Goal: Navigation & Orientation: Find specific page/section

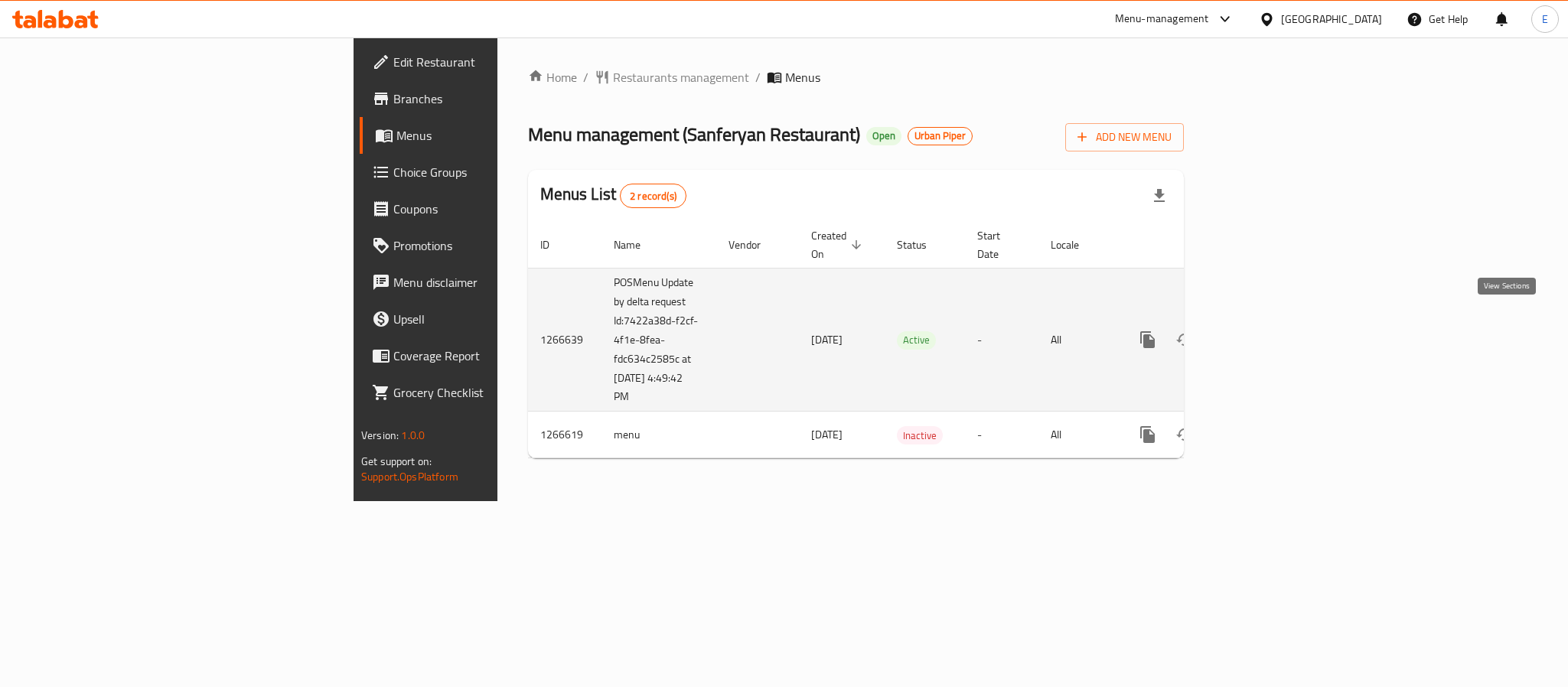
click at [1276, 335] on link "enhanced table" at bounding box center [1258, 339] width 37 height 37
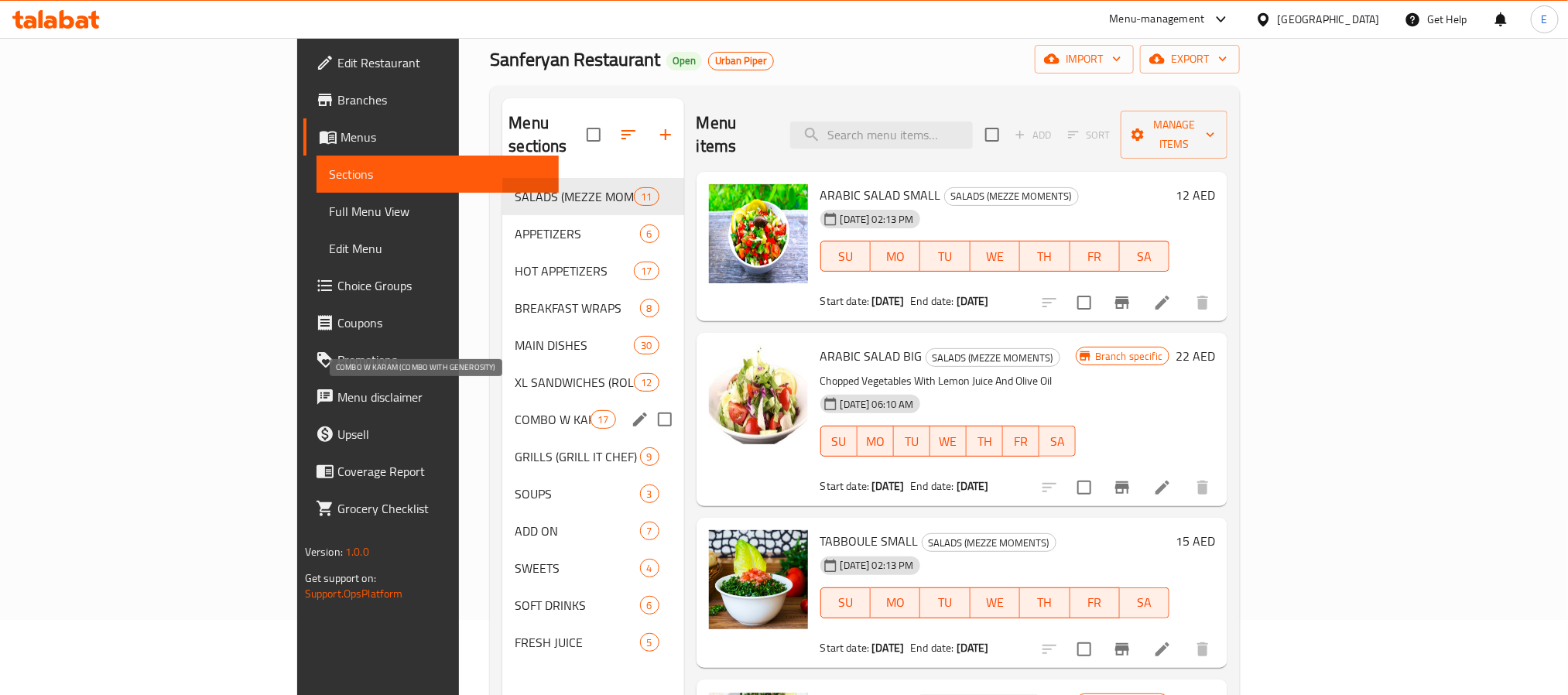
scroll to position [116, 0]
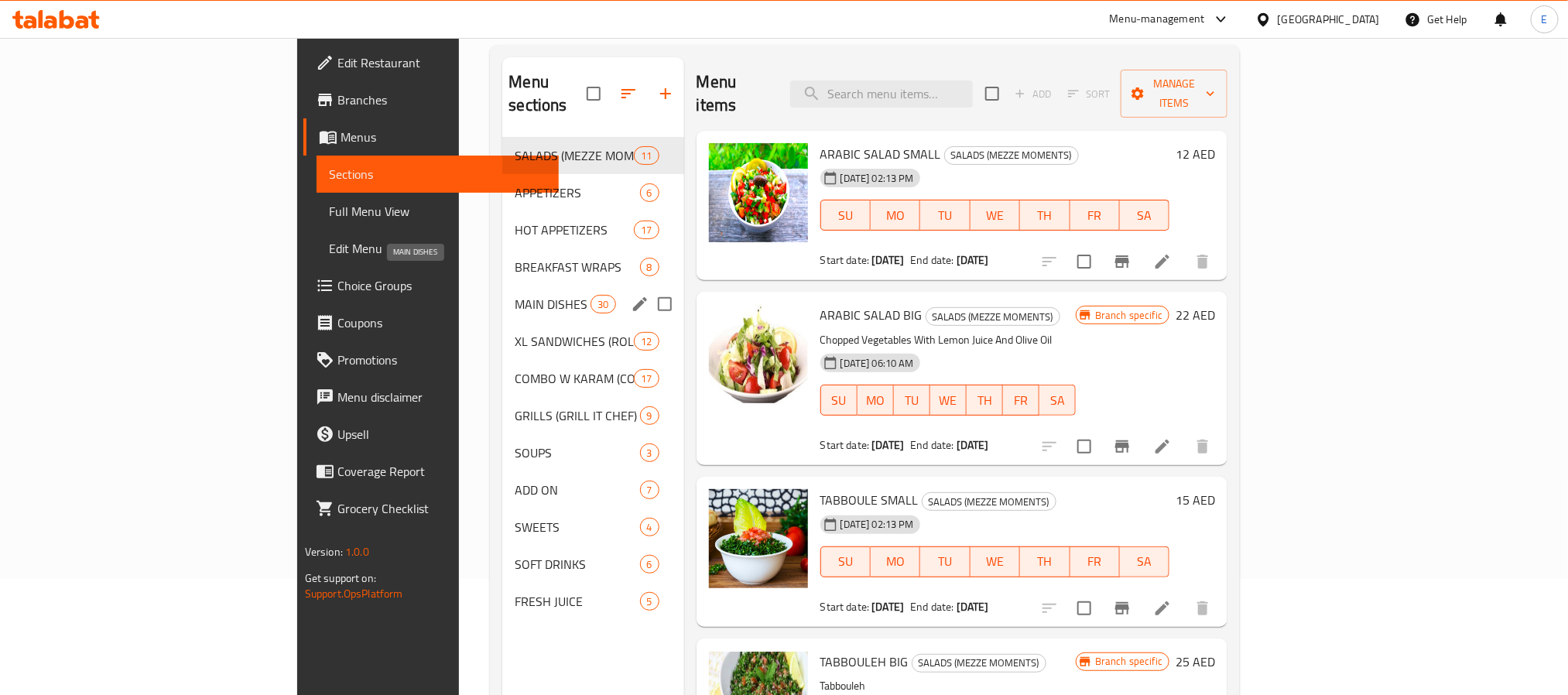
click at [514, 295] on span "MAIN DISHES" at bounding box center [552, 304] width 76 height 19
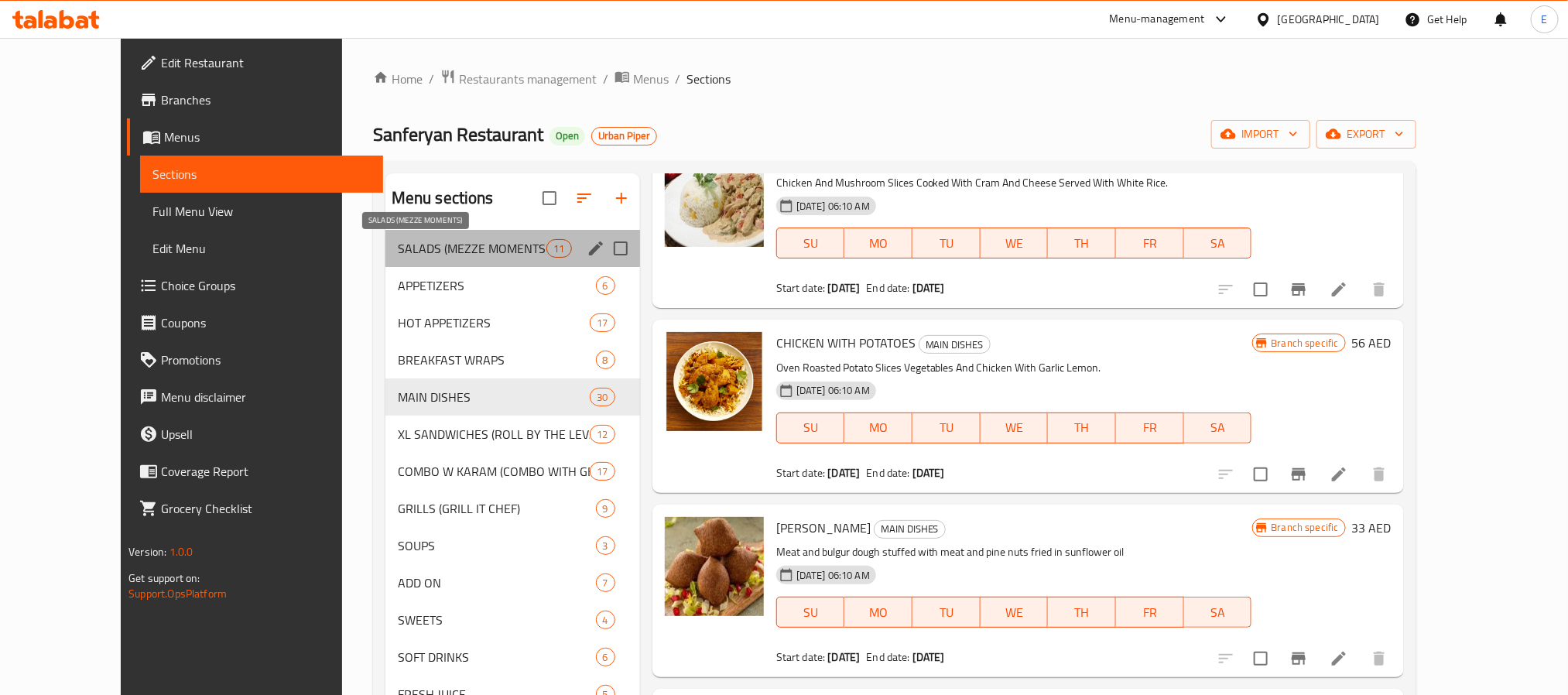
click at [429, 244] on span "SALADS (MEZZE MOMENTS)" at bounding box center [473, 249] width 150 height 19
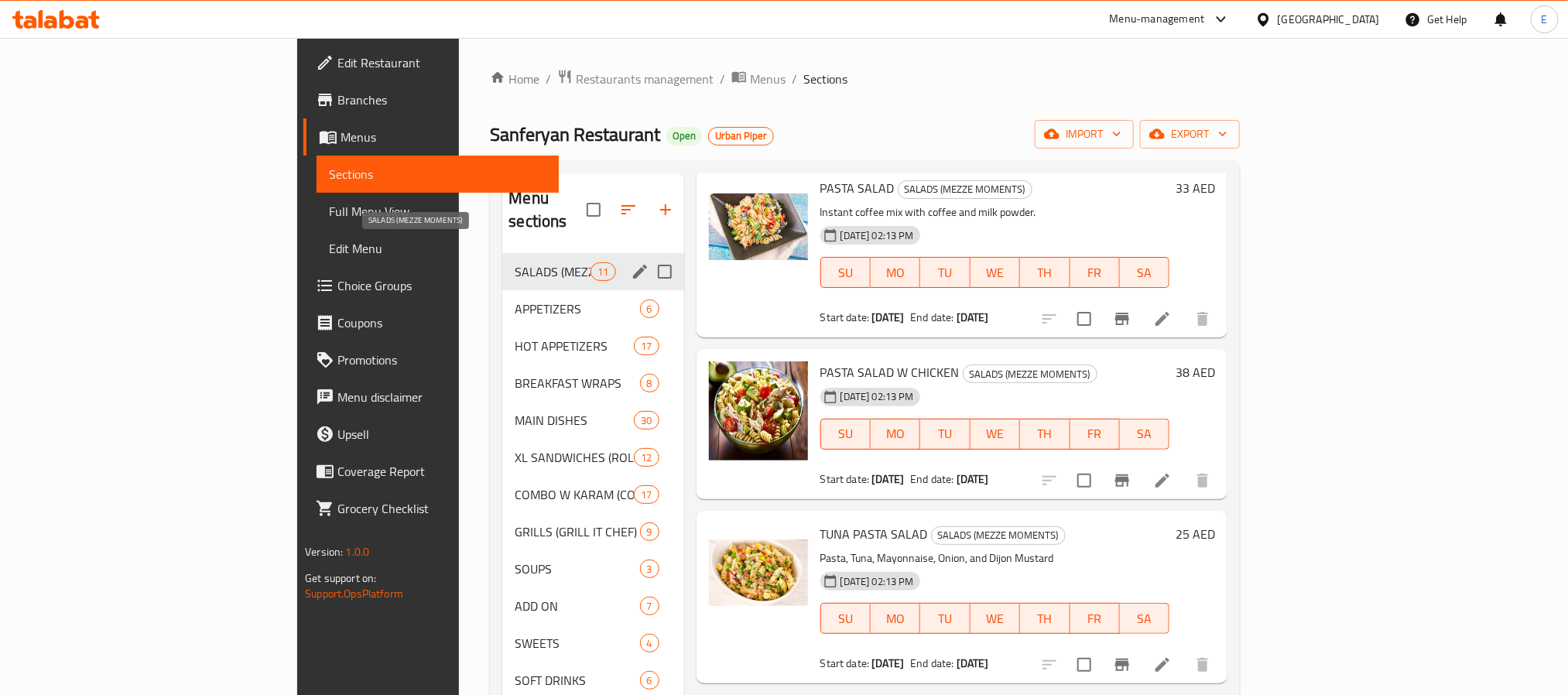
scroll to position [1280, 0]
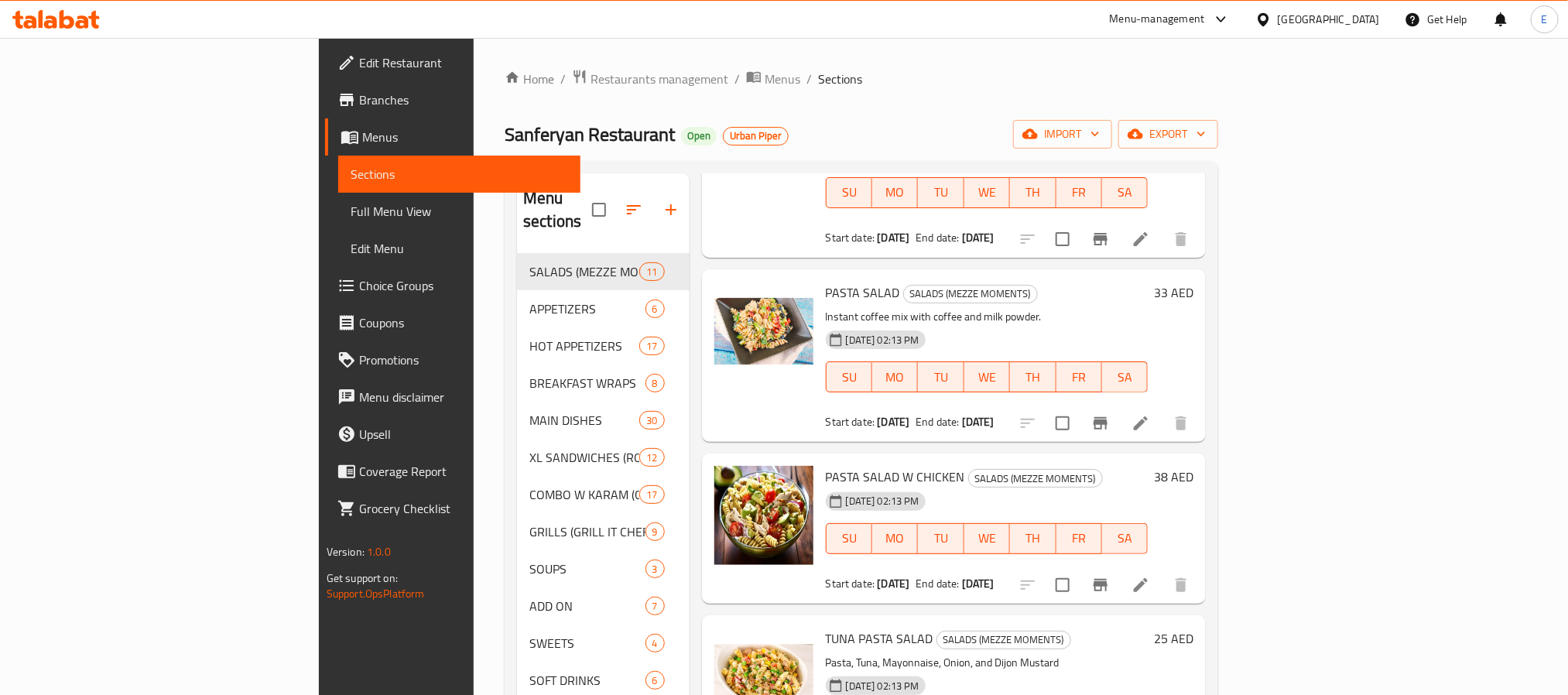
click at [1004, 71] on ol "Home / Restaurants management / Menus / Sections" at bounding box center [862, 78] width 714 height 20
click at [1094, 94] on div "Home / Restaurants management / Menus / Sections Sanferyan Restaurant Open Urba…" at bounding box center [862, 475] width 714 height 812
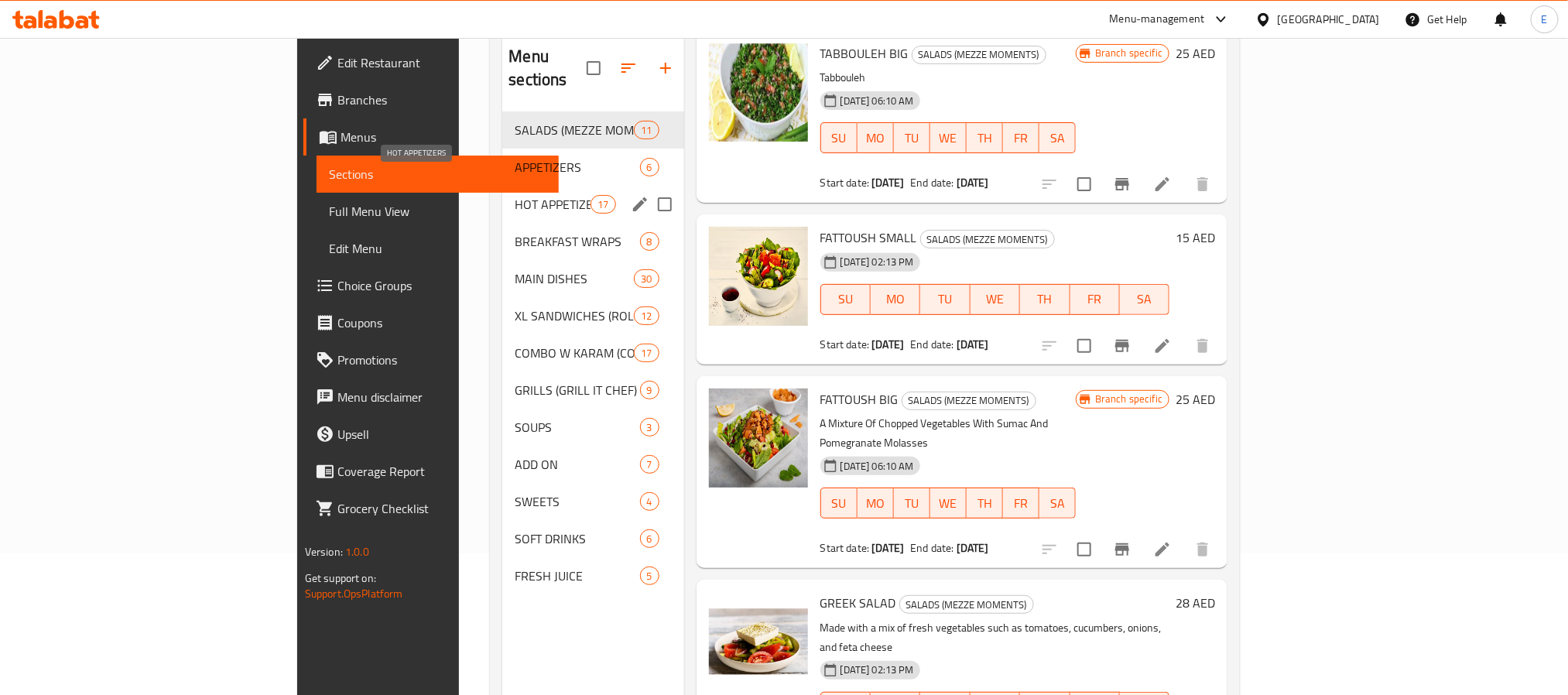
scroll to position [101, 0]
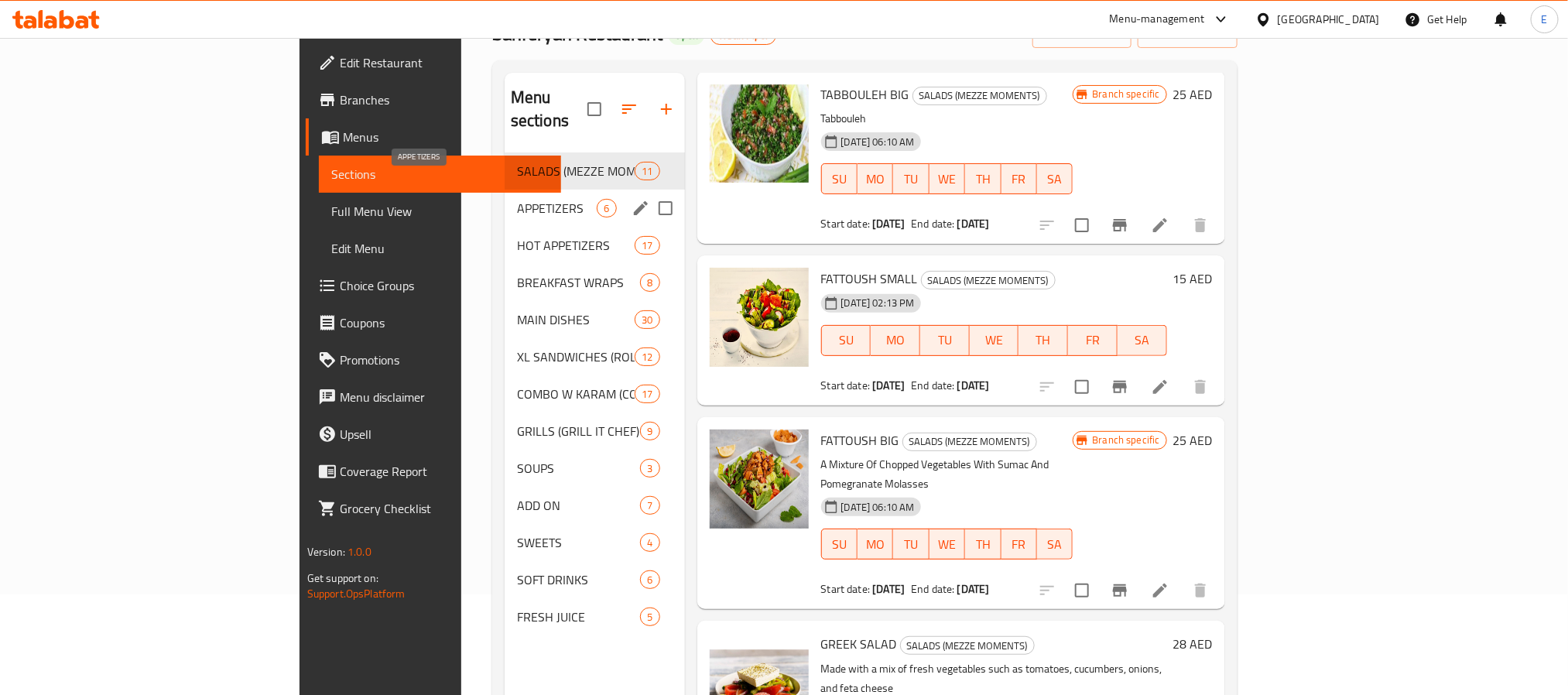
click at [517, 199] on span "APPETIZERS" at bounding box center [557, 208] width 81 height 19
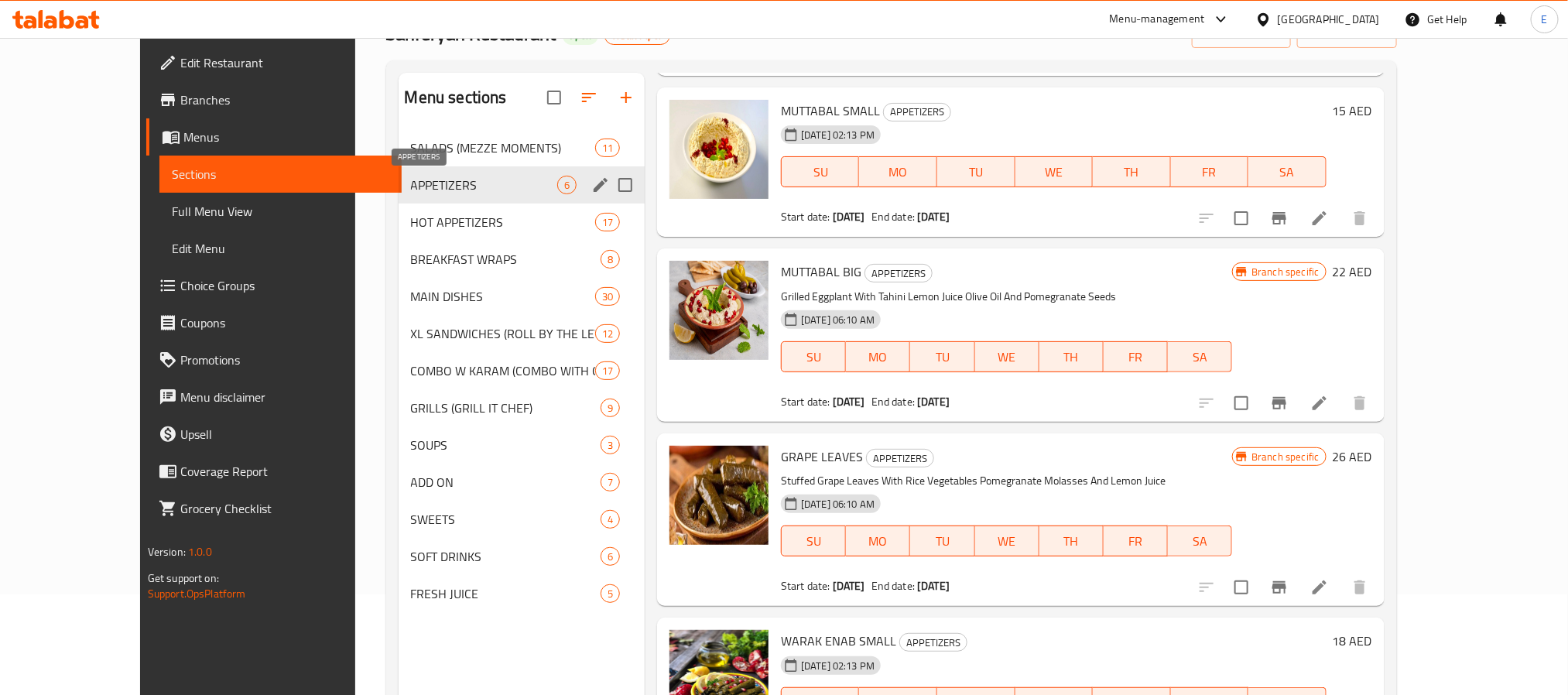
scroll to position [423, 0]
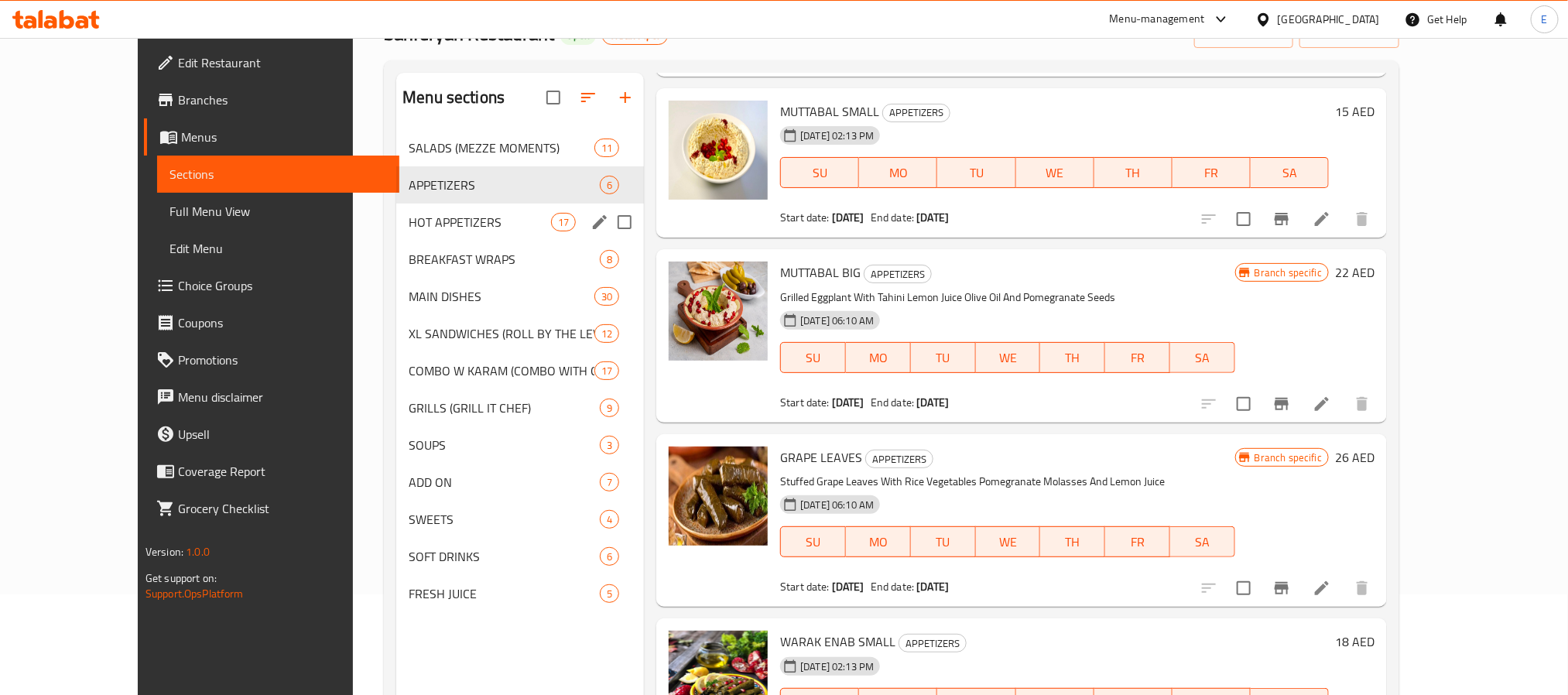
click at [437, 210] on div "HOT APPETIZERS 17" at bounding box center [520, 222] width 248 height 37
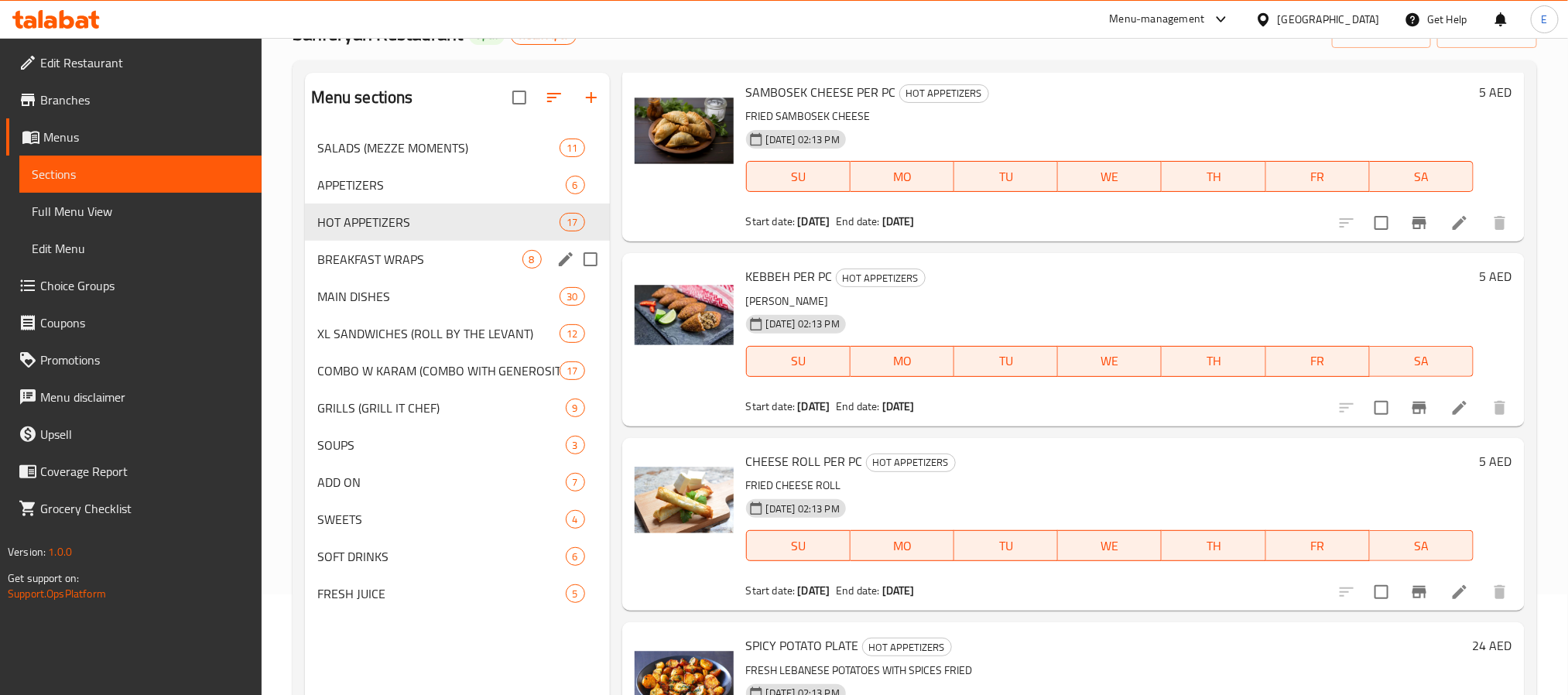
click at [419, 256] on span "BREAKFAST WRAPS" at bounding box center [420, 260] width 205 height 19
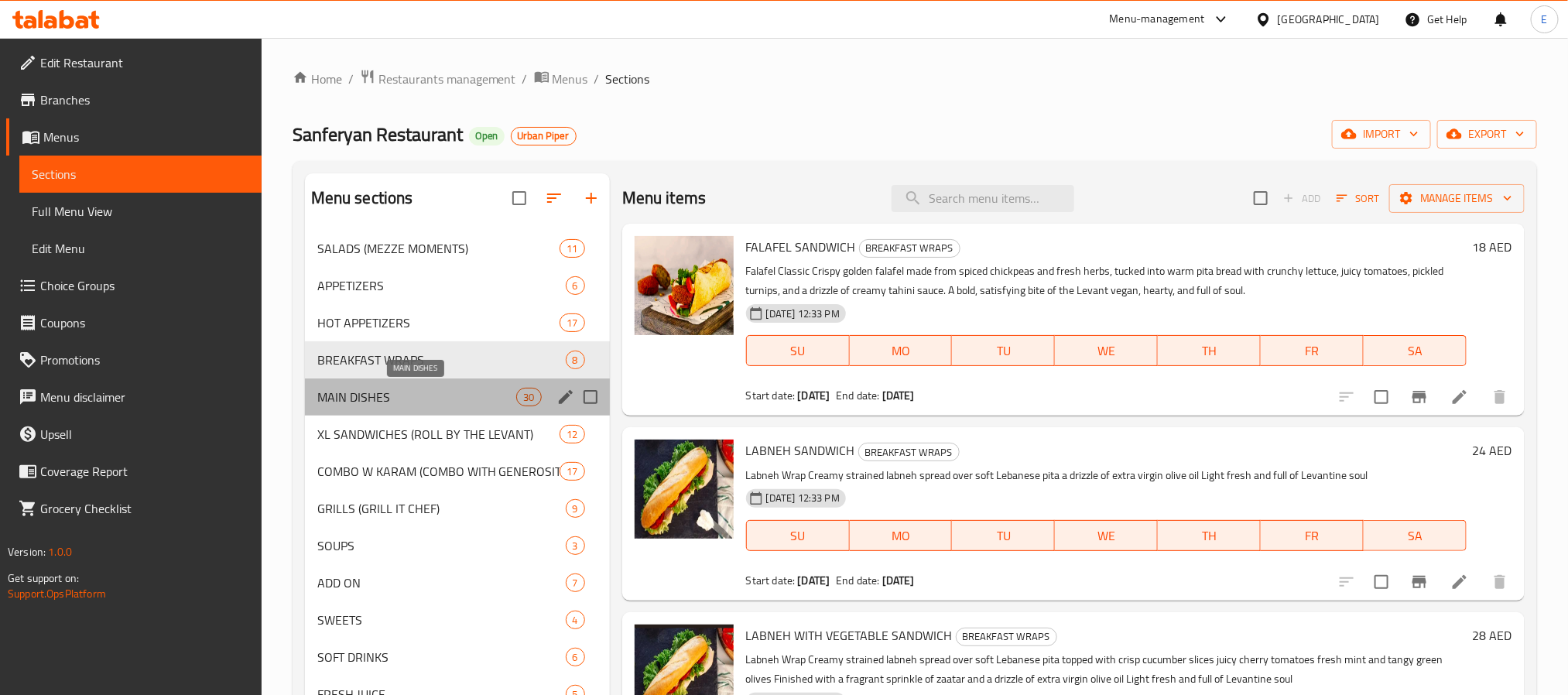
click at [406, 391] on span "MAIN DISHES" at bounding box center [417, 397] width 200 height 19
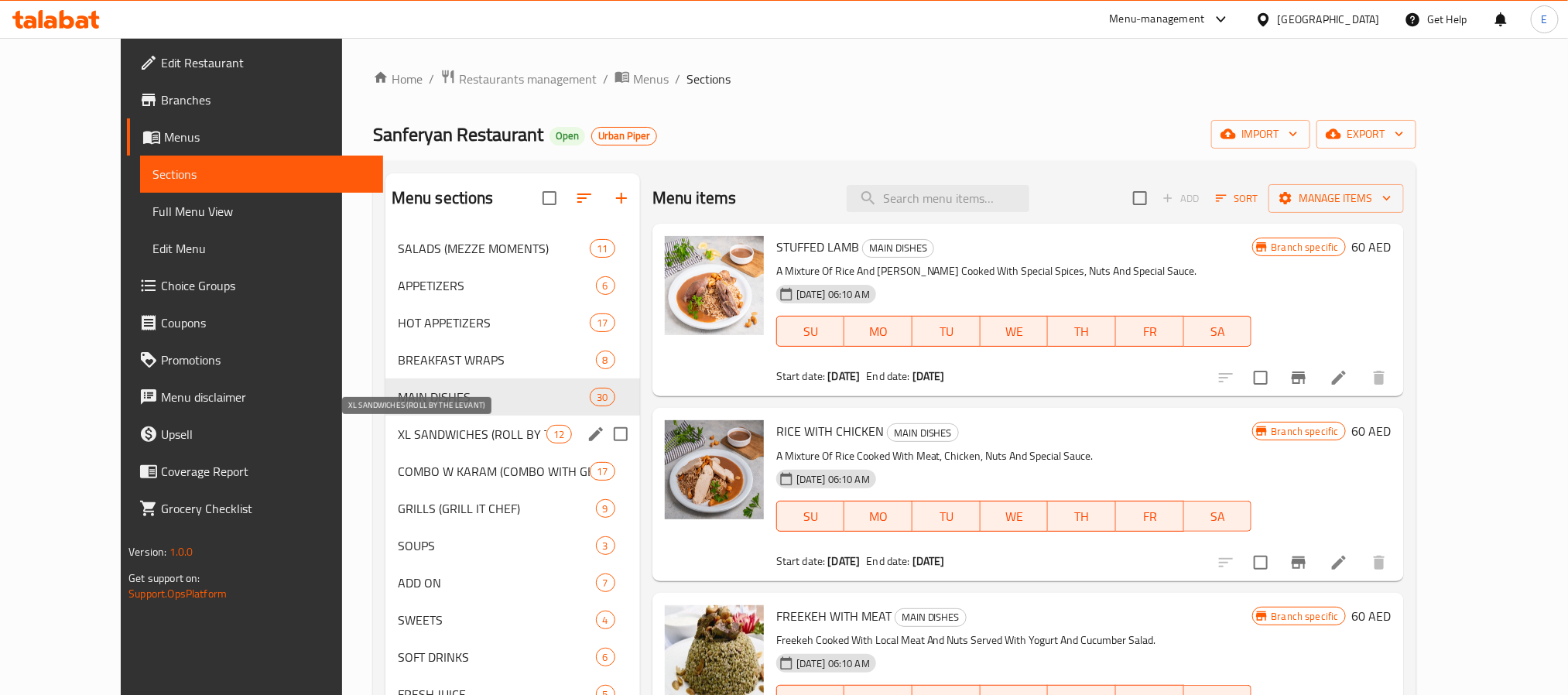
click at [428, 437] on span "XL SANDWICHES (ROLL BY THE LEVANT)" at bounding box center [473, 434] width 150 height 19
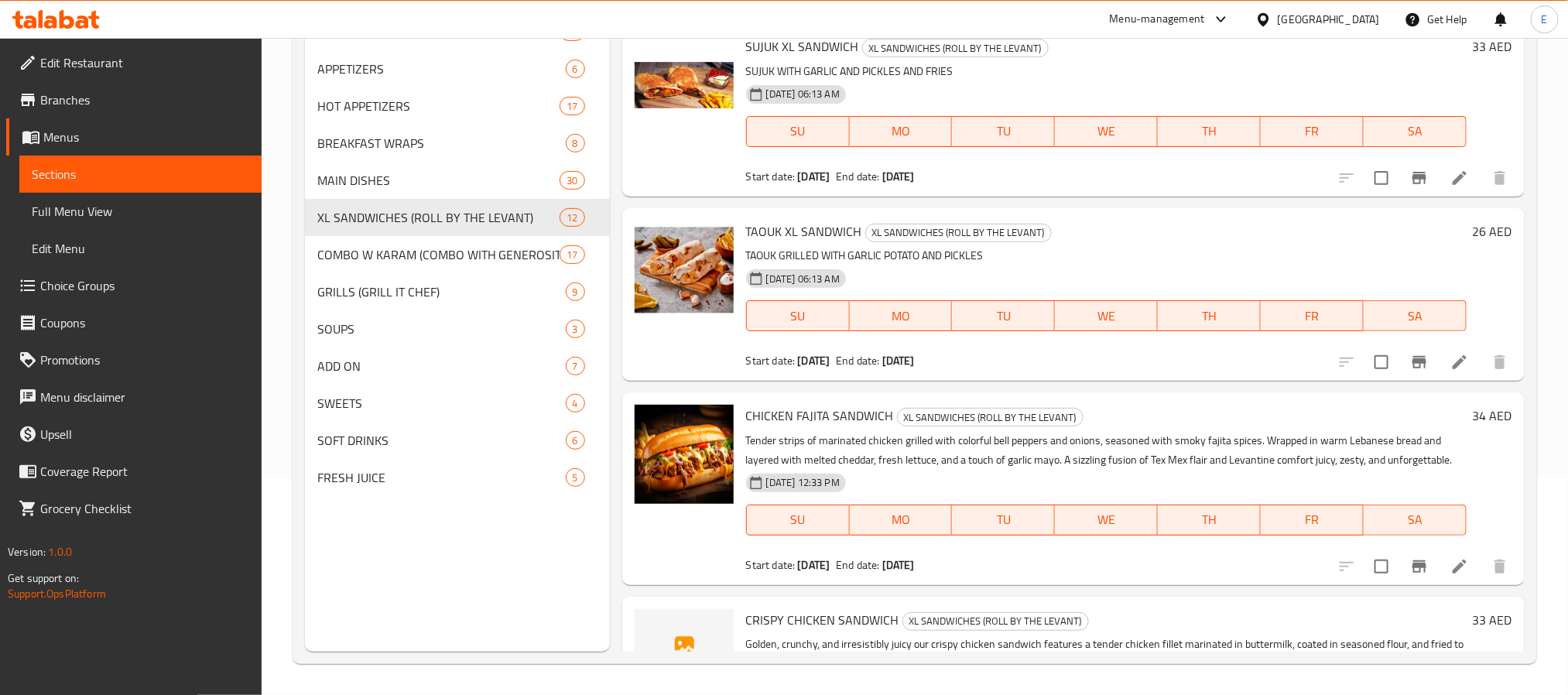
scroll to position [1635, 0]
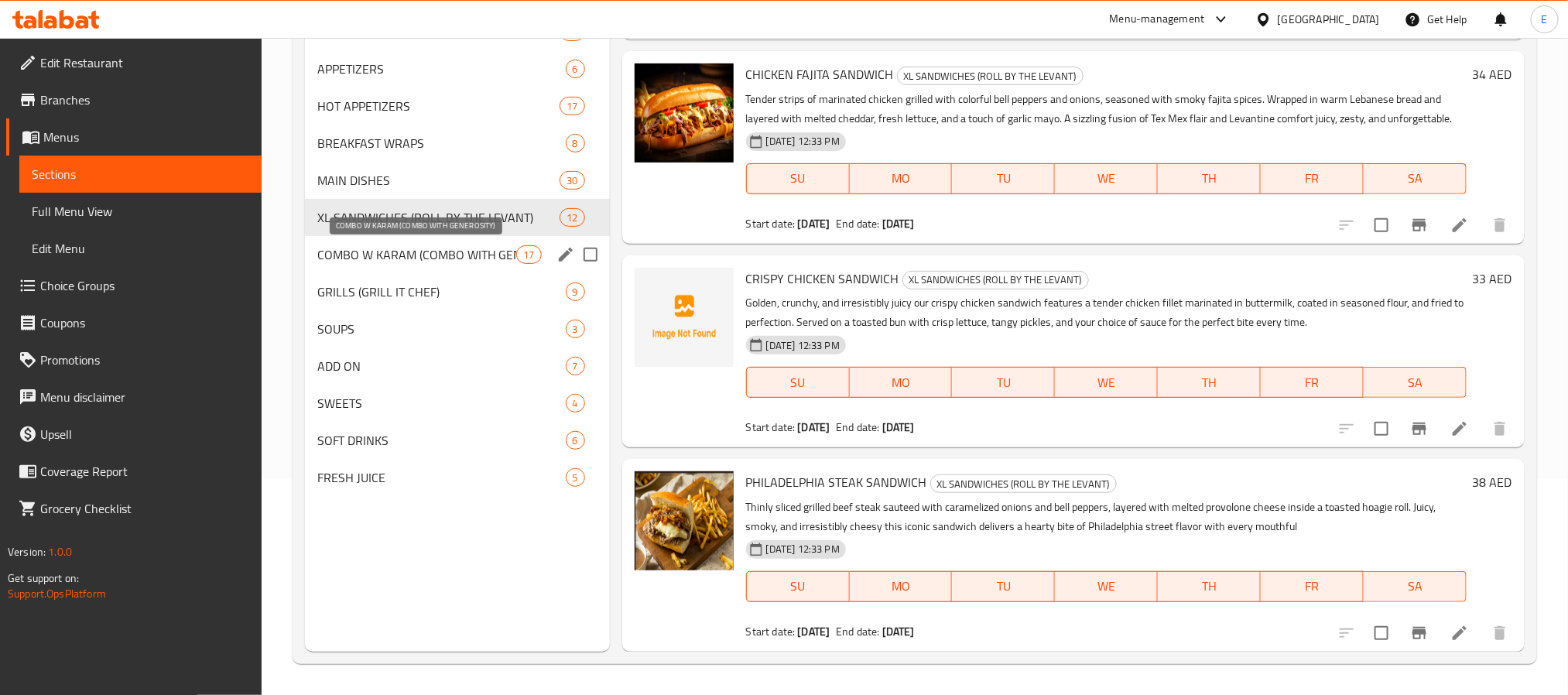
click at [469, 251] on span "COMBO W KARAM (COMBO WITH GENEROSITY)" at bounding box center [417, 255] width 200 height 19
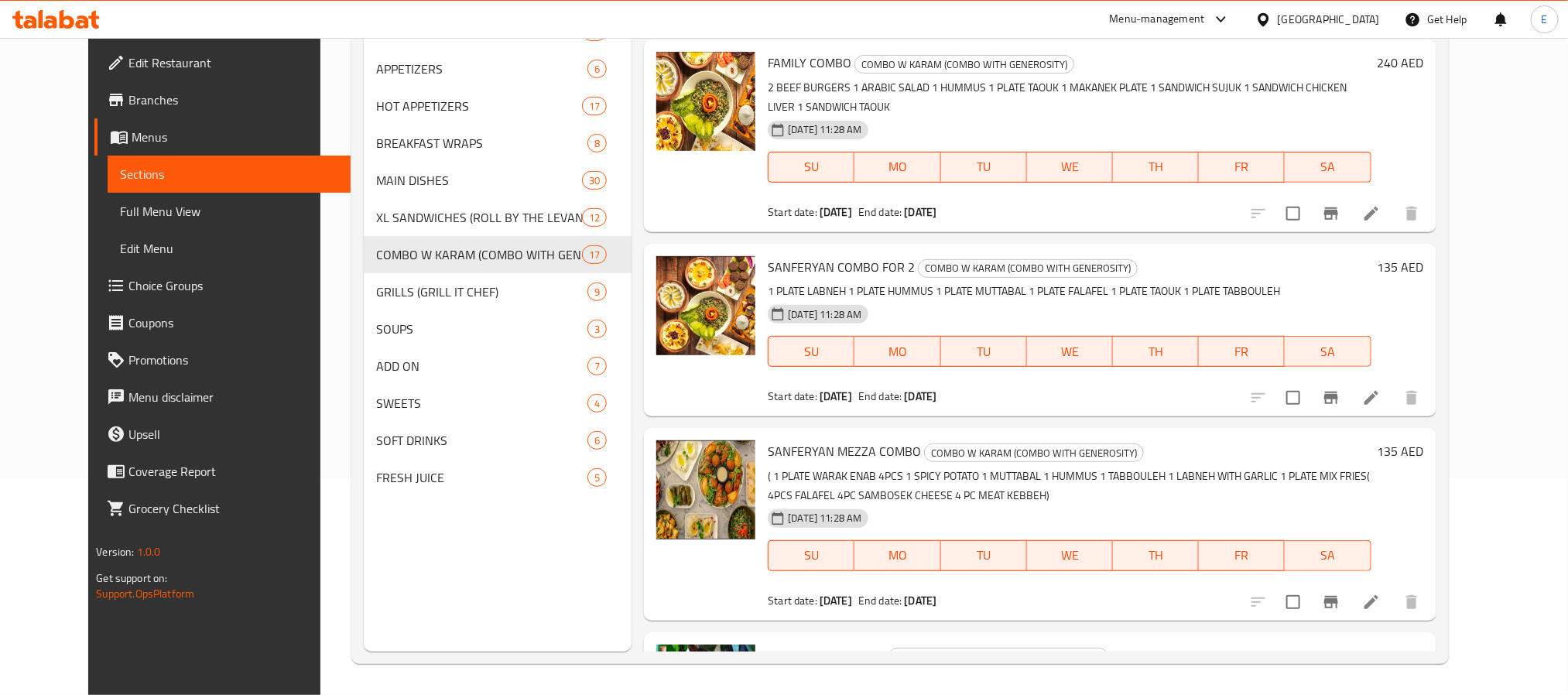
scroll to position [2518, 0]
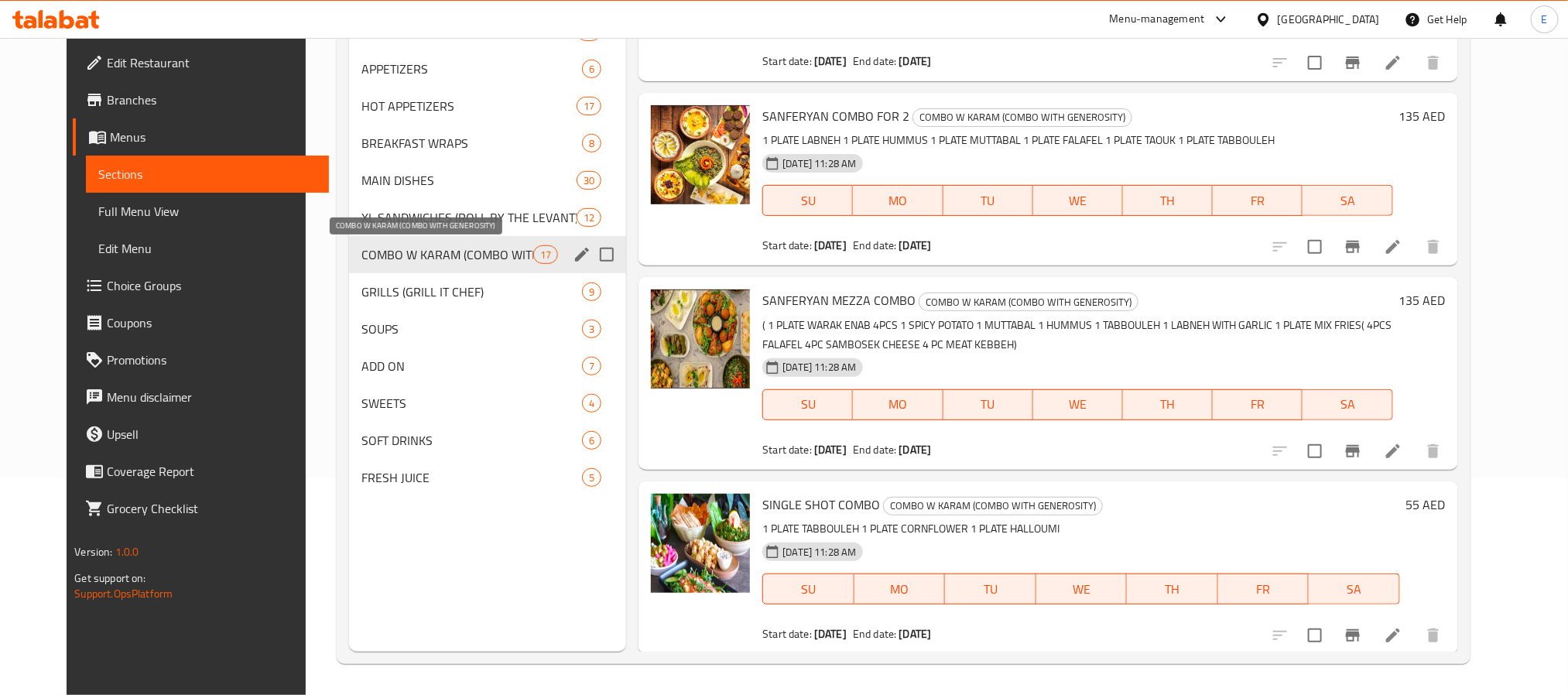
click at [426, 259] on span "COMBO W KARAM (COMBO WITH GENEROSITY)" at bounding box center [447, 255] width 172 height 19
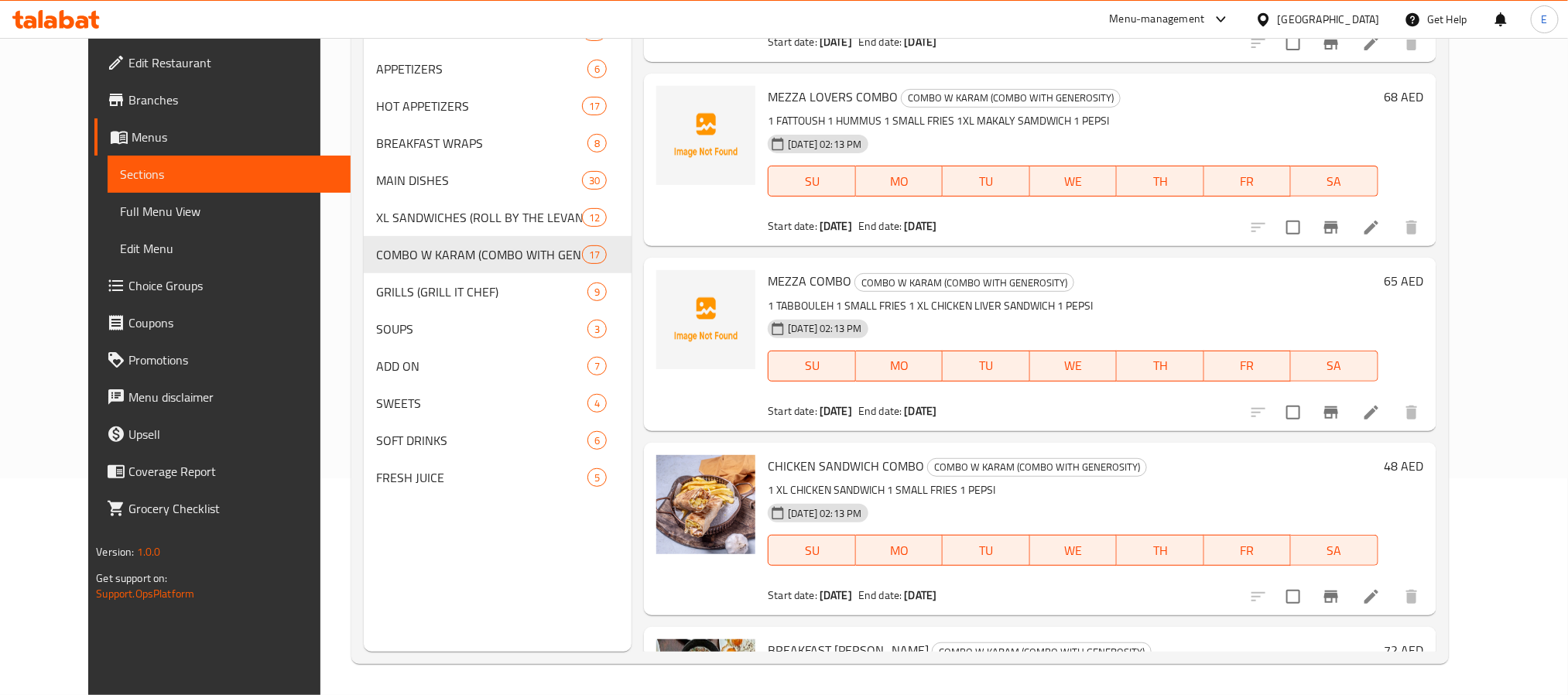
scroll to position [1939, 0]
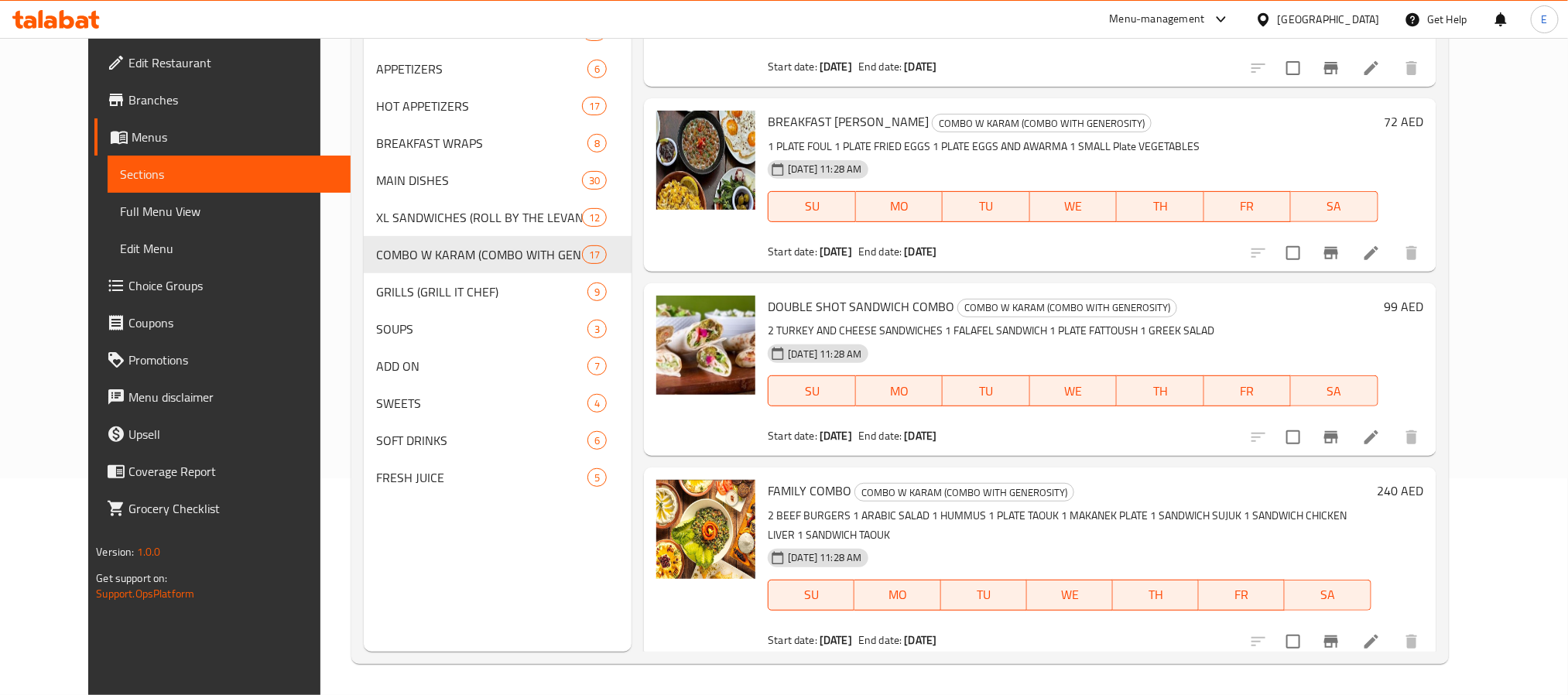
click at [800, 305] on span "DOUBLE SHOT SANDWICH COMBO" at bounding box center [861, 306] width 187 height 23
click at [644, 346] on div "DOUBLE SHOT SANDWICH COMBO COMBO W KARAM (COMBO WITH GENEROSITY) 2 TURKEY AND C…" at bounding box center [1040, 369] width 792 height 173
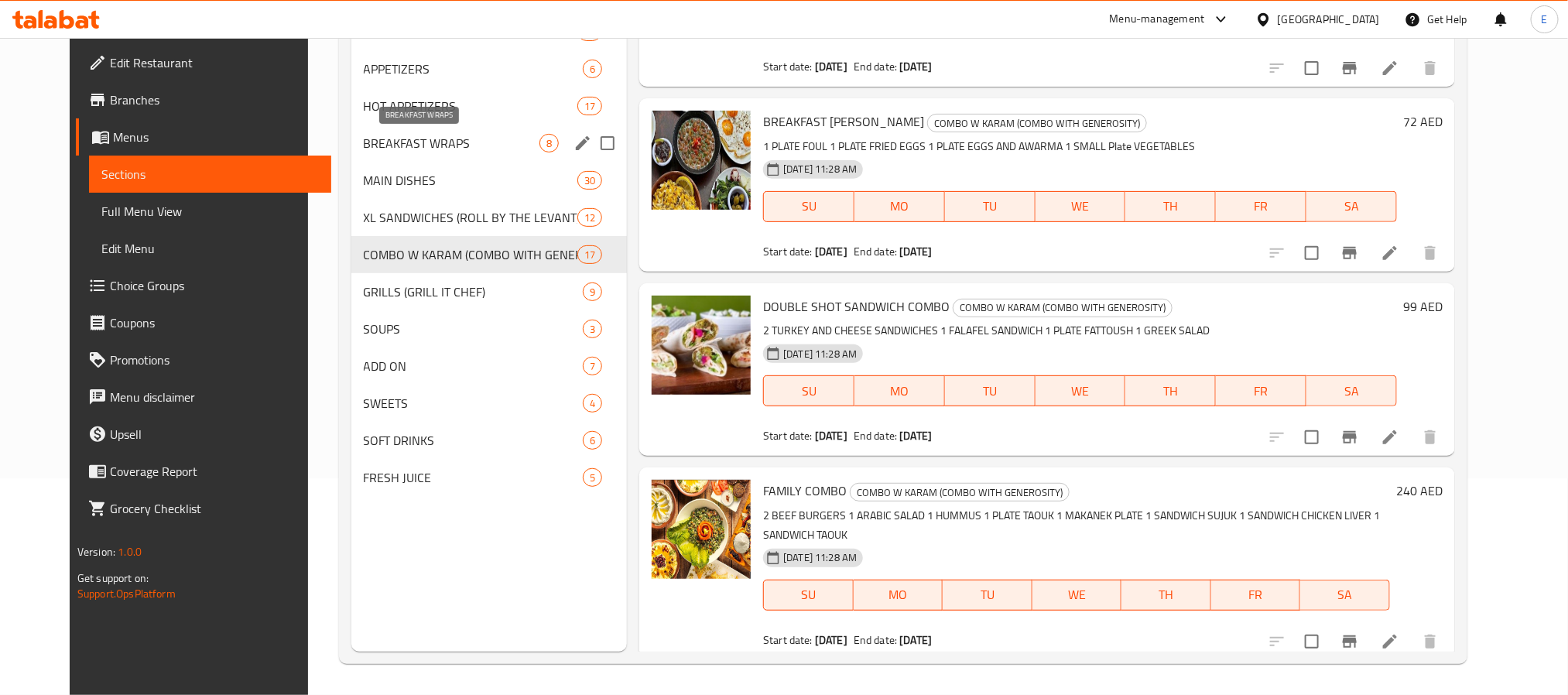
click at [390, 140] on span "BREAKFAST WRAPS" at bounding box center [452, 144] width 175 height 19
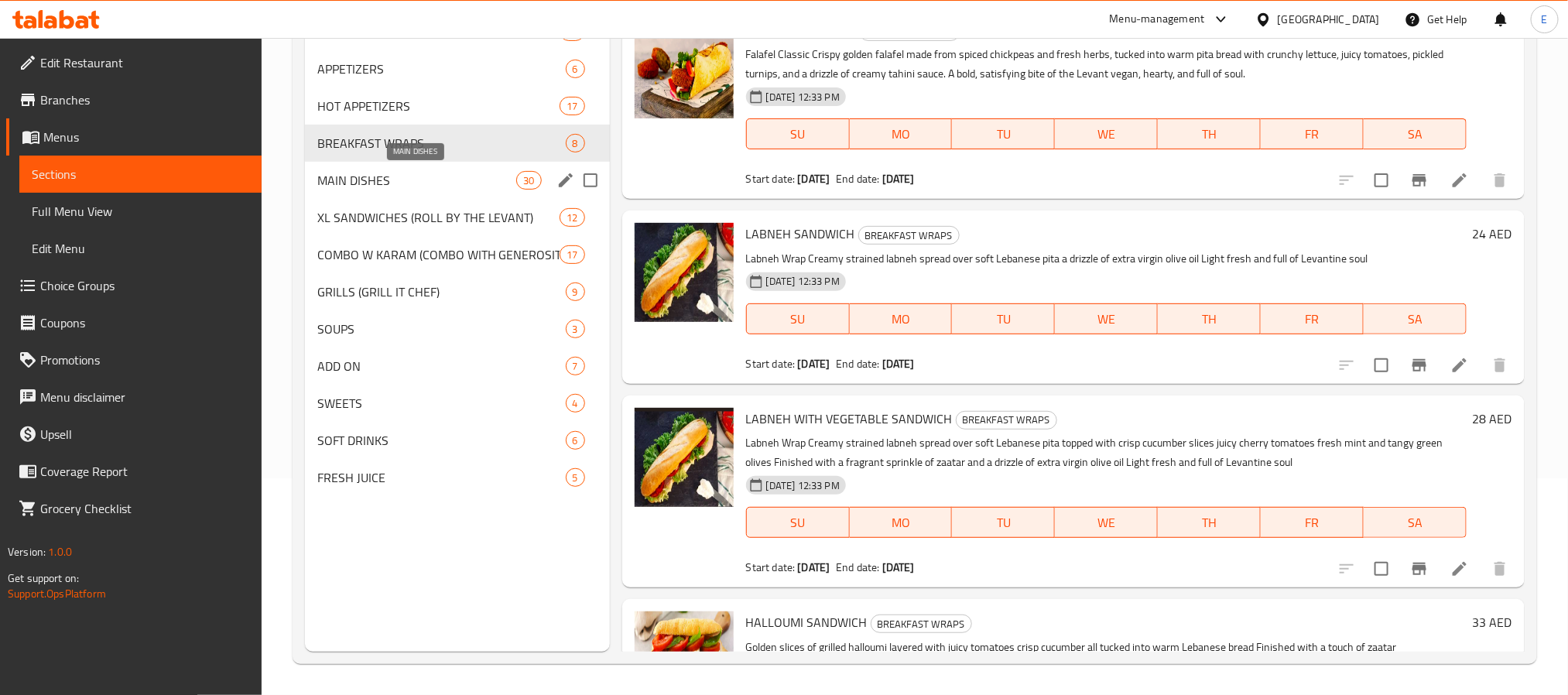
click at [399, 187] on span "MAIN DISHES" at bounding box center [417, 181] width 200 height 19
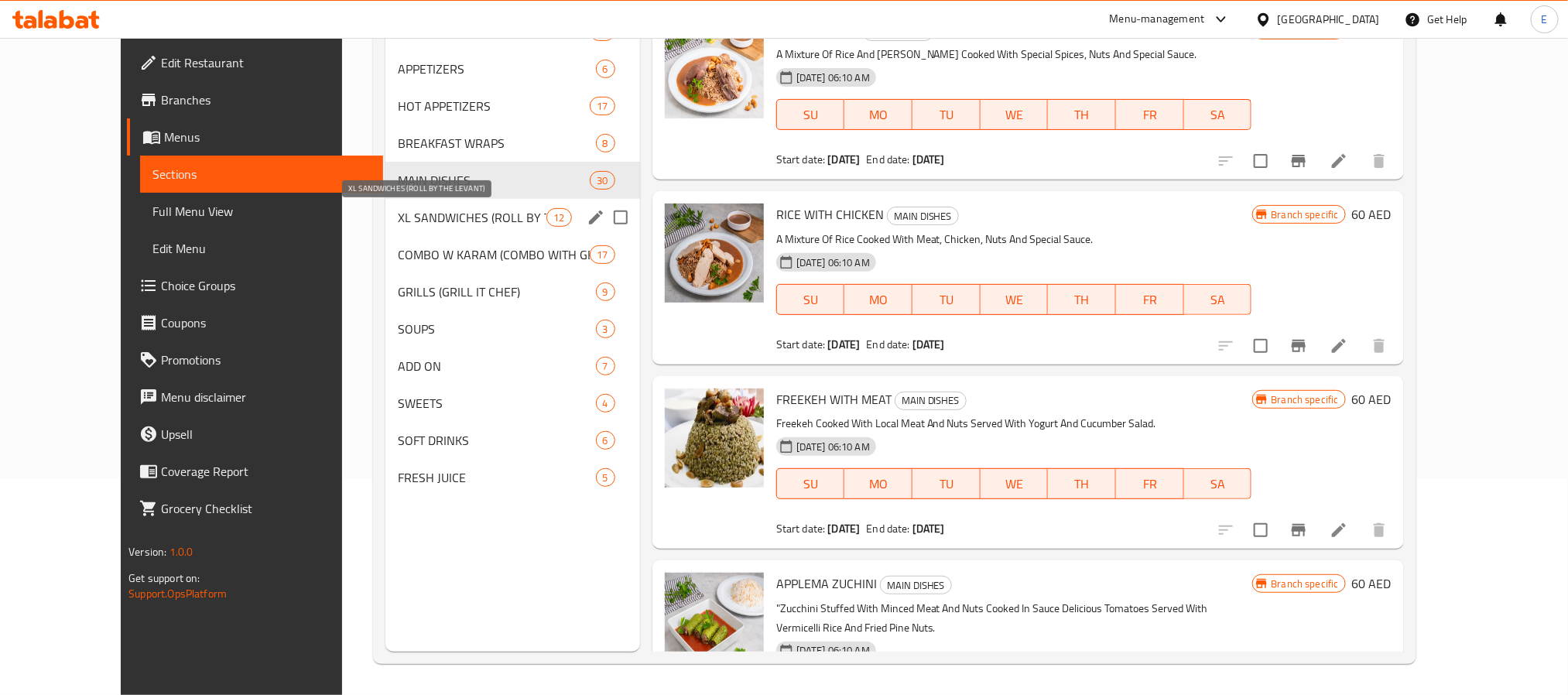
click at [433, 219] on span "XL SANDWICHES (ROLL BY THE LEVANT)" at bounding box center [473, 218] width 150 height 19
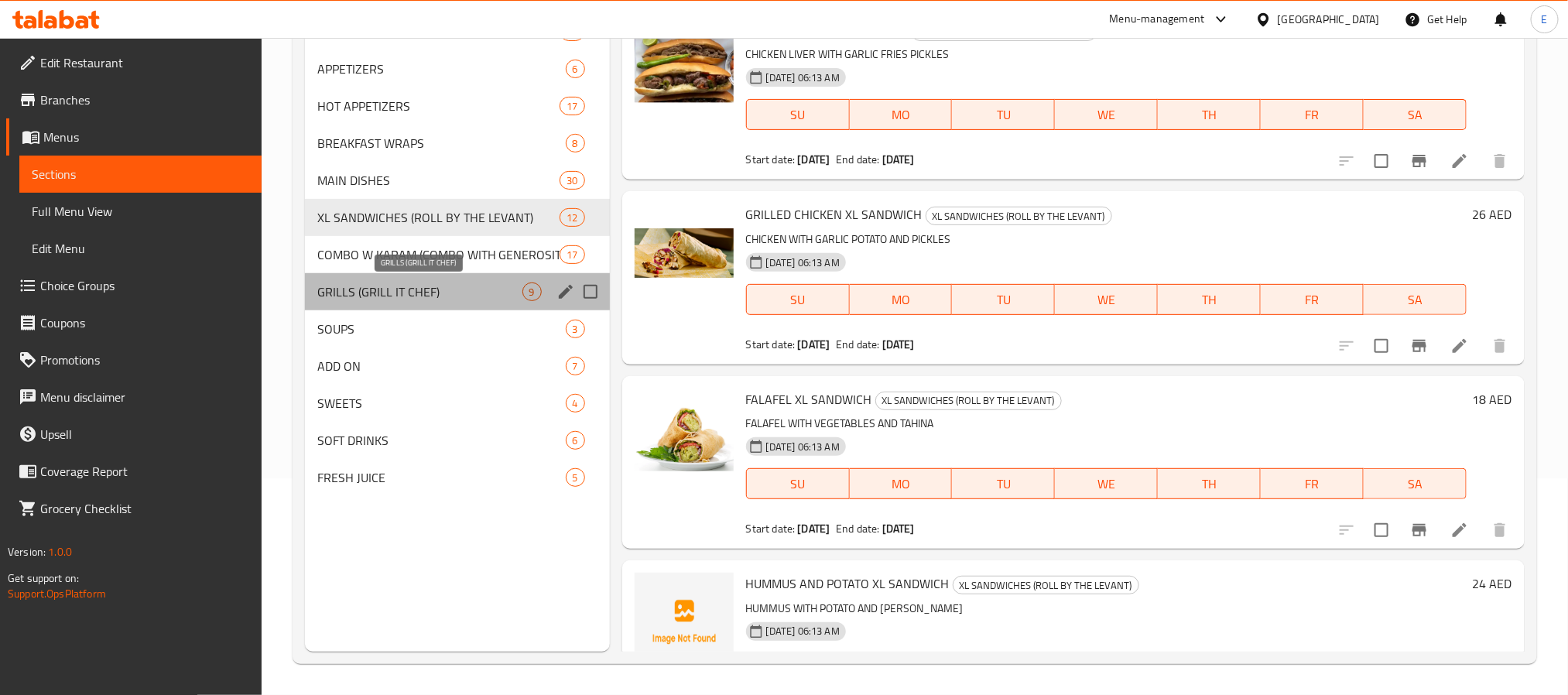
click at [392, 288] on span "GRILLS (GRILL IT CHEF)" at bounding box center [420, 292] width 205 height 19
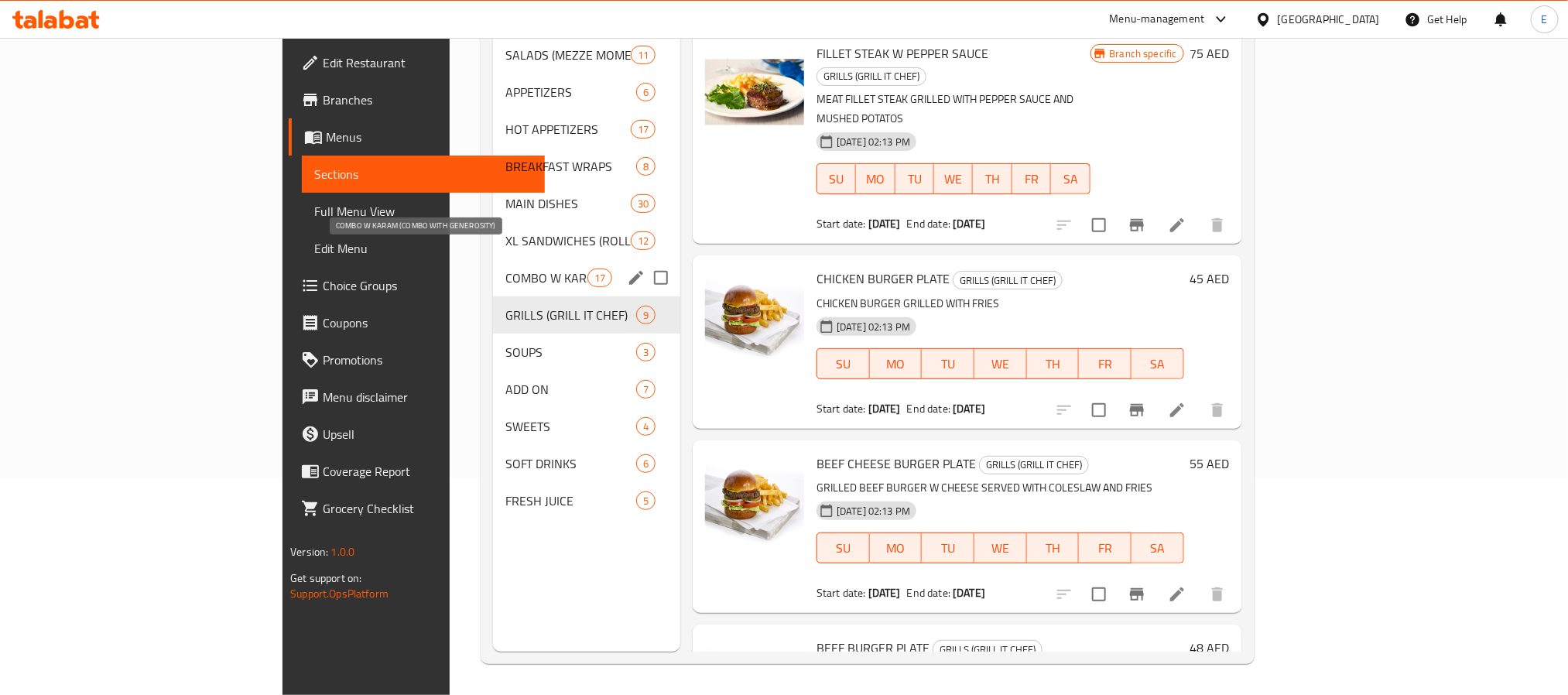
click at [506, 268] on span "COMBO W KARAM (COMBO WITH GENEROSITY)" at bounding box center [546, 278] width 82 height 19
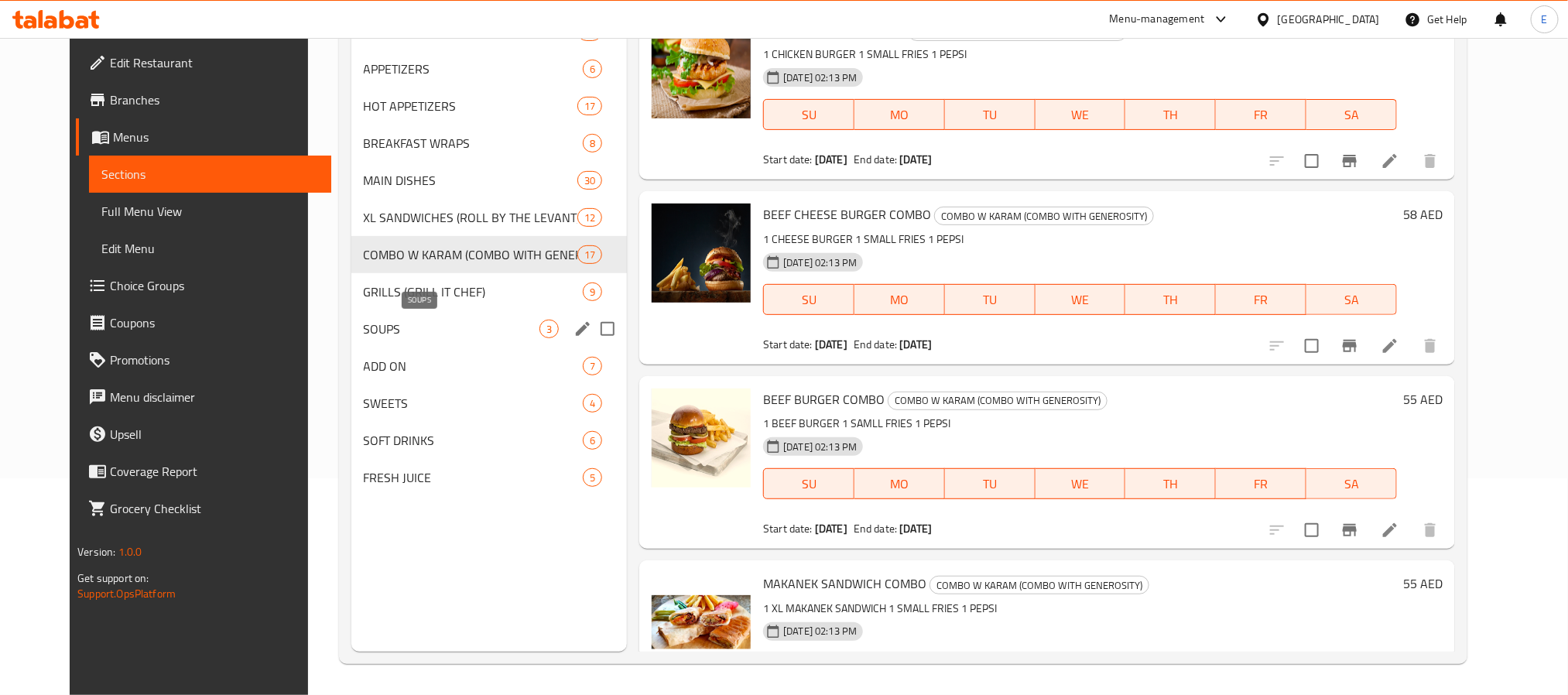
click at [370, 329] on span "SOUPS" at bounding box center [452, 329] width 175 height 19
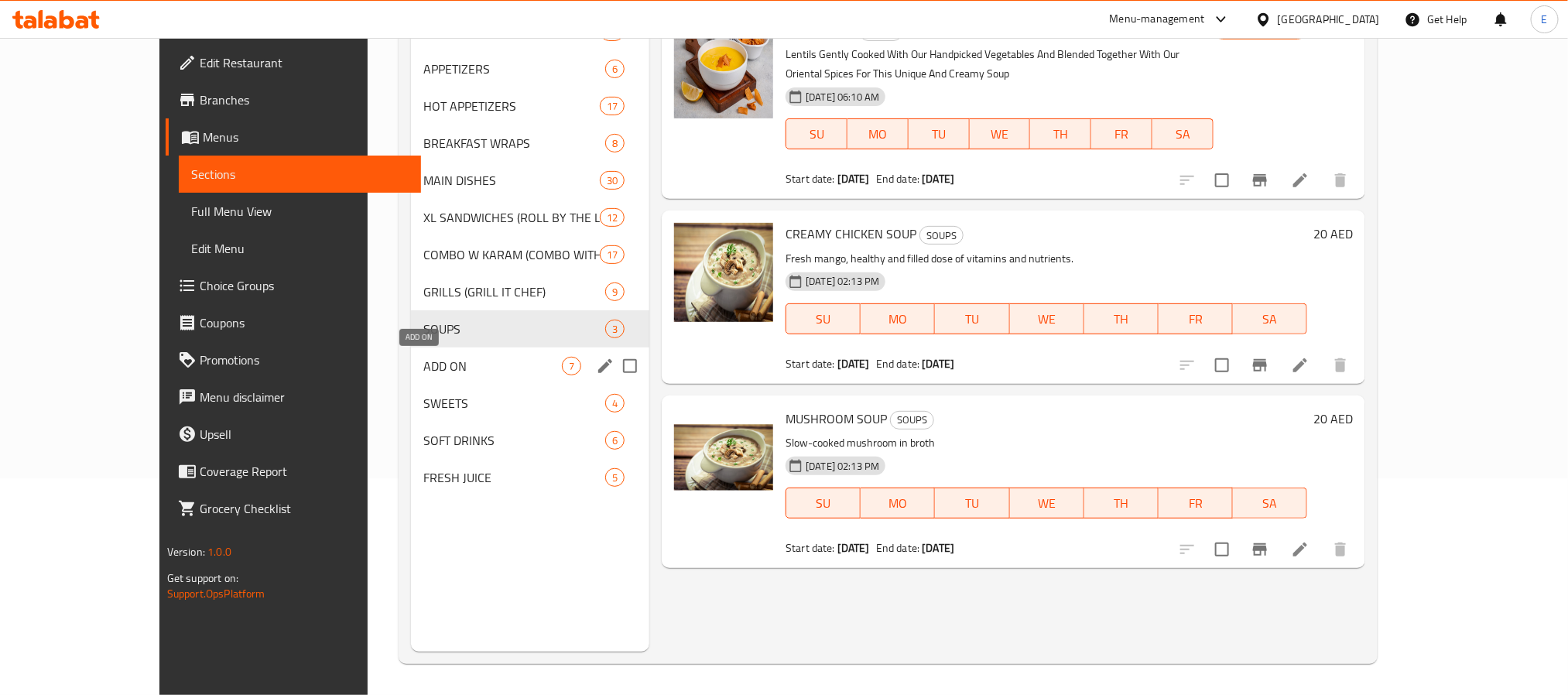
click at [477, 365] on span "ADD ON" at bounding box center [492, 366] width 138 height 19
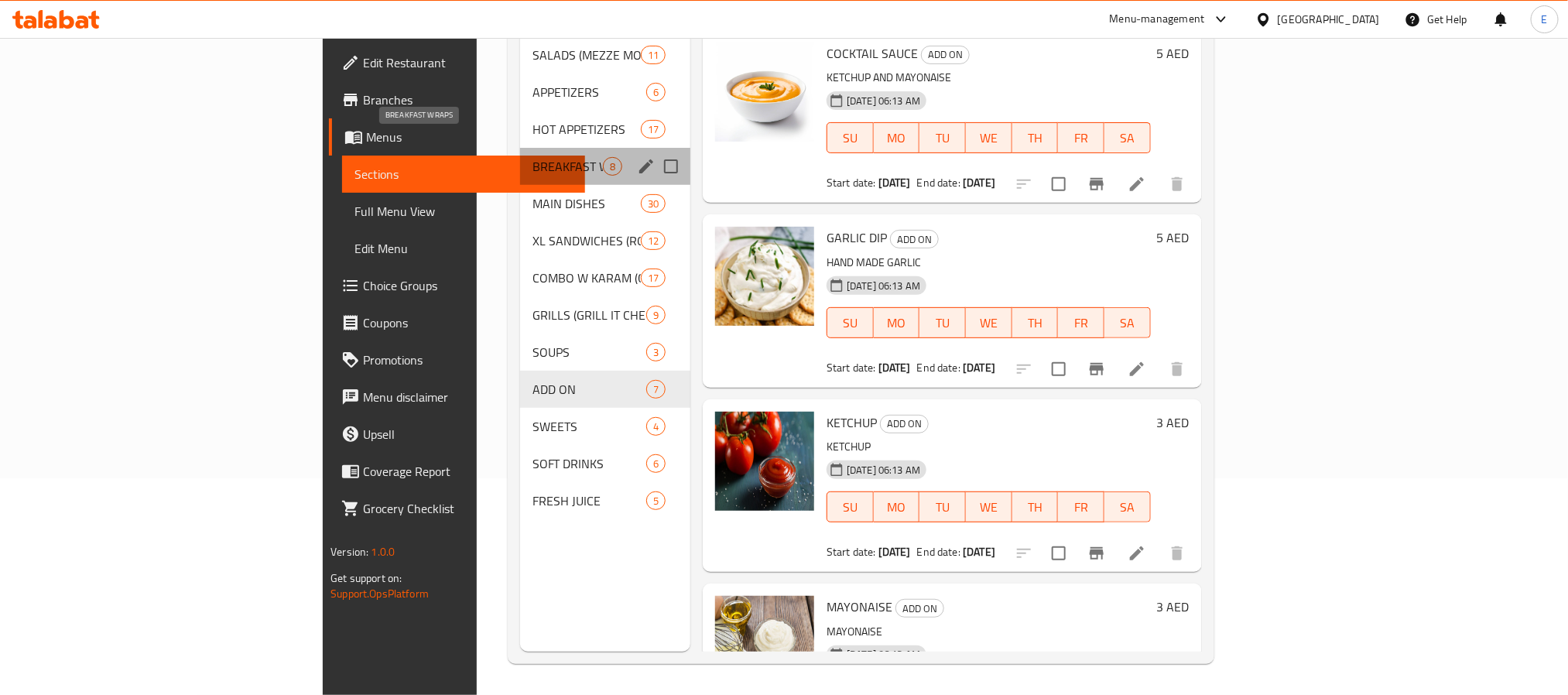
click at [532, 157] on span "BREAKFAST WRAPS" at bounding box center [568, 167] width 71 height 19
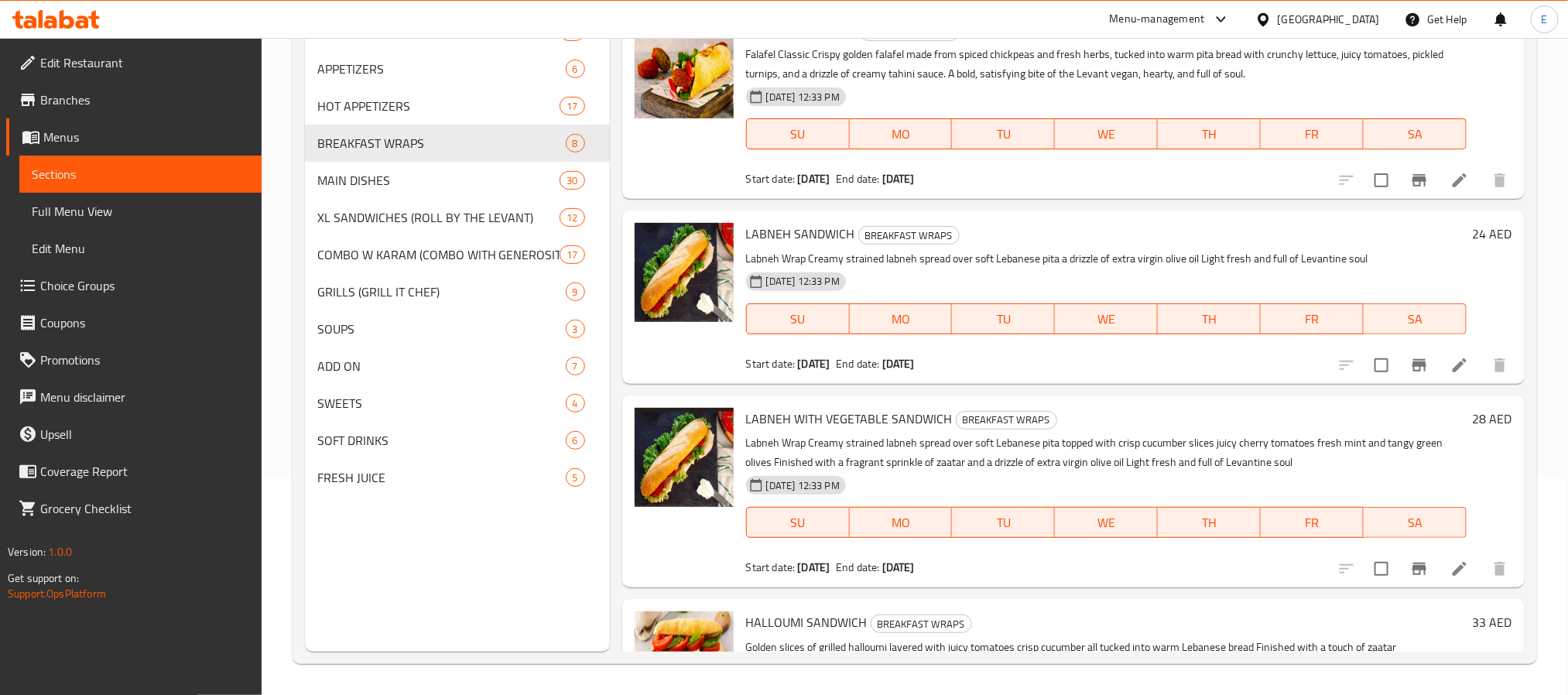
click at [926, 64] on p "Falafel Classic Crispy golden falafel made from spiced chickpeas and fresh herb…" at bounding box center [1107, 64] width 721 height 39
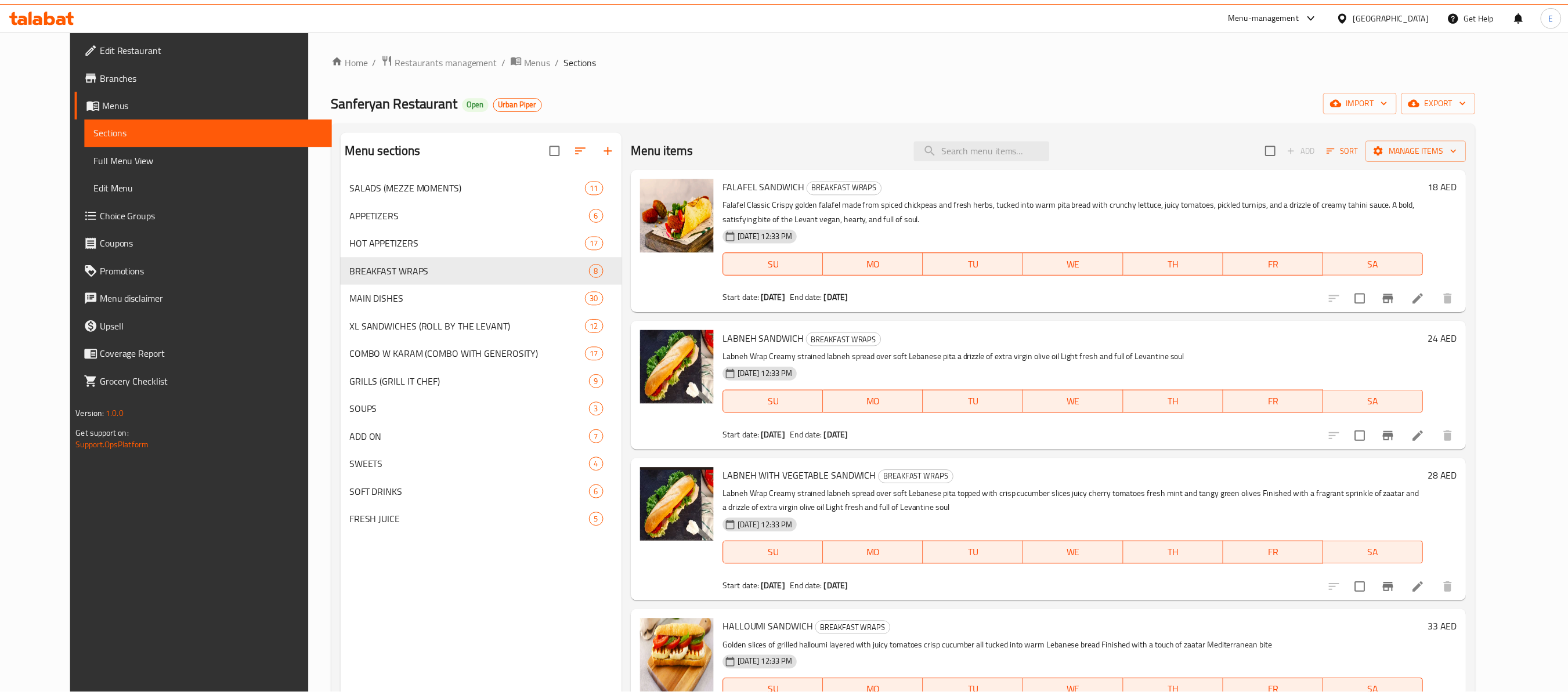
scroll to position [165, 0]
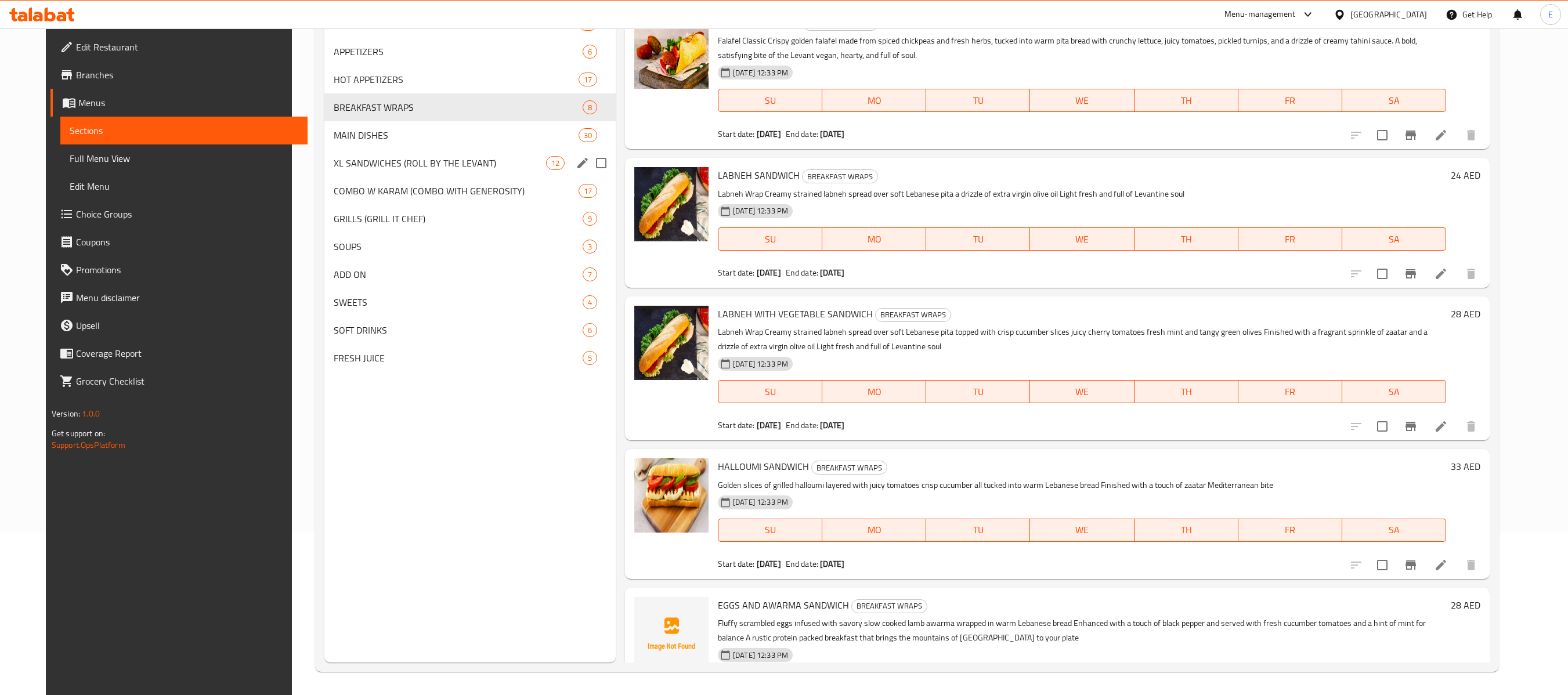
drag, startPoint x: 420, startPoint y: 157, endPoint x: 411, endPoint y: 164, distance: 11.4
click at [420, 157] on span "XL SANDWICHES (ROLL BY THE LEVANT)" at bounding box center [439, 163] width 212 height 14
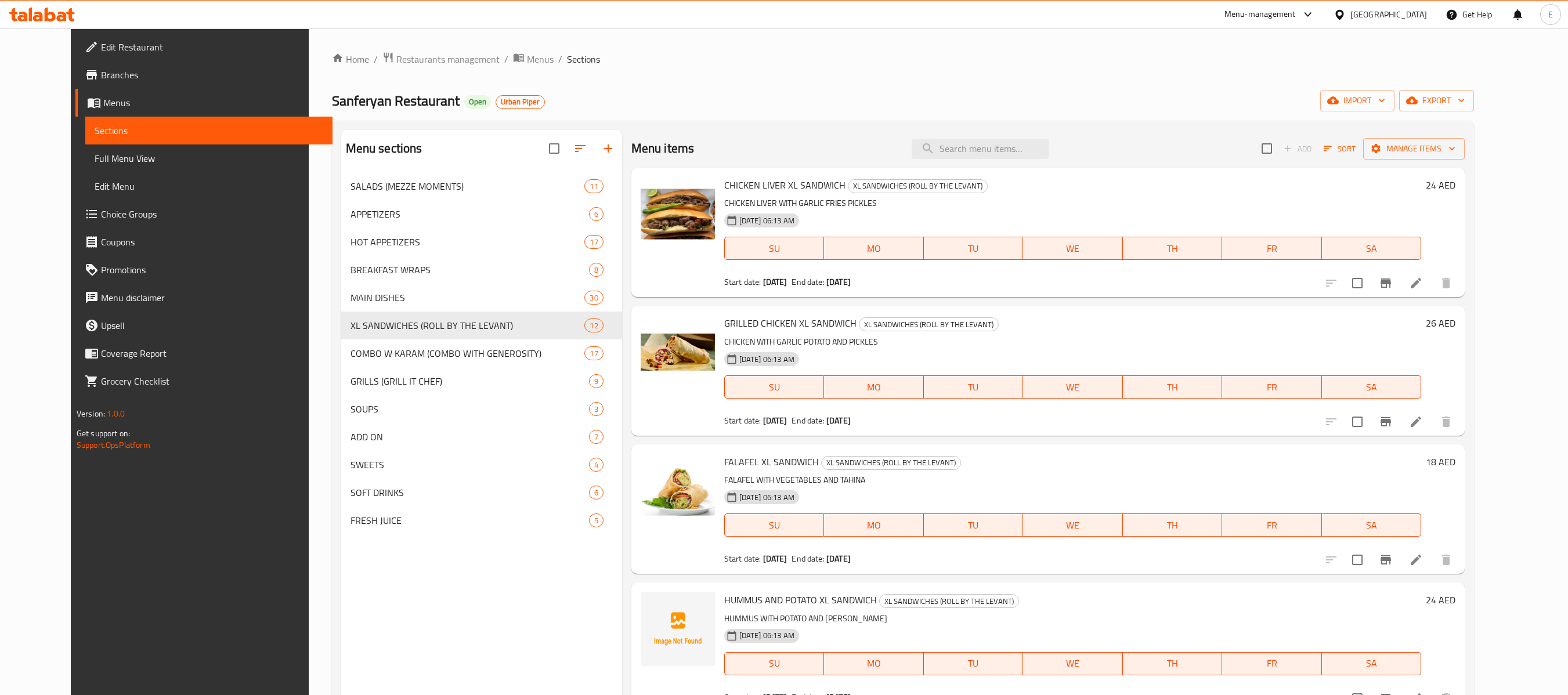
click at [965, 90] on div "Home / Restaurants management / Menus / Sections Sanferyan Restaurant Open Urba…" at bounding box center [903, 443] width 1142 height 783
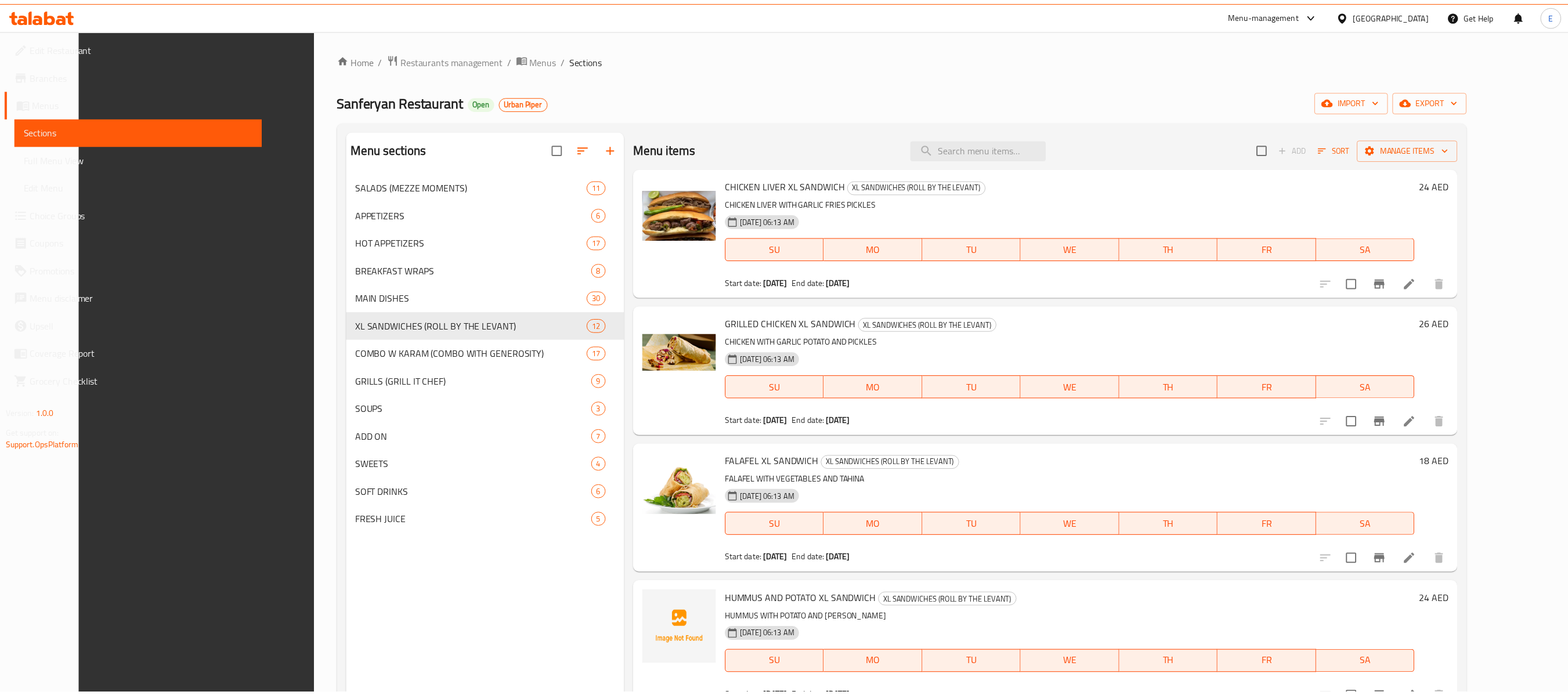
scroll to position [165, 0]
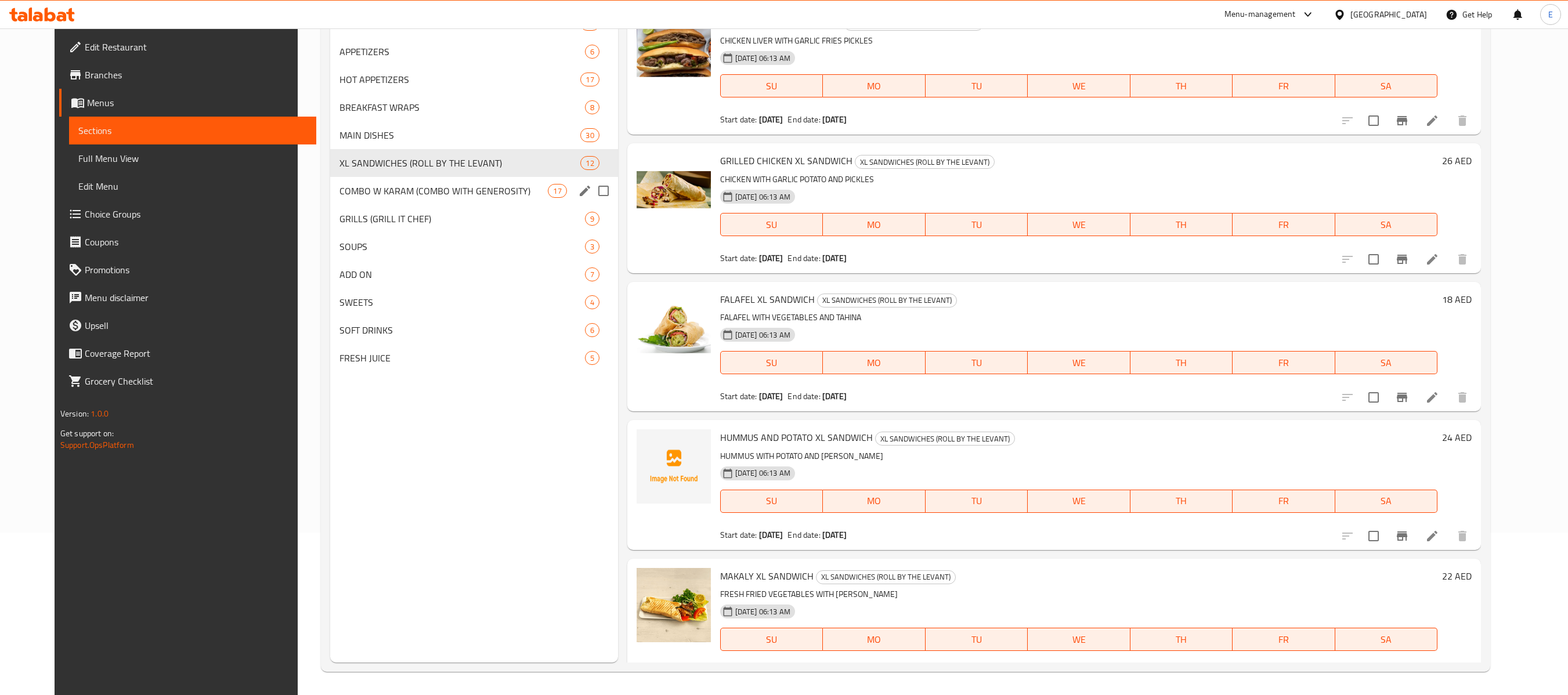
click at [449, 180] on div "COMBO W KARAM (COMBO WITH GENEROSITY) 17" at bounding box center [474, 190] width 288 height 28
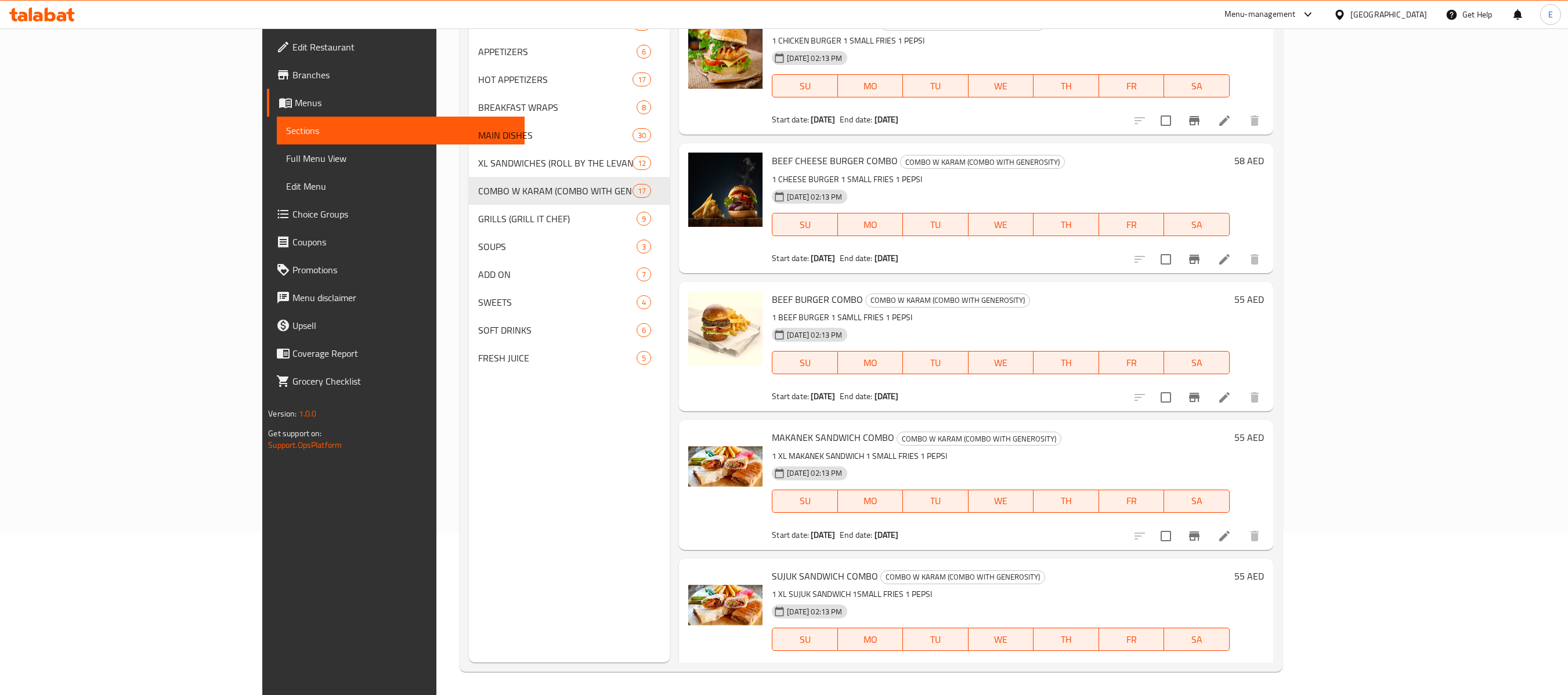
click at [286, 159] on span "Full Menu View" at bounding box center [400, 159] width 229 height 14
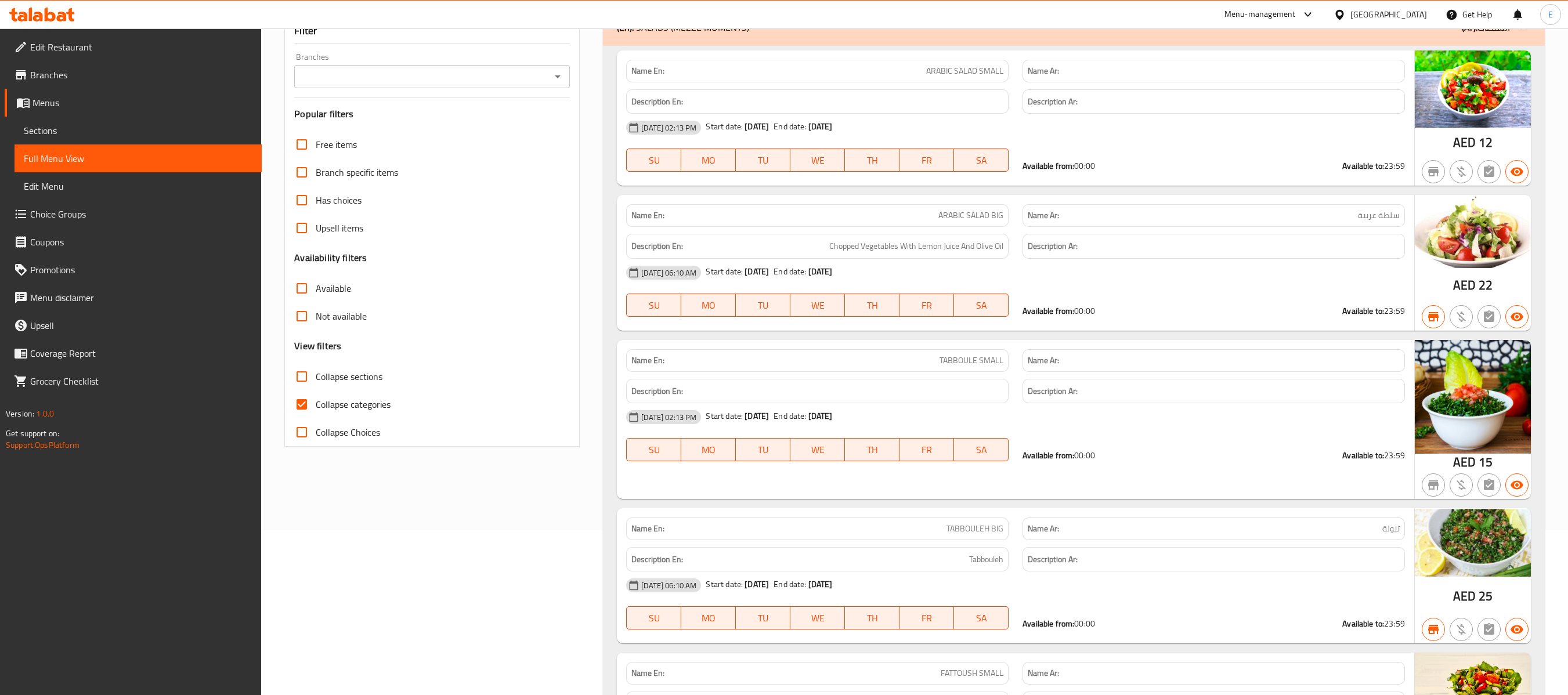
click at [1092, 142] on div "30-06-2025 02:13 PM Start date: 10-08-2025 End date: 10-08-2125" at bounding box center [1015, 127] width 792 height 28
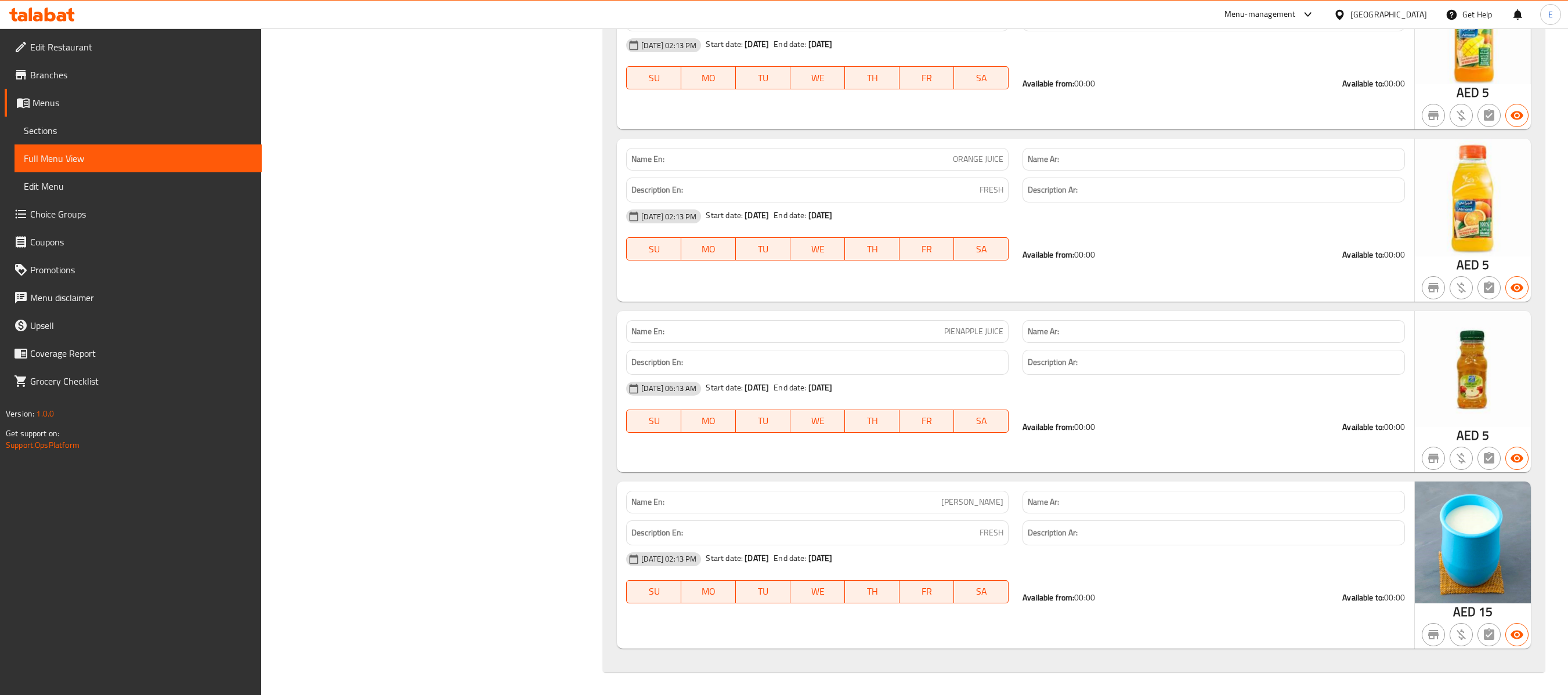
scroll to position [21805, 0]
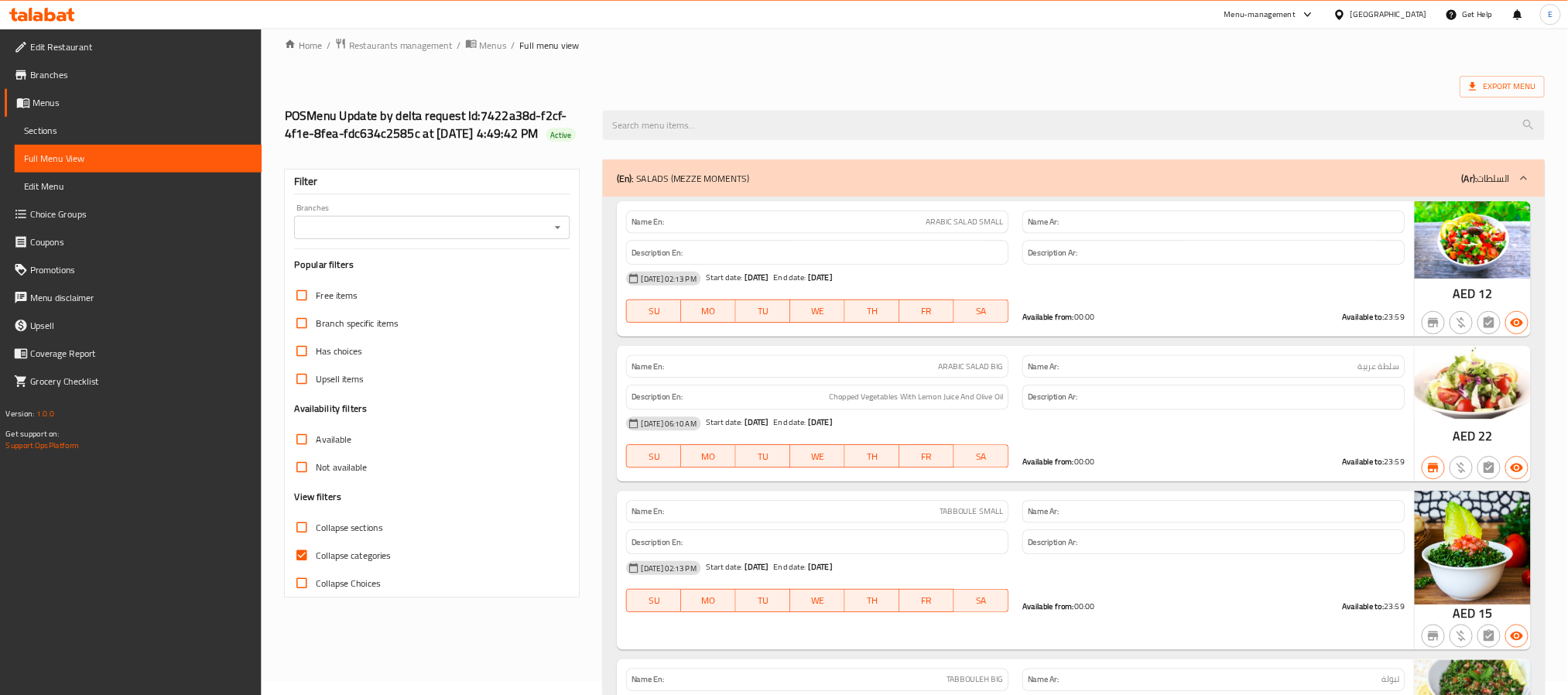
scroll to position [0, 0]
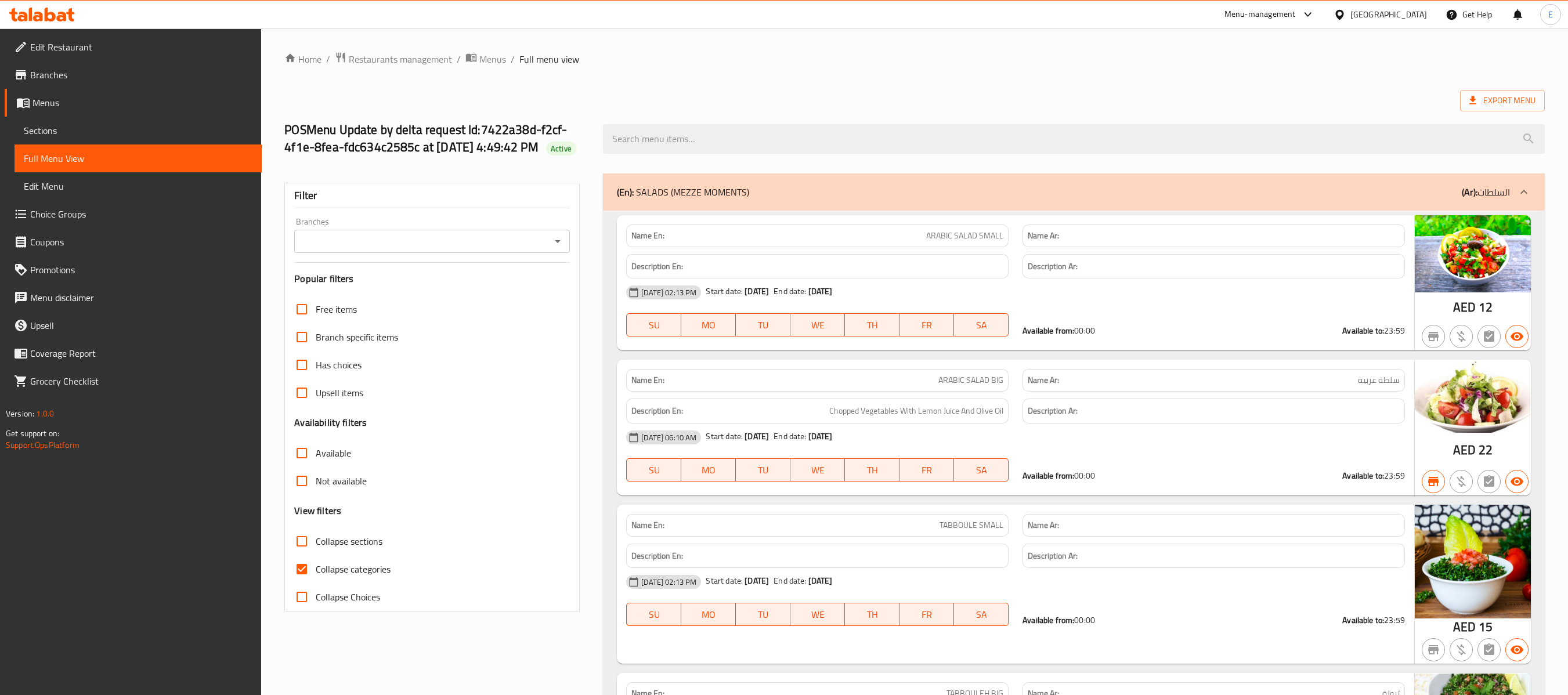
click at [305, 520] on input "Collapse sections" at bounding box center [301, 541] width 28 height 28
checkbox input "true"
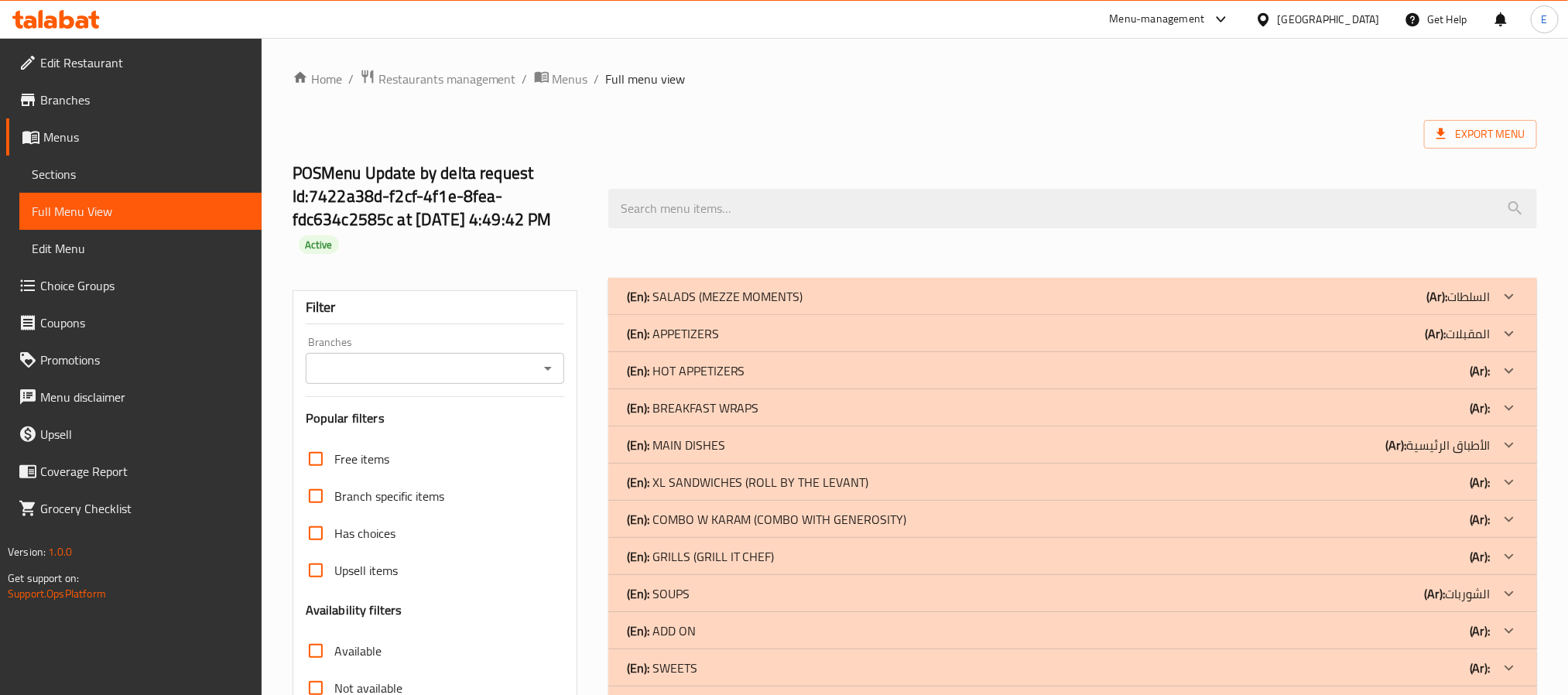
scroll to position [200, 0]
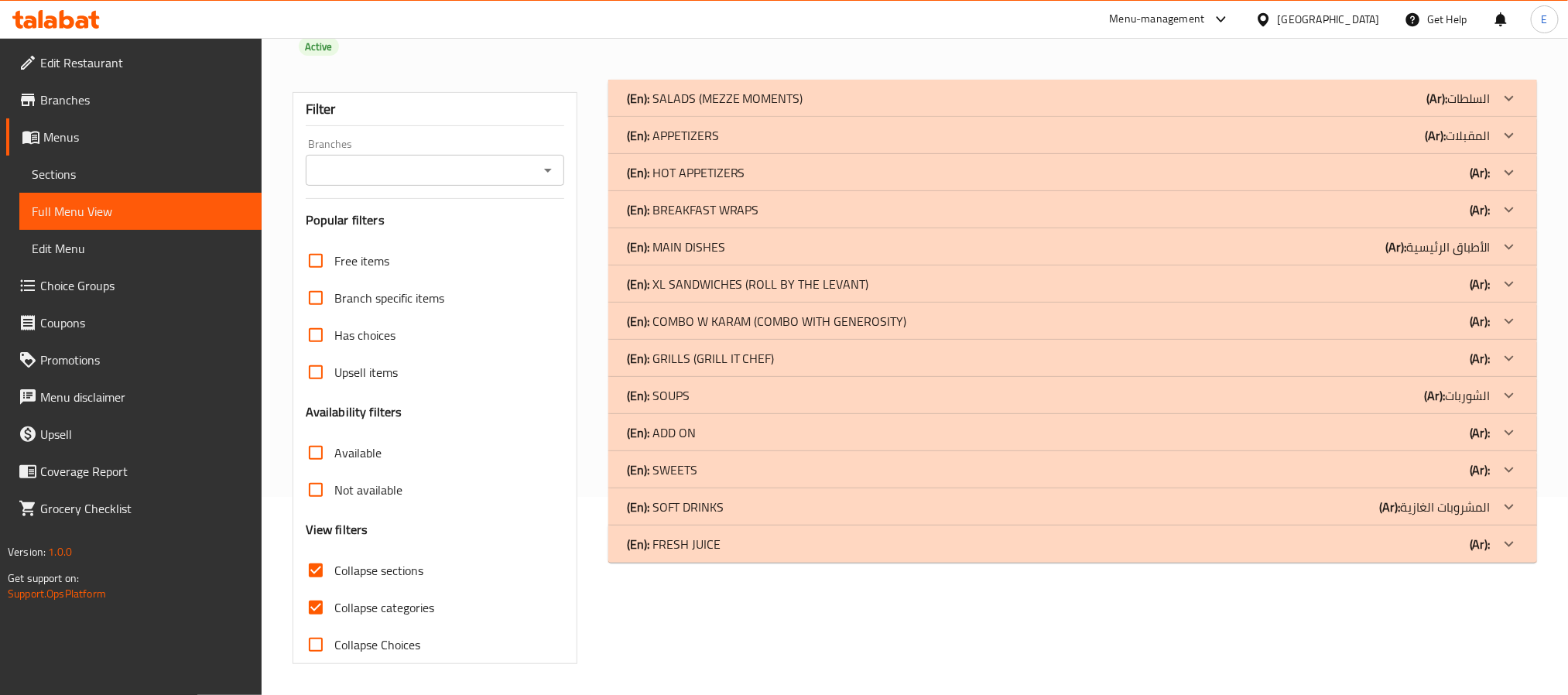
click at [1161, 110] on div "(En): SALADS (MEZZE MOMENTS) (Ar): السلطات" at bounding box center [1073, 98] width 929 height 37
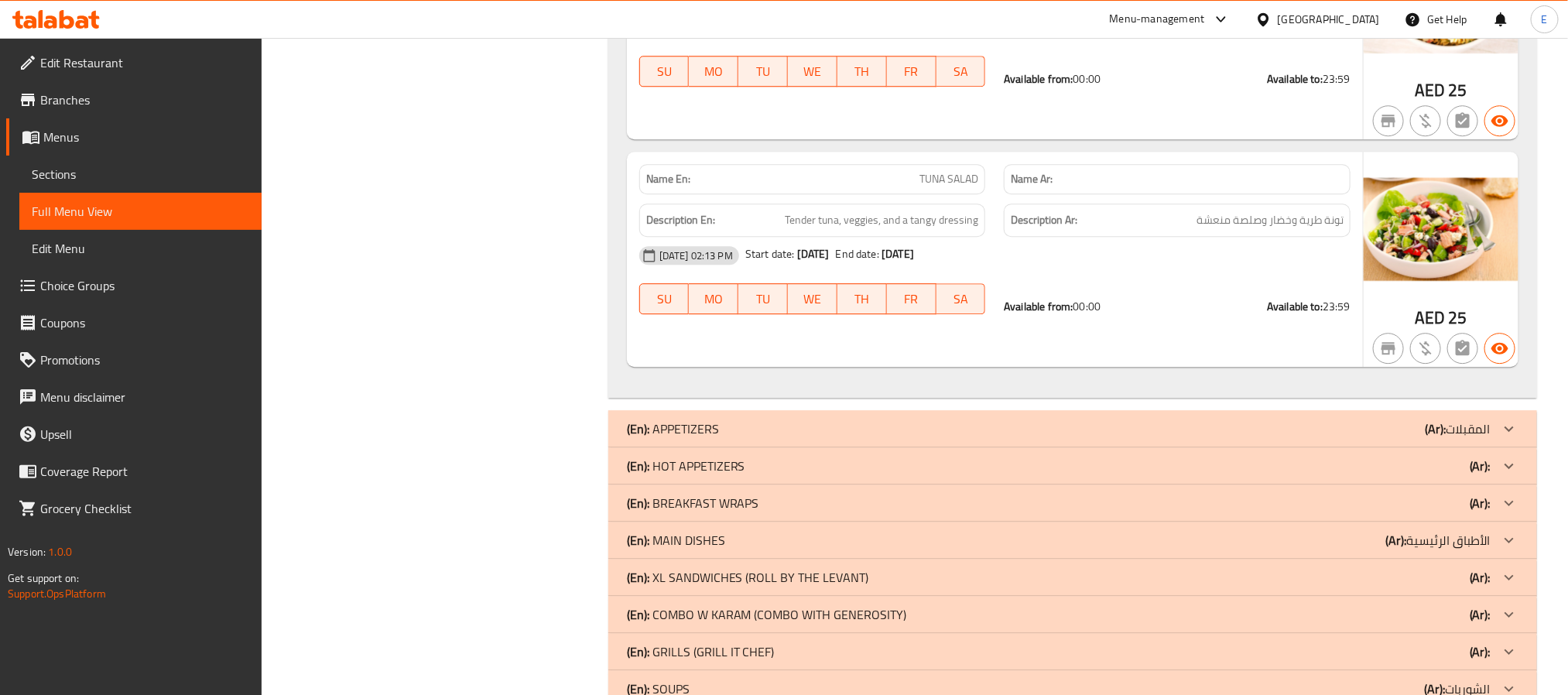
scroll to position [2467, 0]
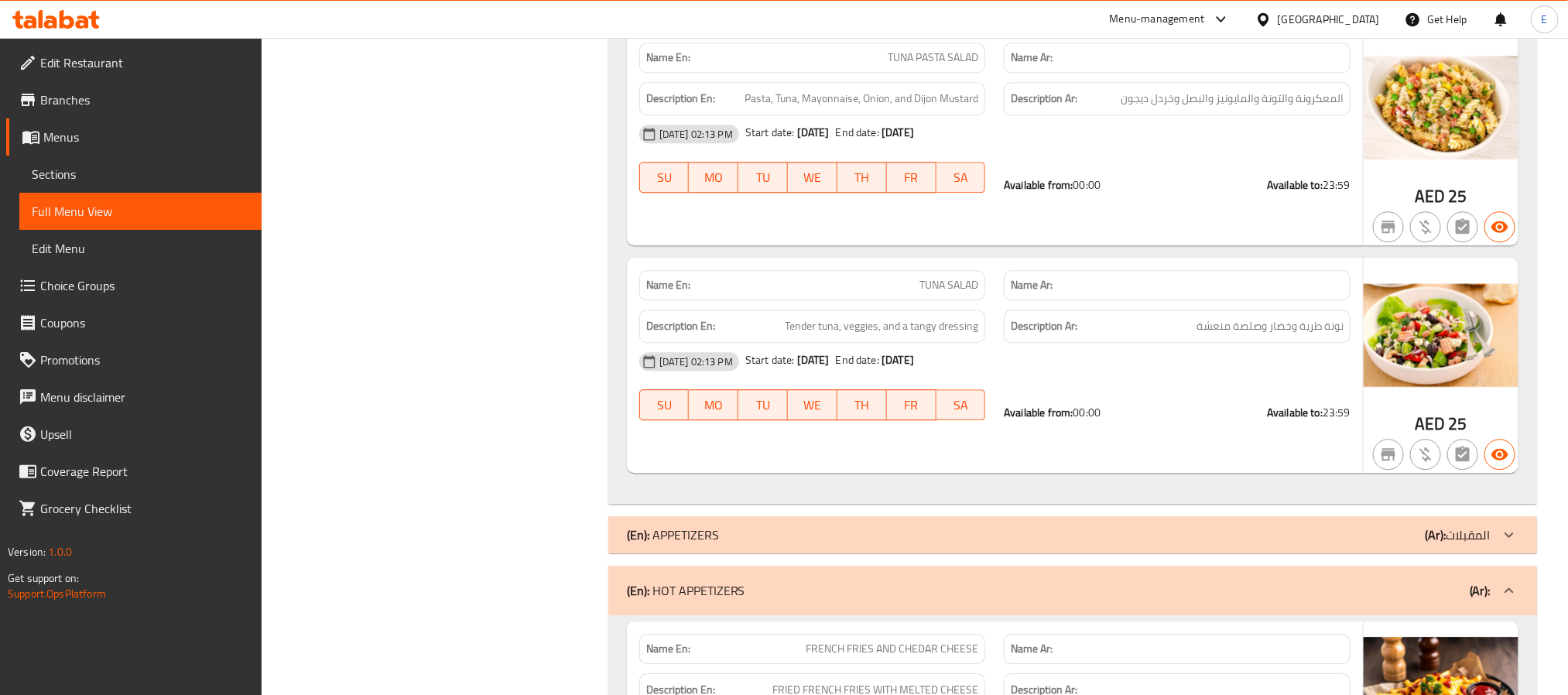
scroll to position [2301, 0]
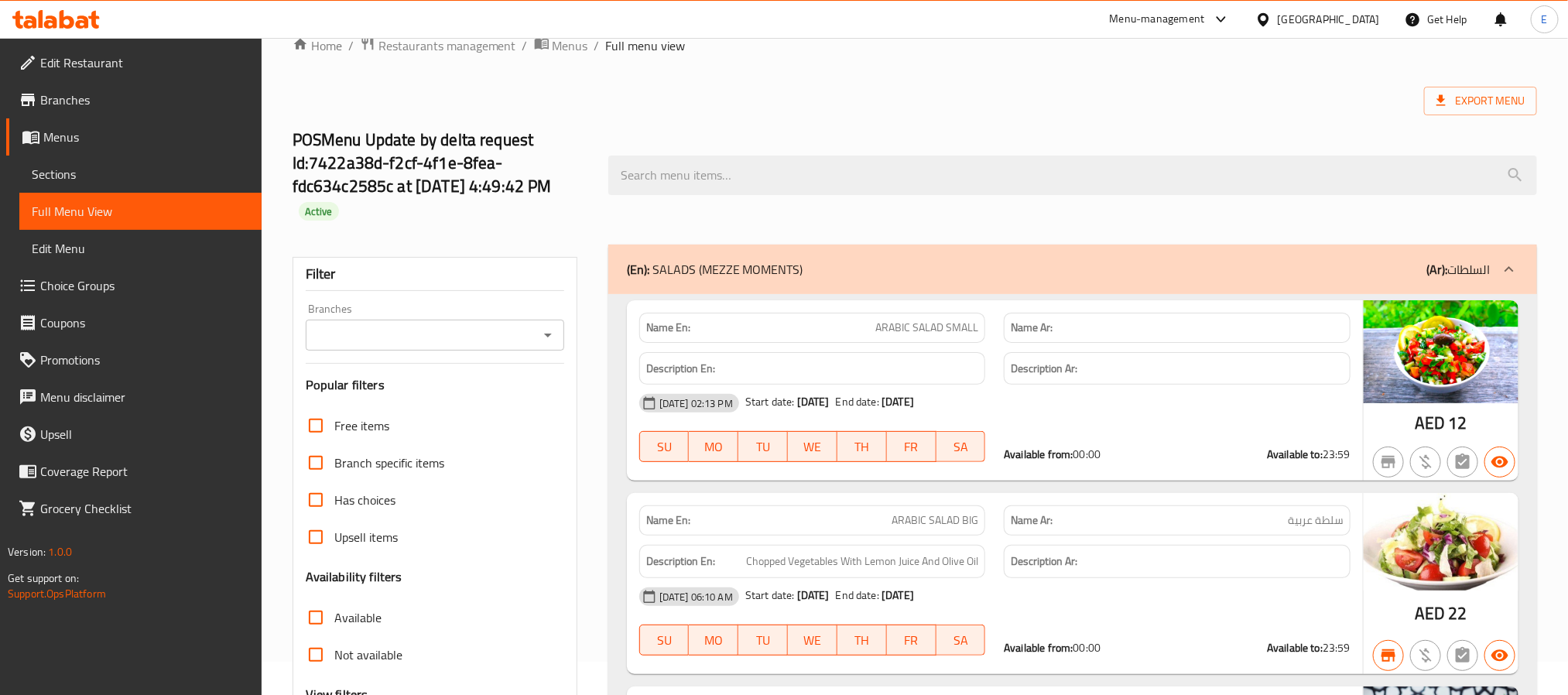
scroll to position [0, 0]
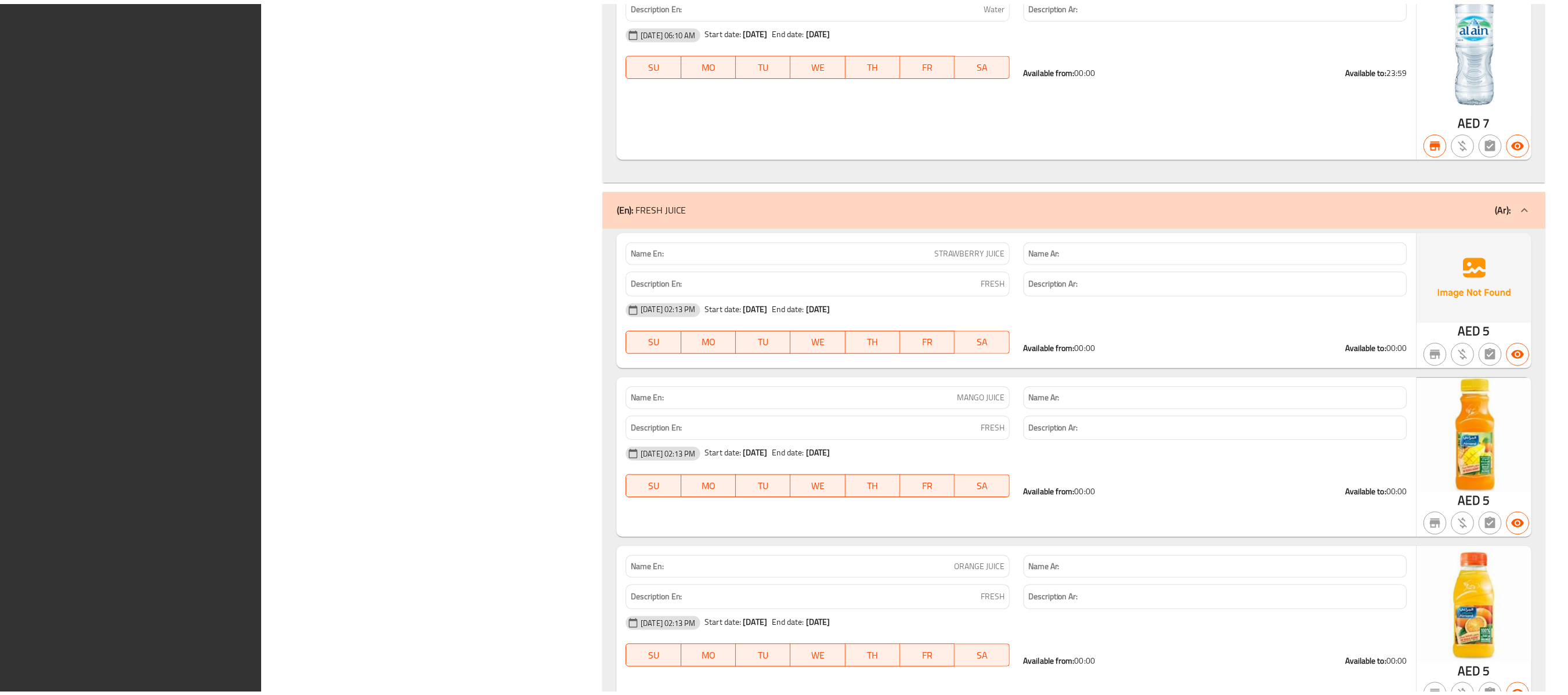
scroll to position [22537, 0]
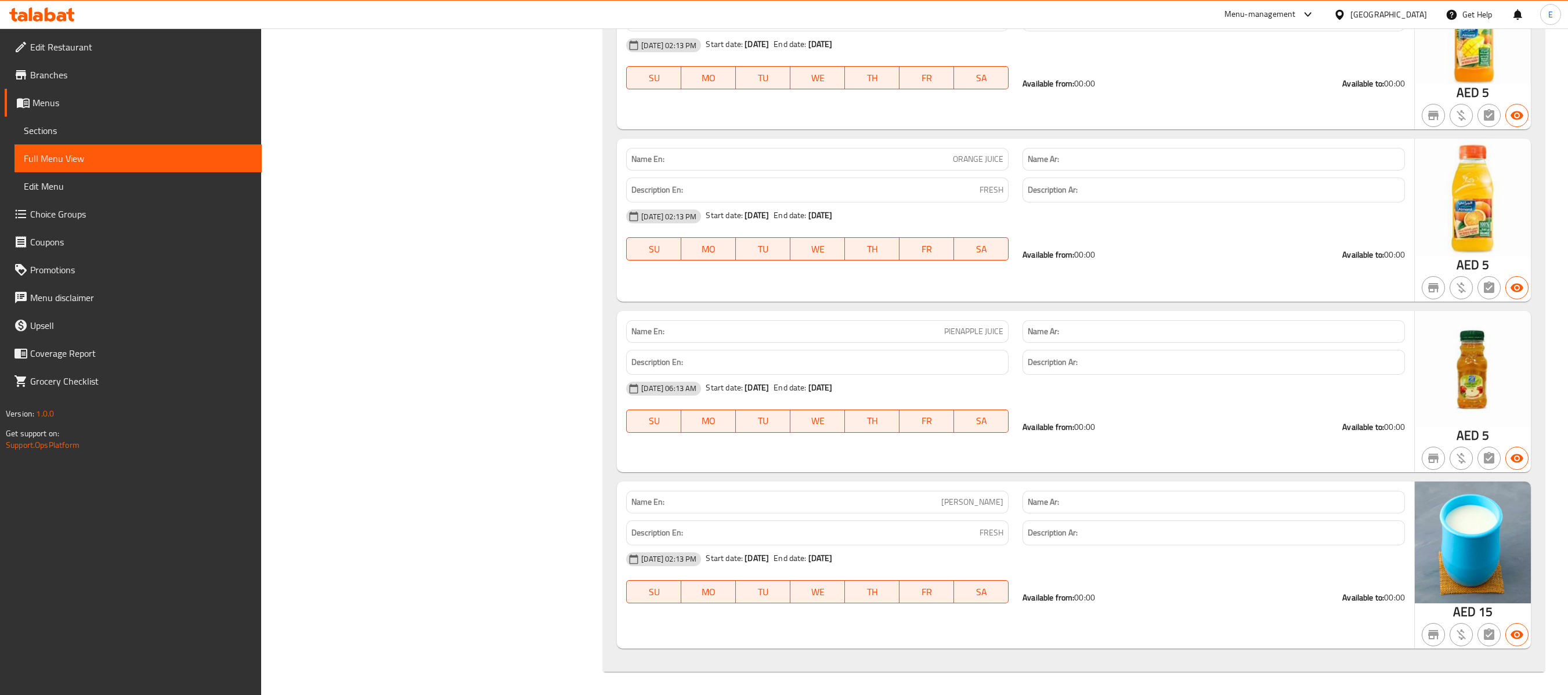
drag, startPoint x: 1549, startPoint y: 187, endPoint x: 1503, endPoint y: 212, distance: 52.4
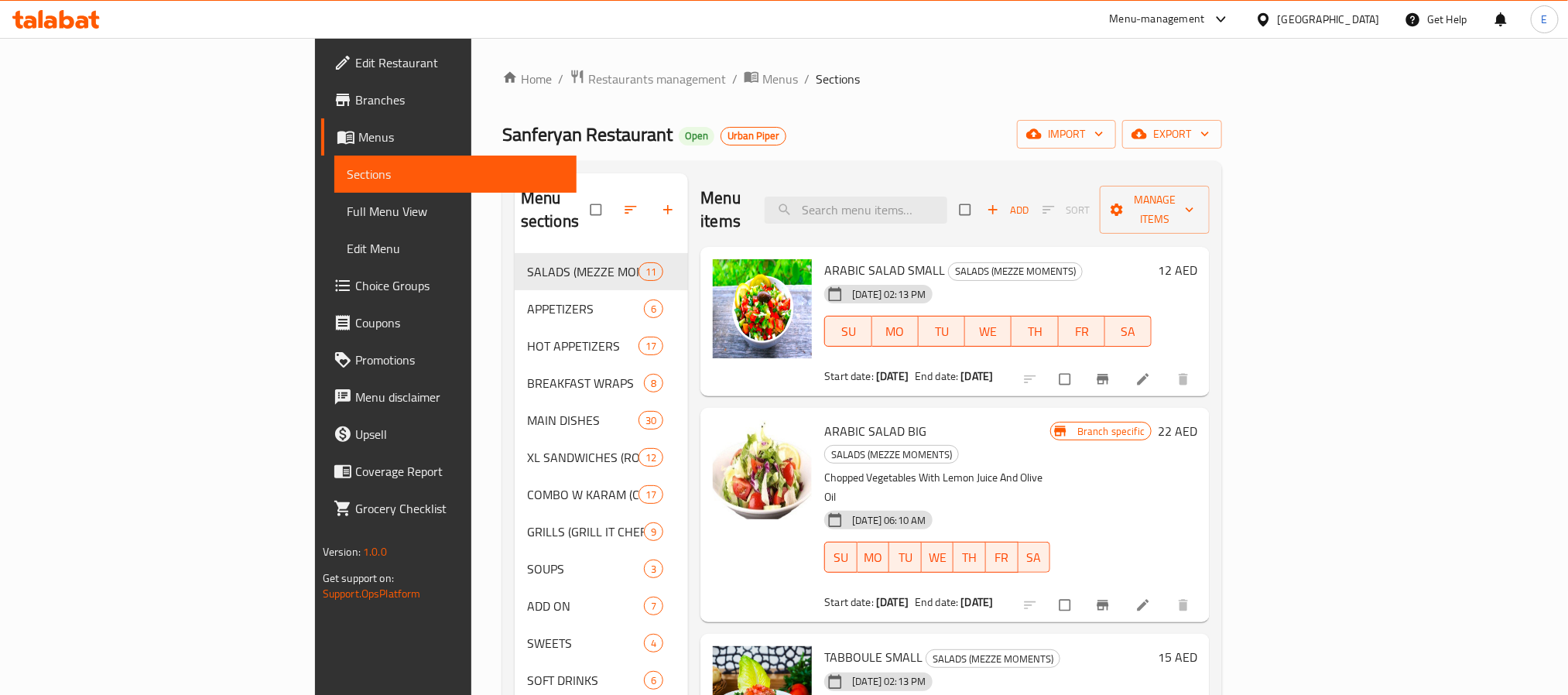
click at [355, 65] on span "Edit Restaurant" at bounding box center [459, 63] width 209 height 19
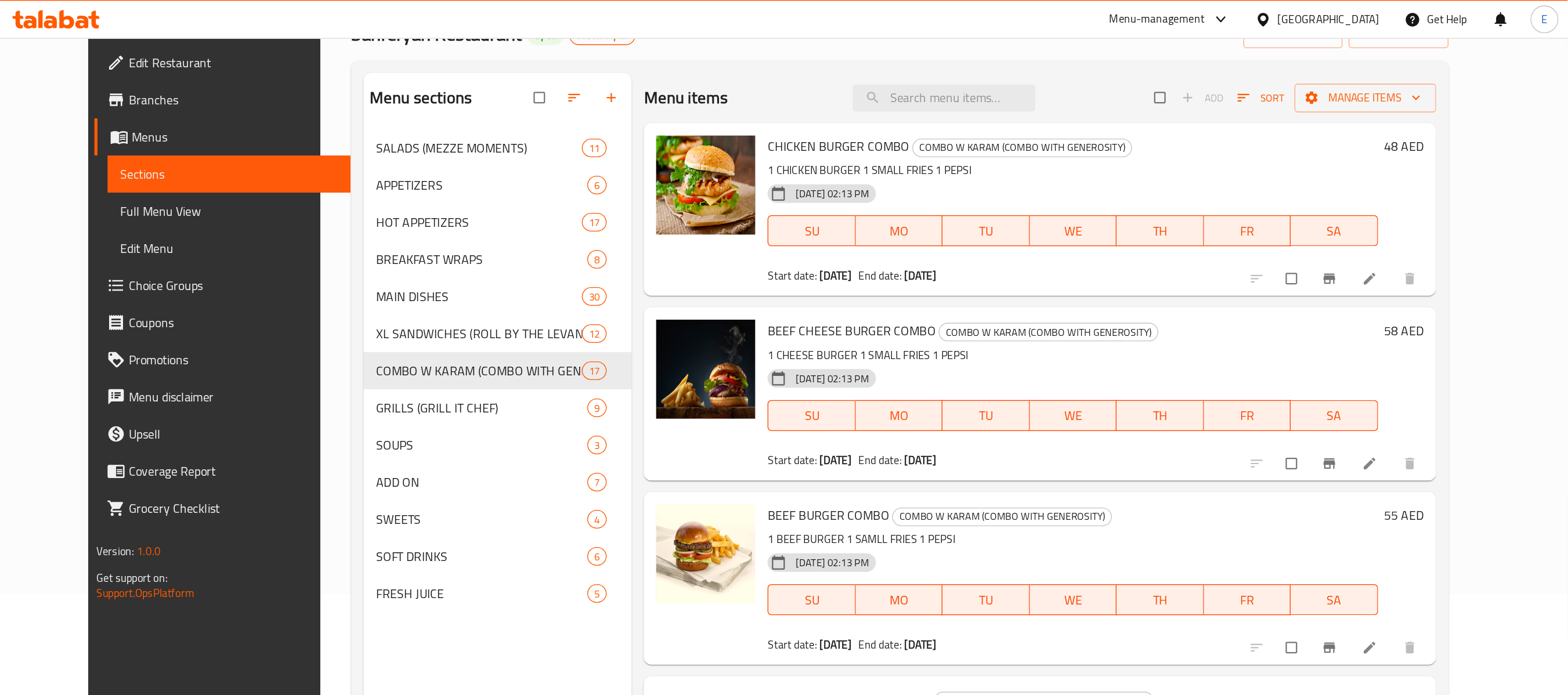
scroll to position [75, 0]
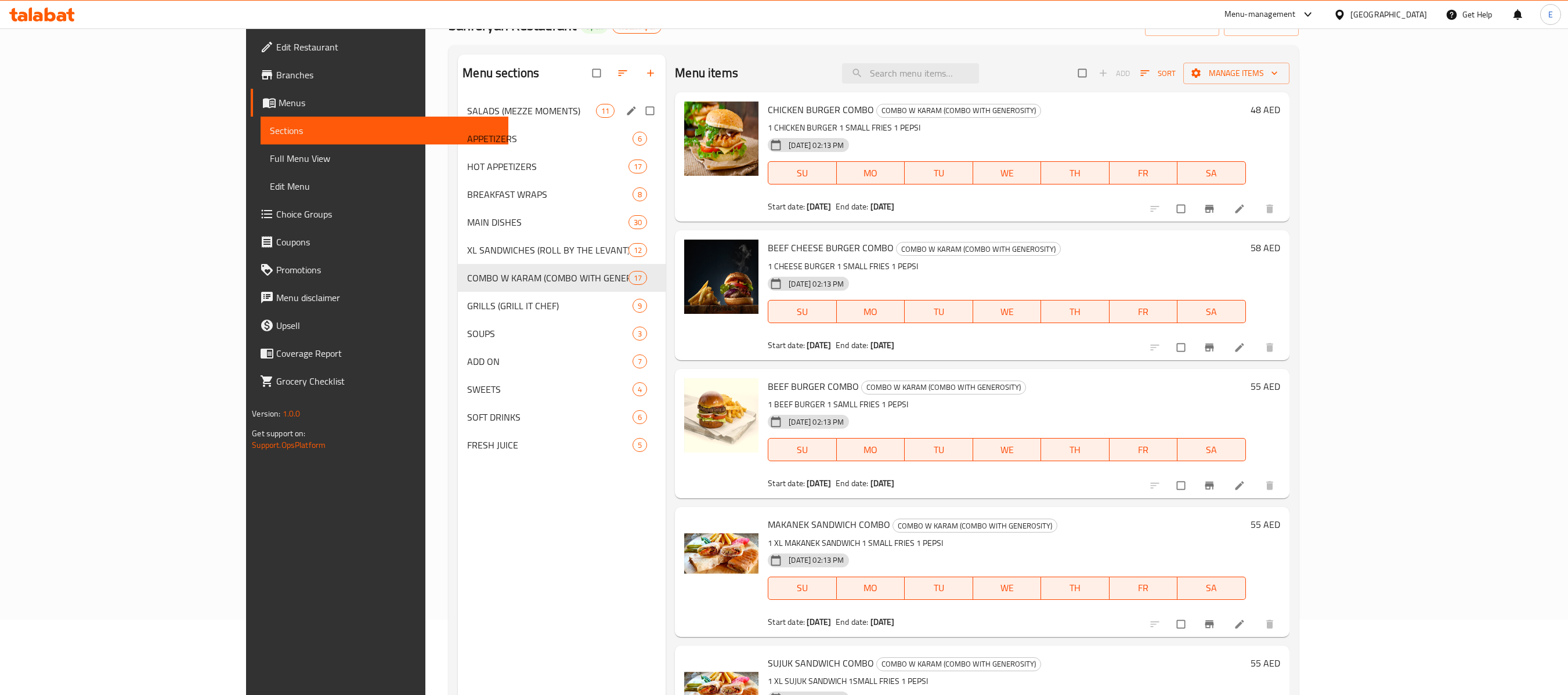
click at [458, 104] on div "SALADS (MEZZE MOMENTS) 11" at bounding box center [562, 110] width 208 height 28
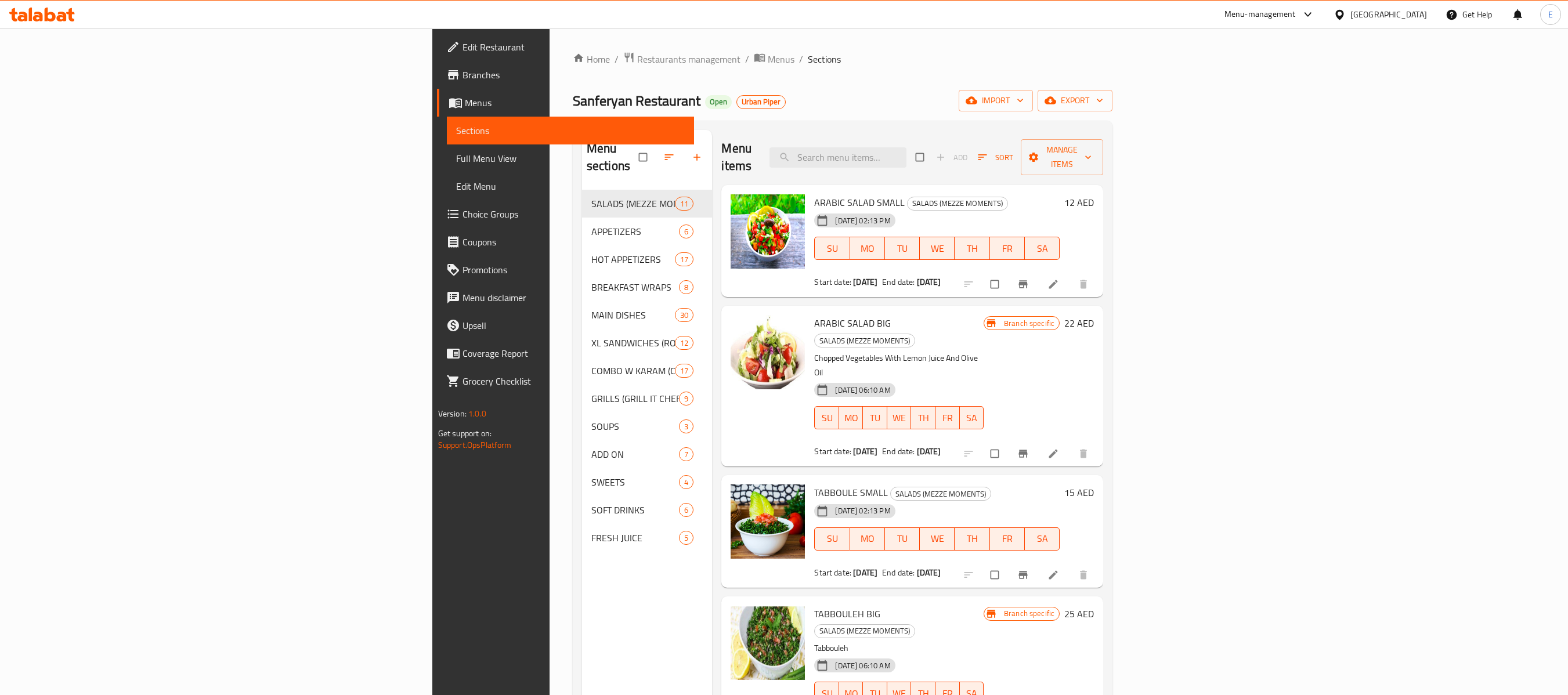
click at [1008, 84] on div "Home / Restaurants management / Menus / Sections Sanferyan Restaurant Open Urba…" at bounding box center [842, 443] width 540 height 783
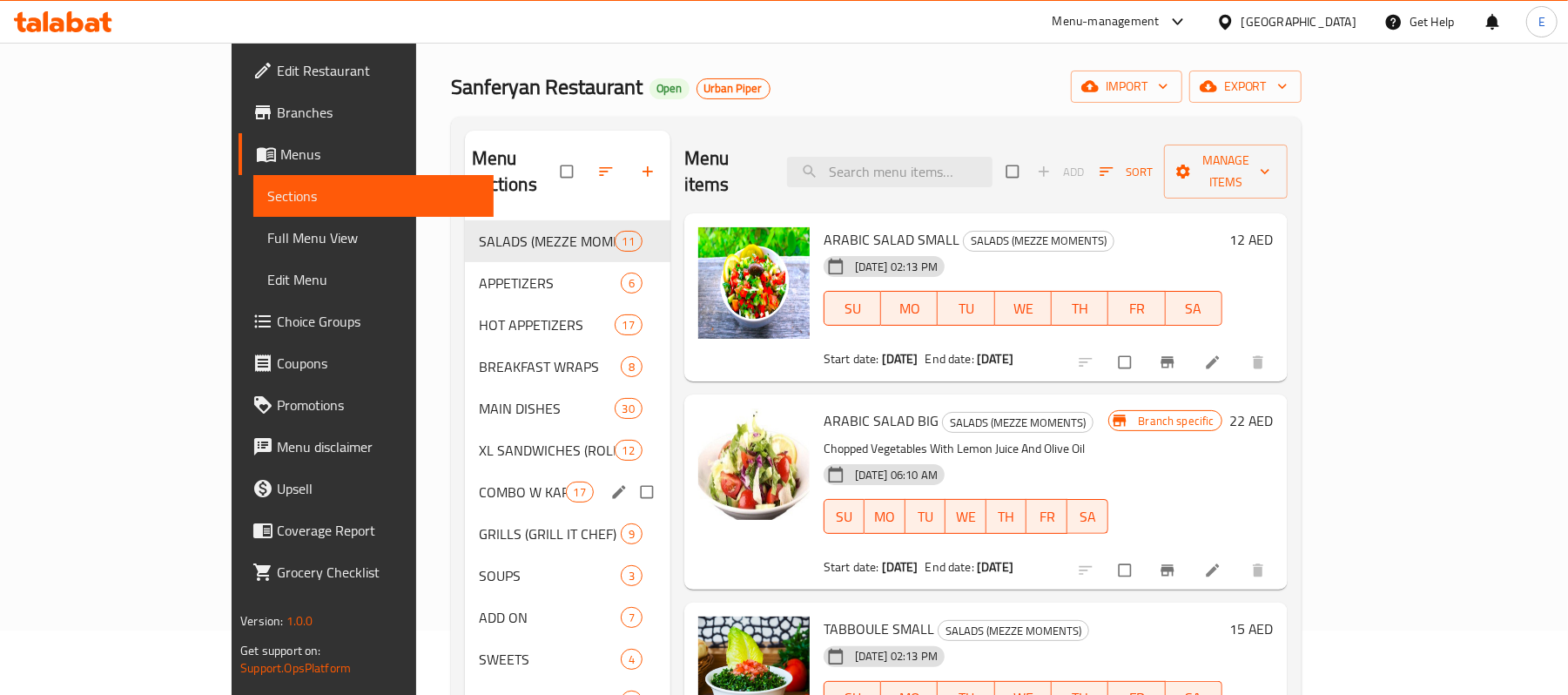
scroll to position [116, 0]
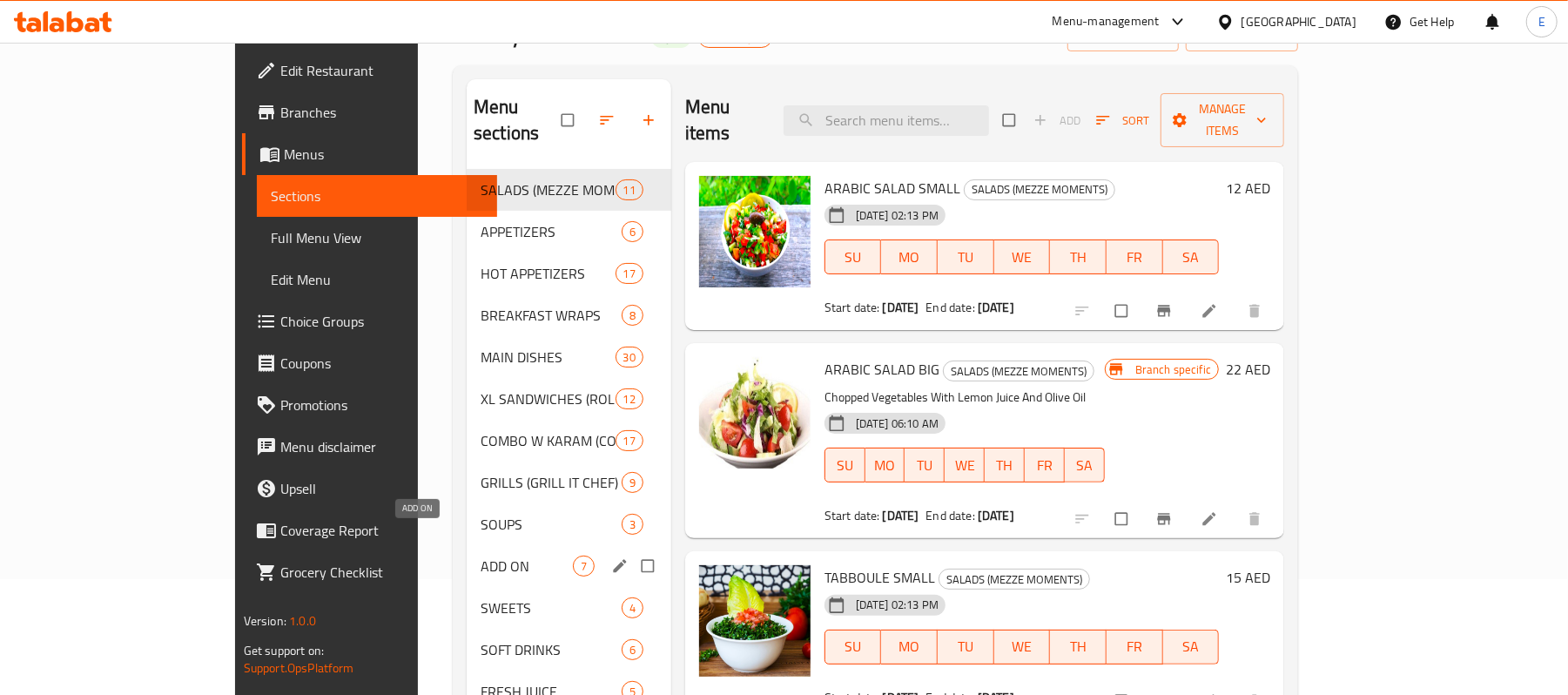
click at [481, 556] on span "ADD ON" at bounding box center [526, 566] width 92 height 21
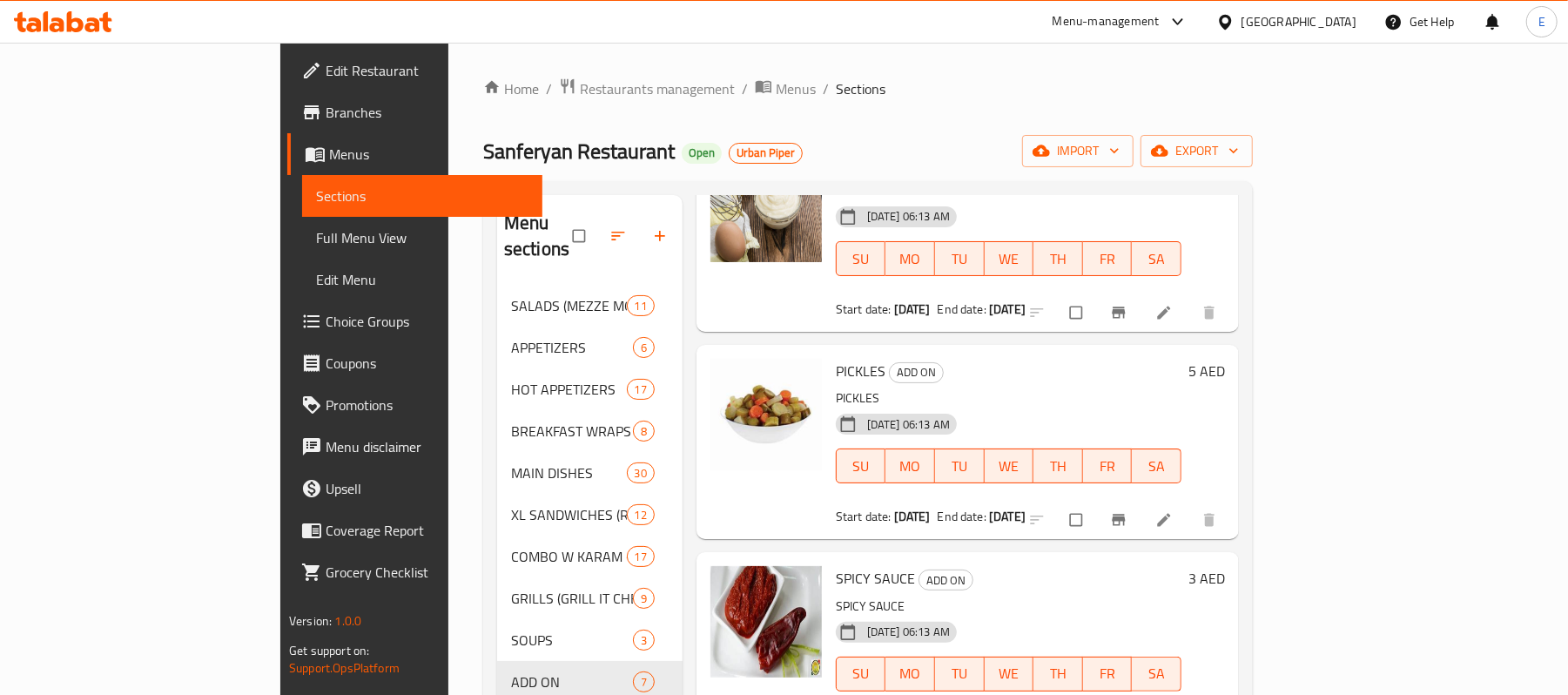
scroll to position [801, 0]
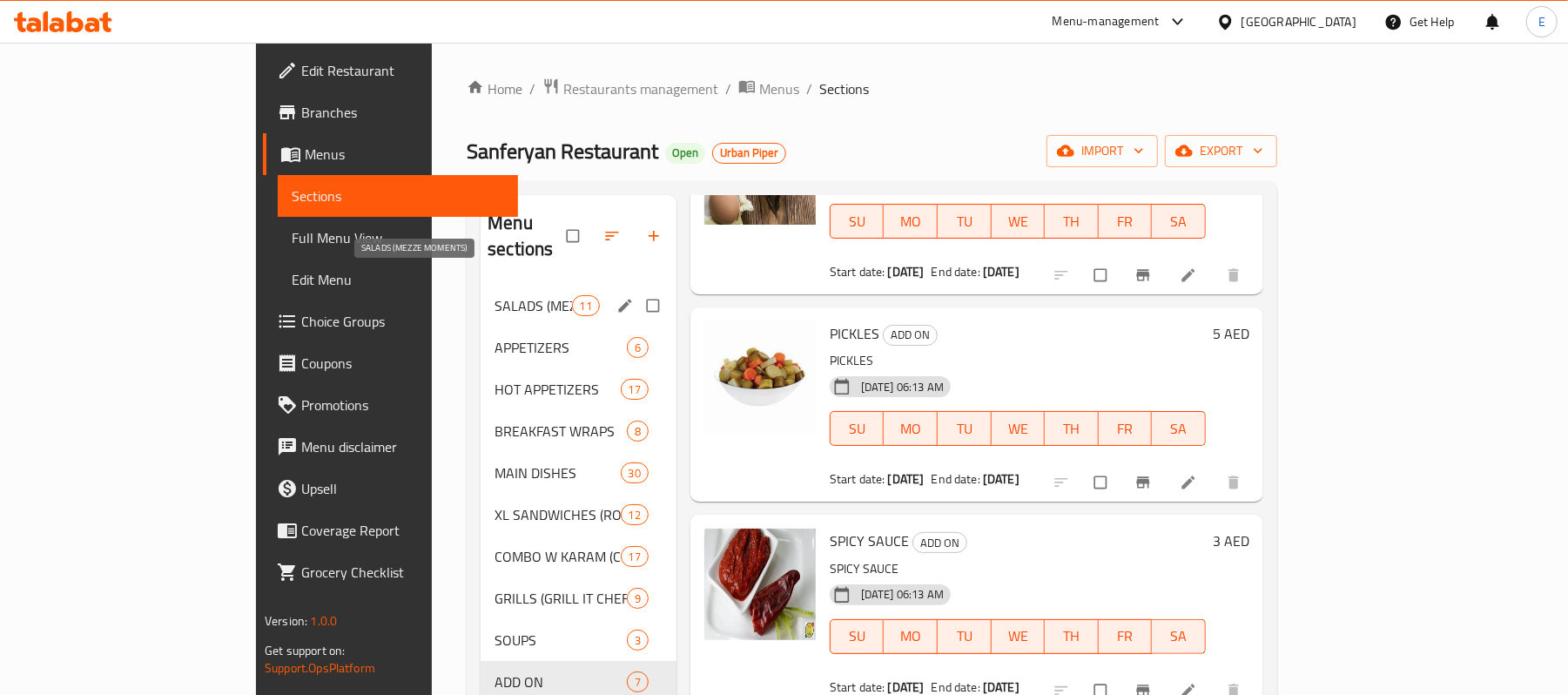
click at [494, 295] on span "SALADS (MEZZE MOMENTS)" at bounding box center [532, 306] width 76 height 21
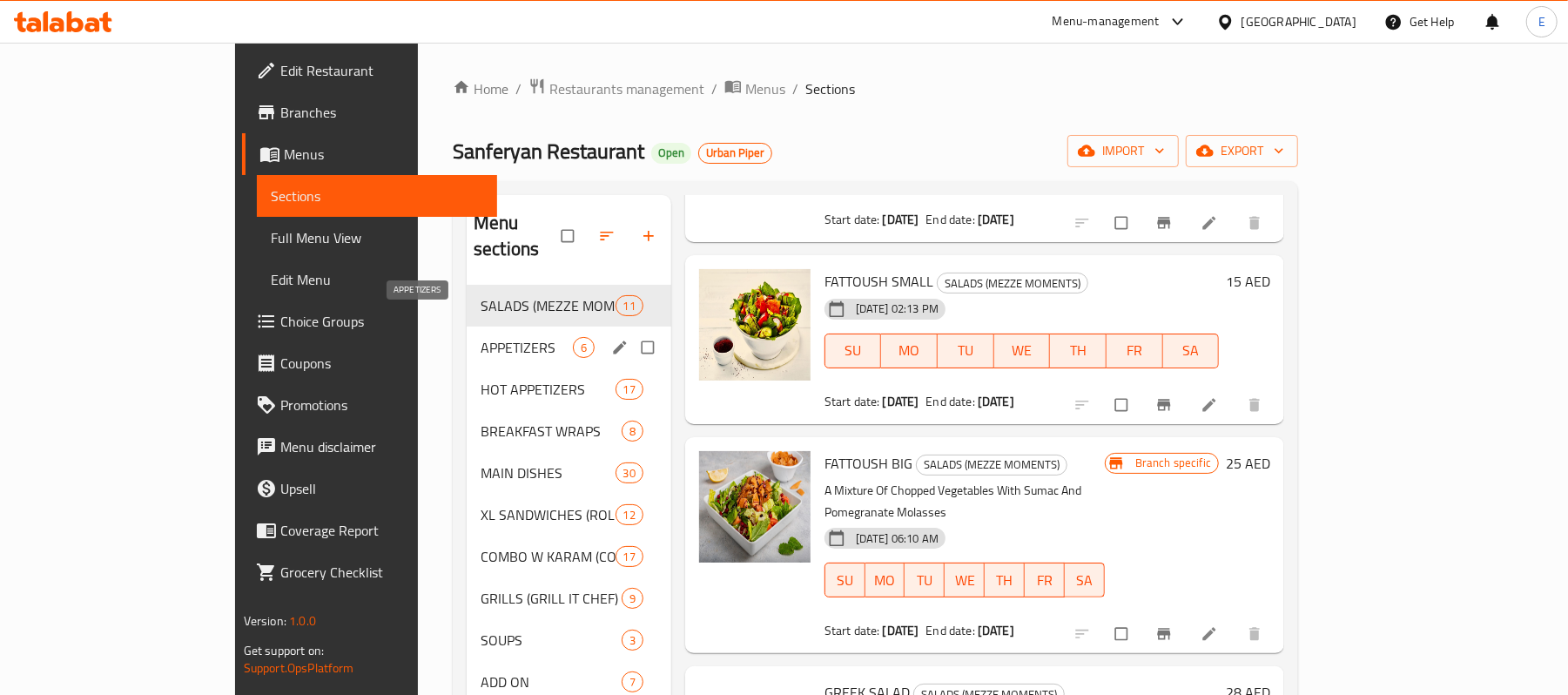
click at [481, 337] on span "APPETIZERS" at bounding box center [526, 348] width 92 height 21
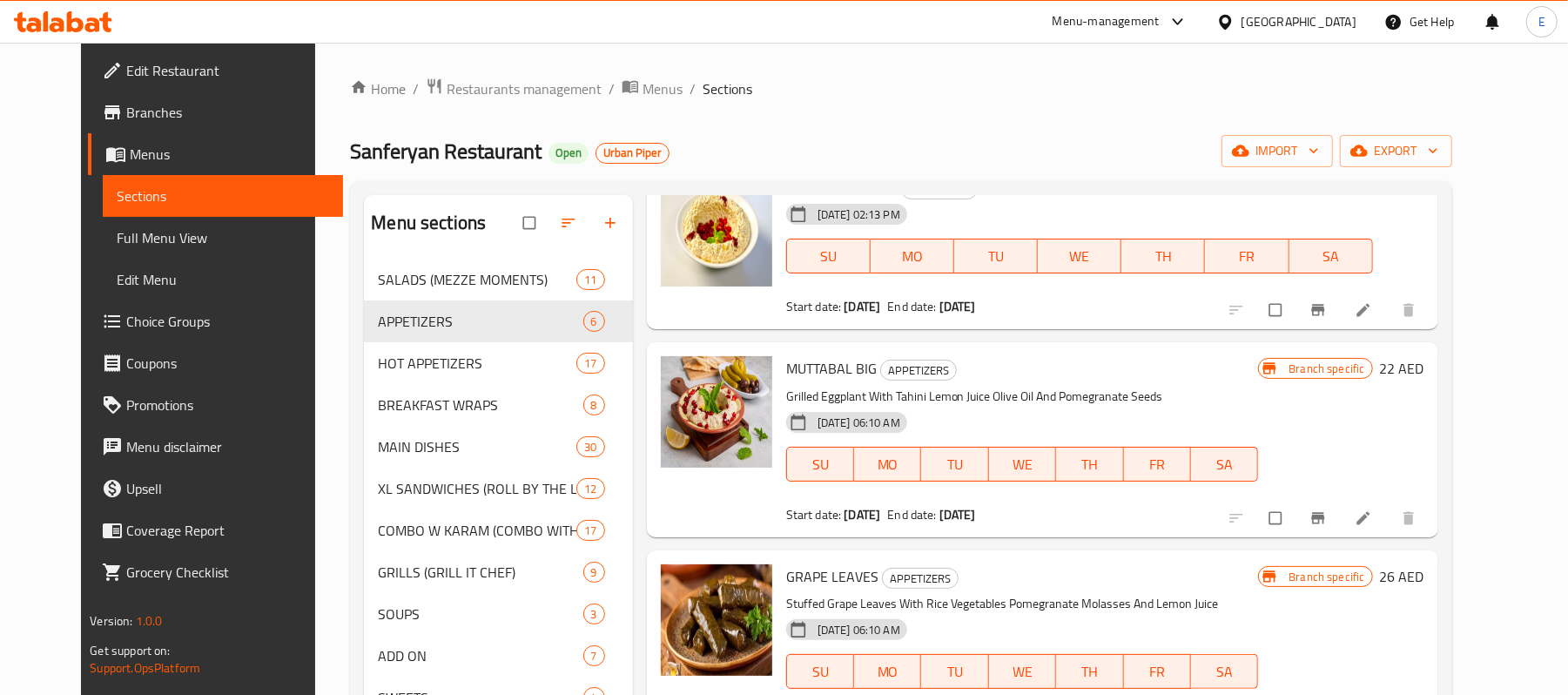
scroll to position [562, 0]
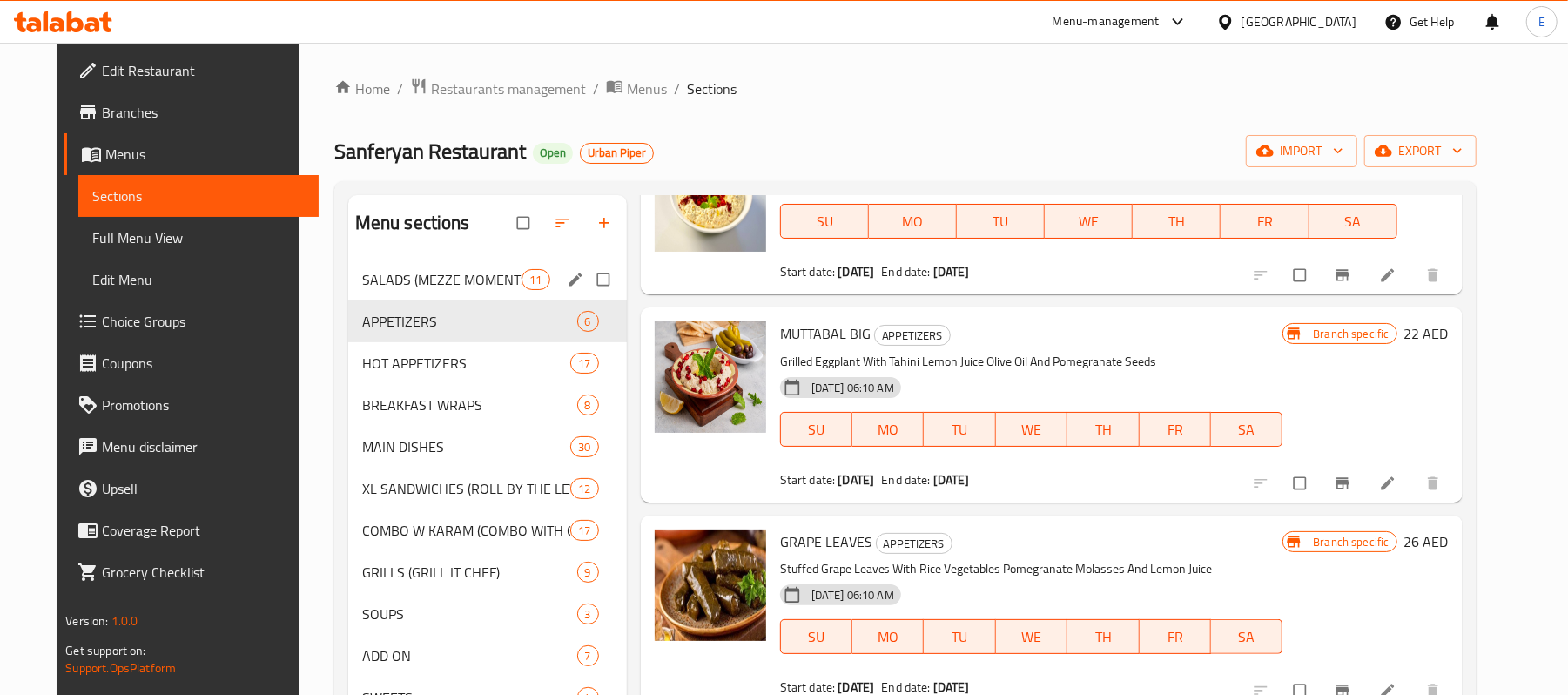
click at [481, 266] on div "SALADS (MEZZE MOMENTS) 11" at bounding box center [488, 279] width 279 height 42
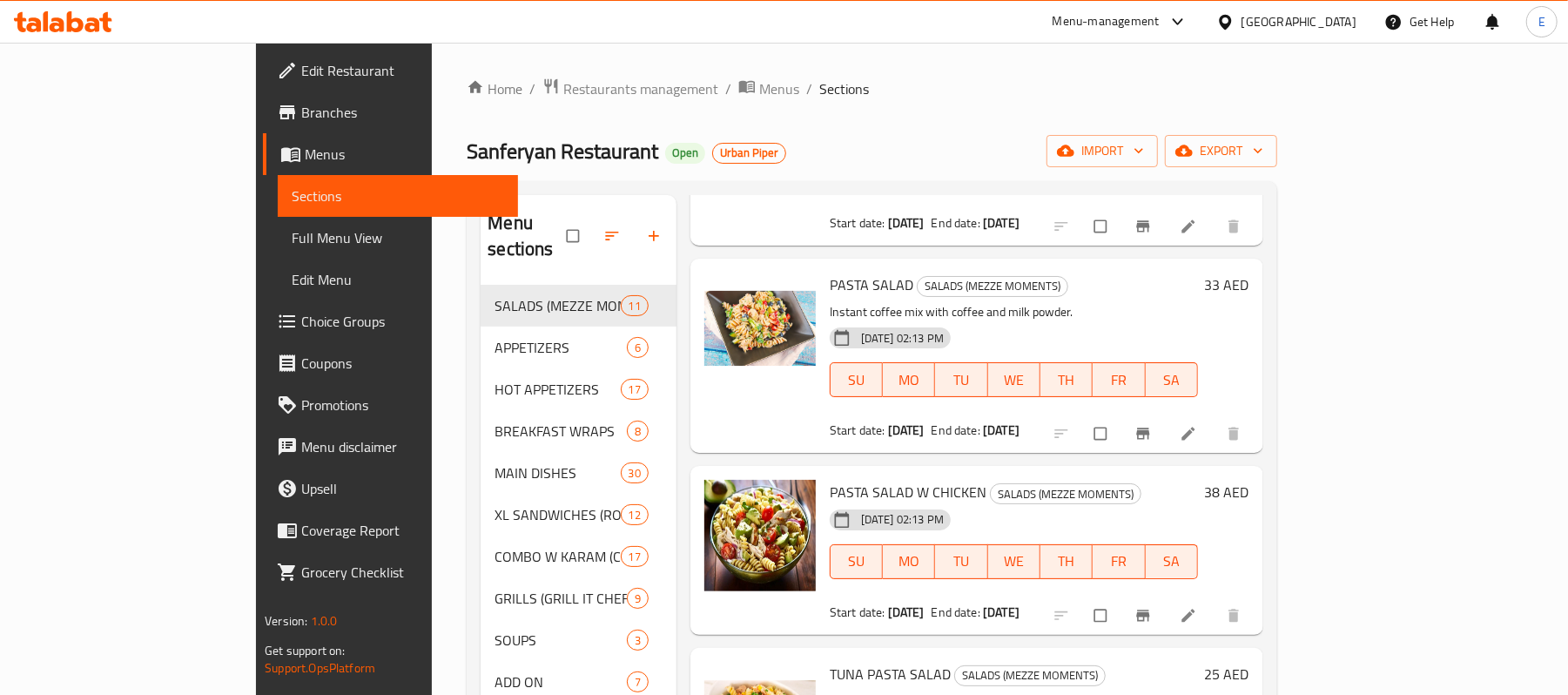
scroll to position [1527, 0]
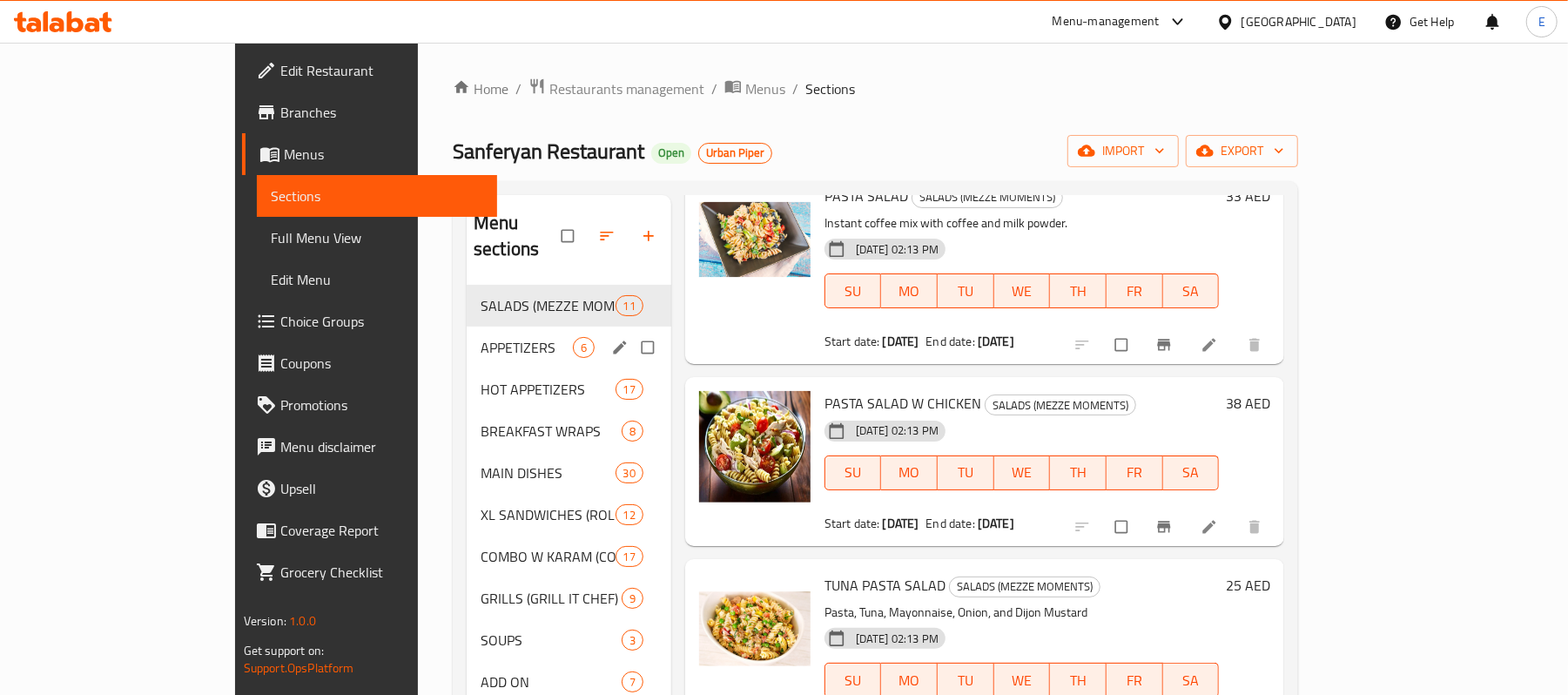
click at [481, 337] on span "APPETIZERS" at bounding box center [526, 348] width 92 height 21
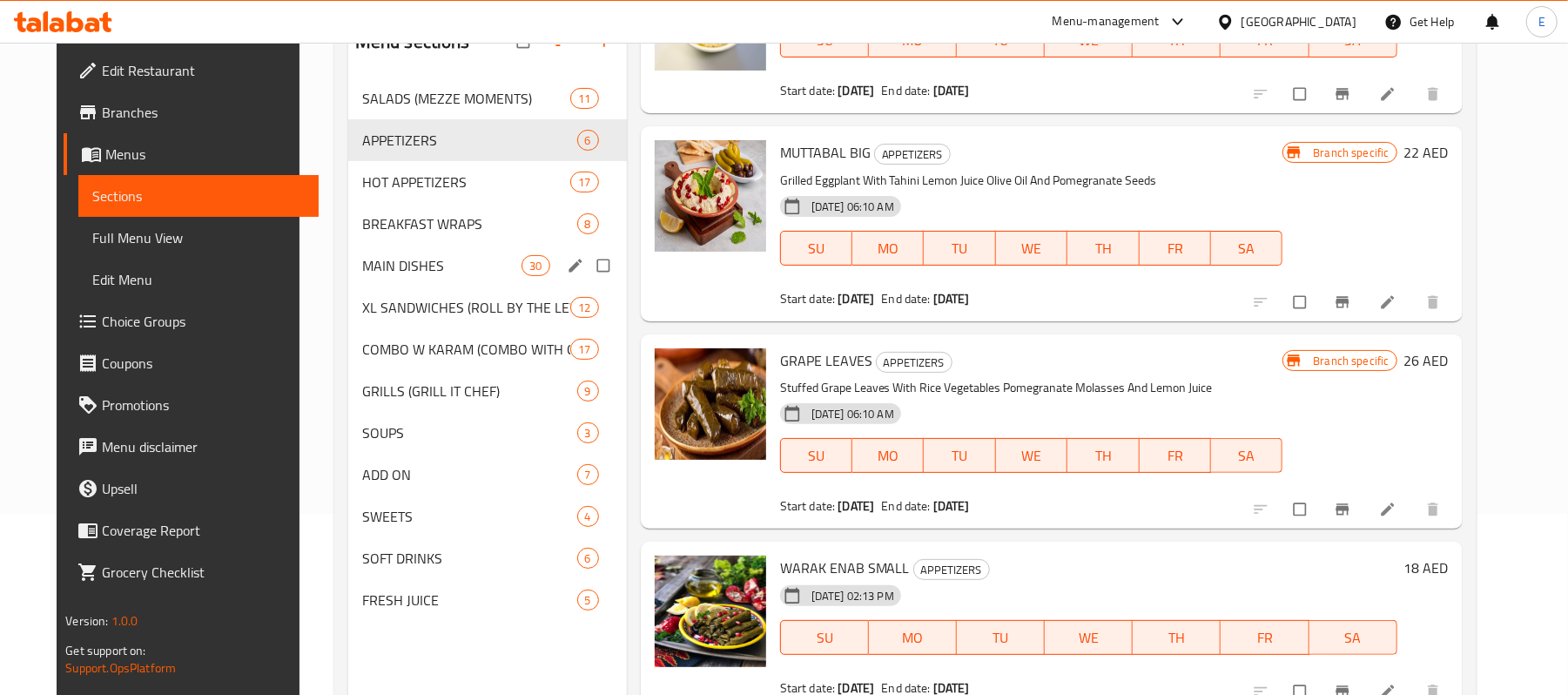
scroll to position [129, 0]
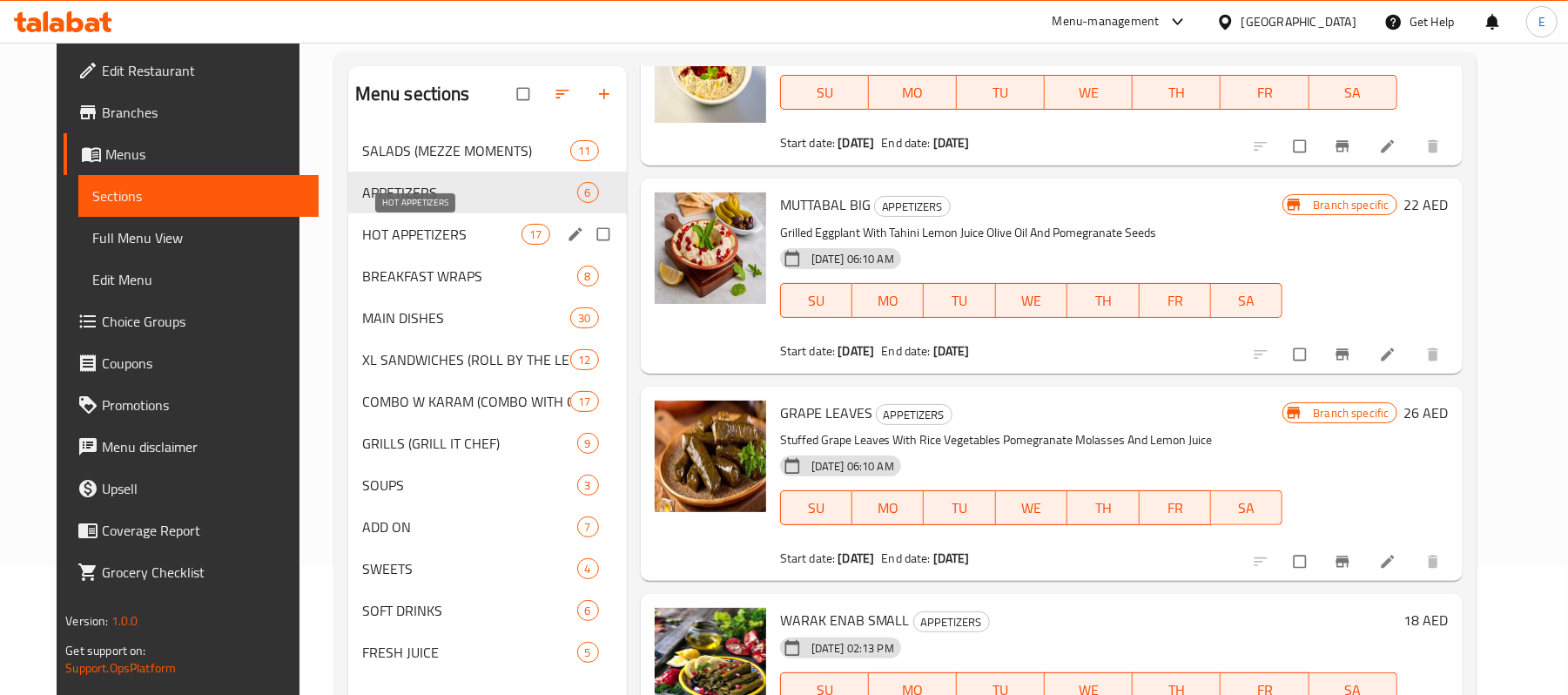
click at [446, 234] on span "HOT APPETIZERS" at bounding box center [442, 234] width 161 height 21
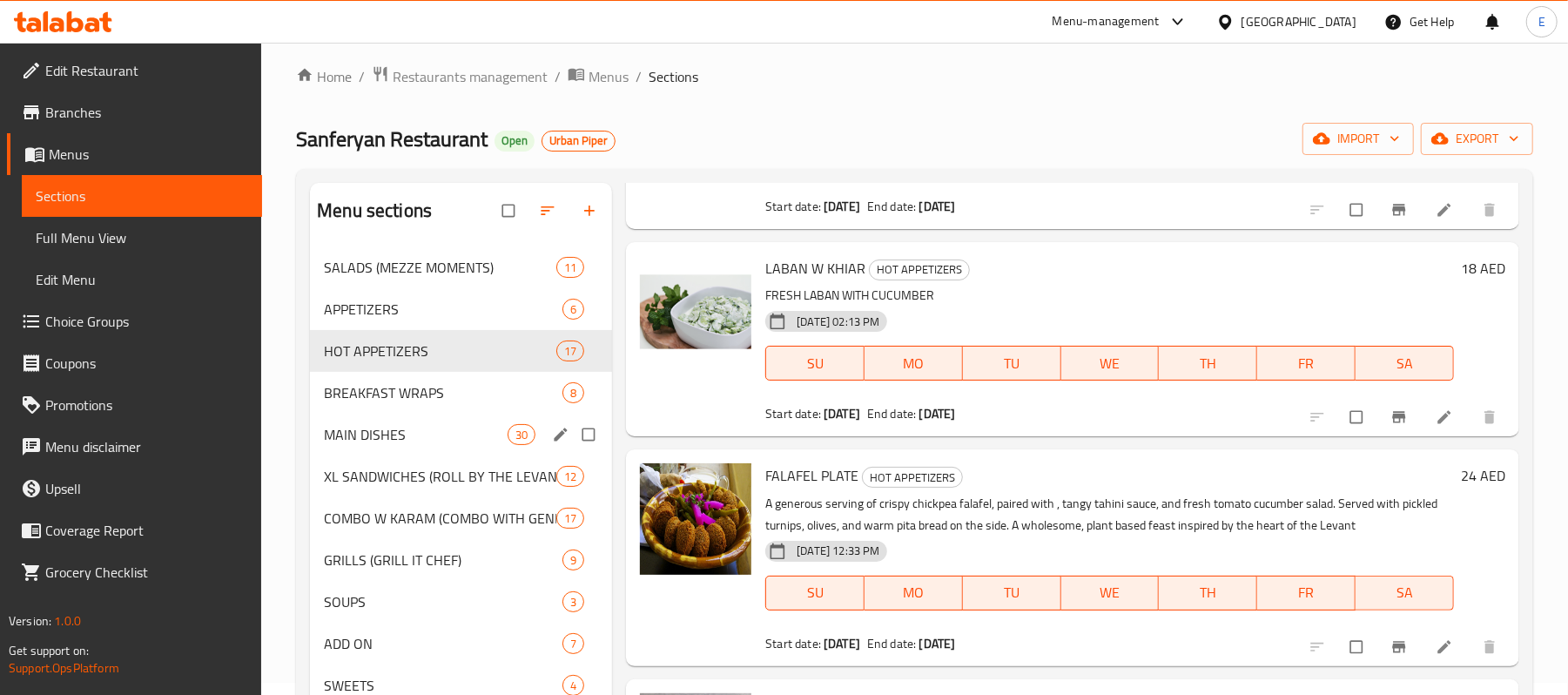
scroll to position [1622, 0]
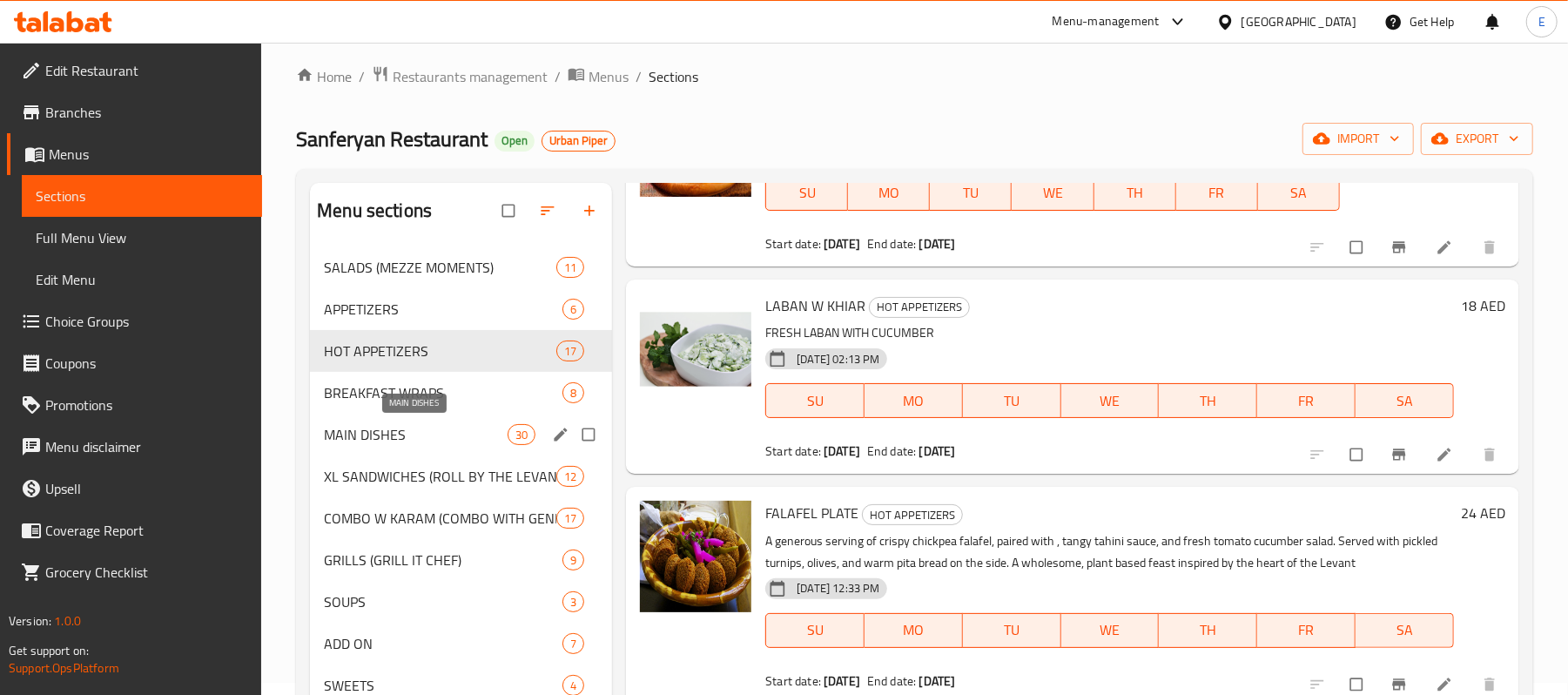
click at [427, 434] on span "MAIN DISHES" at bounding box center [416, 435] width 184 height 21
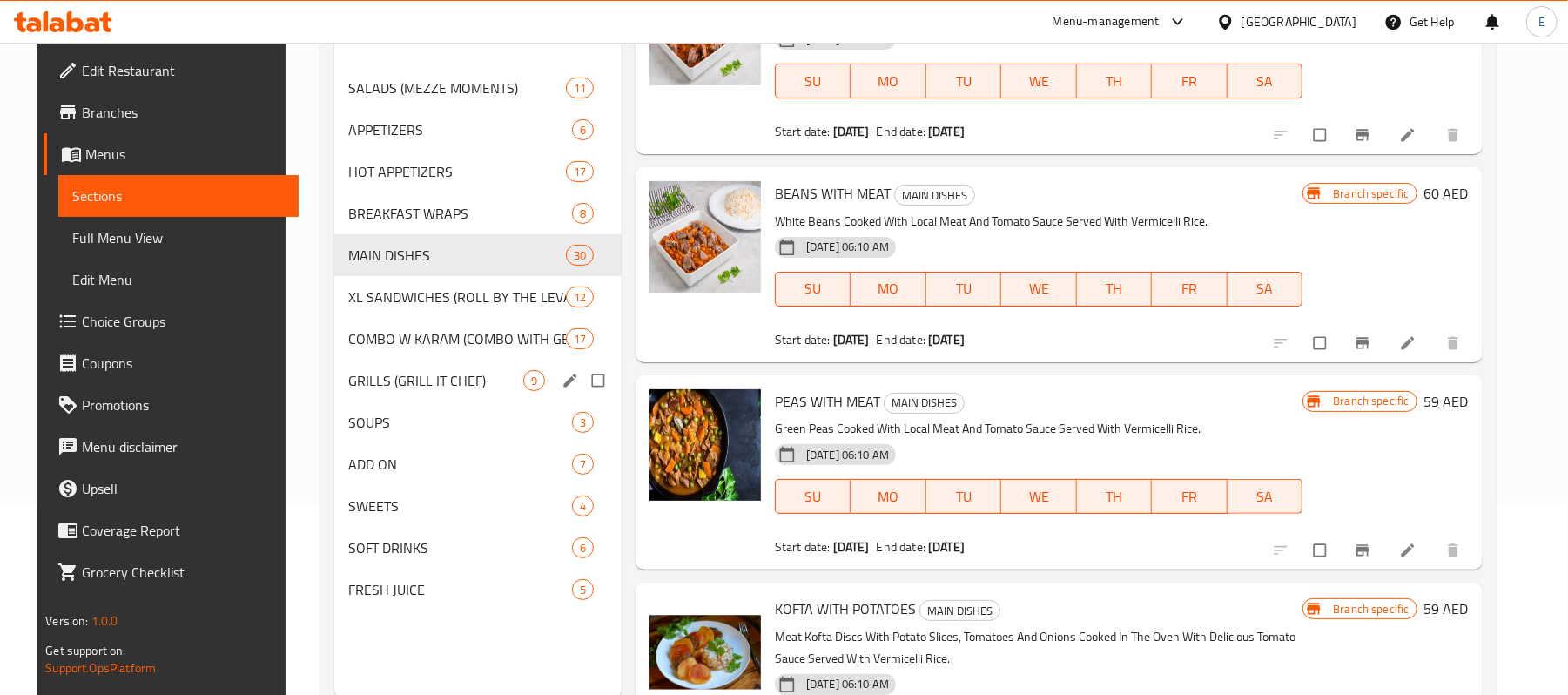
scroll to position [245, 0]
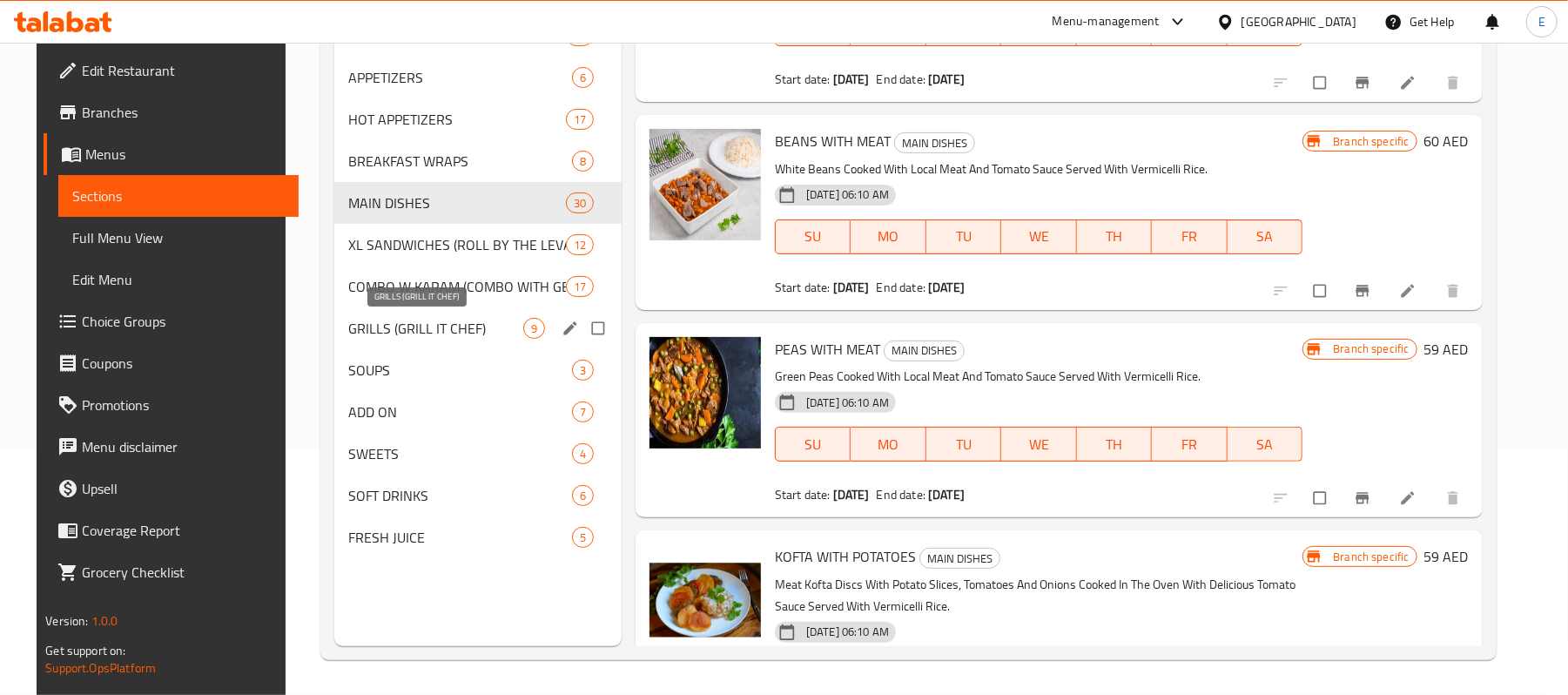
click at [425, 322] on span "GRILLS (GRILL IT CHEF)" at bounding box center [435, 328] width 174 height 21
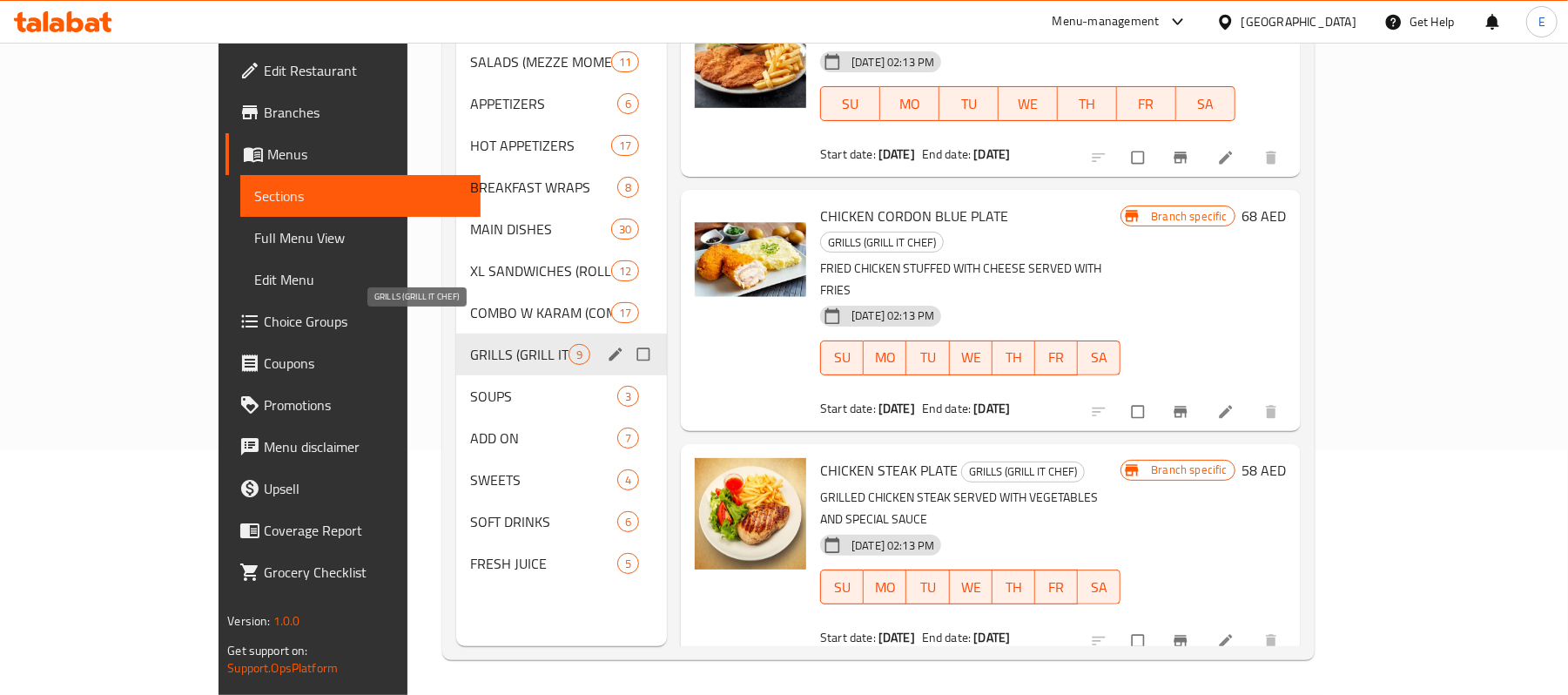
scroll to position [1217, 0]
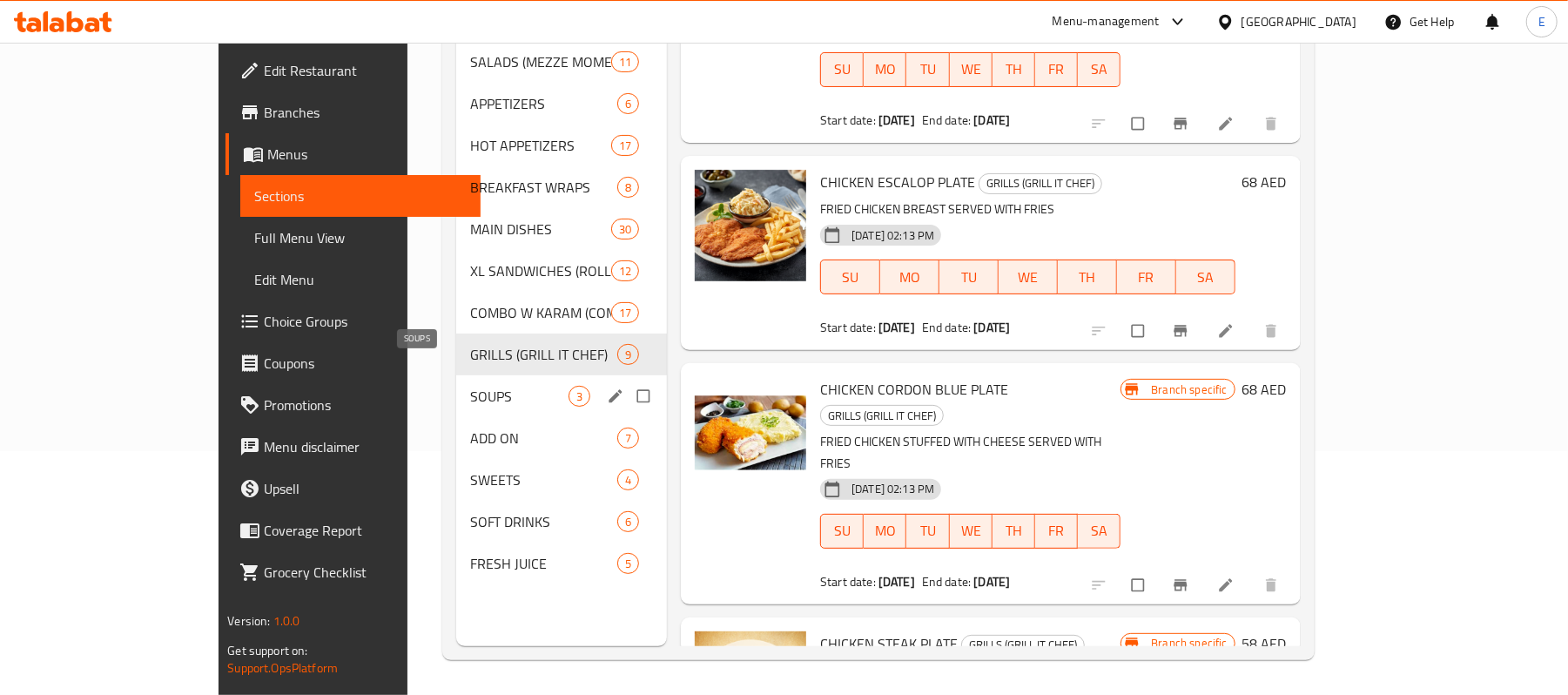
click at [470, 386] on span "SOUPS" at bounding box center [519, 397] width 99 height 21
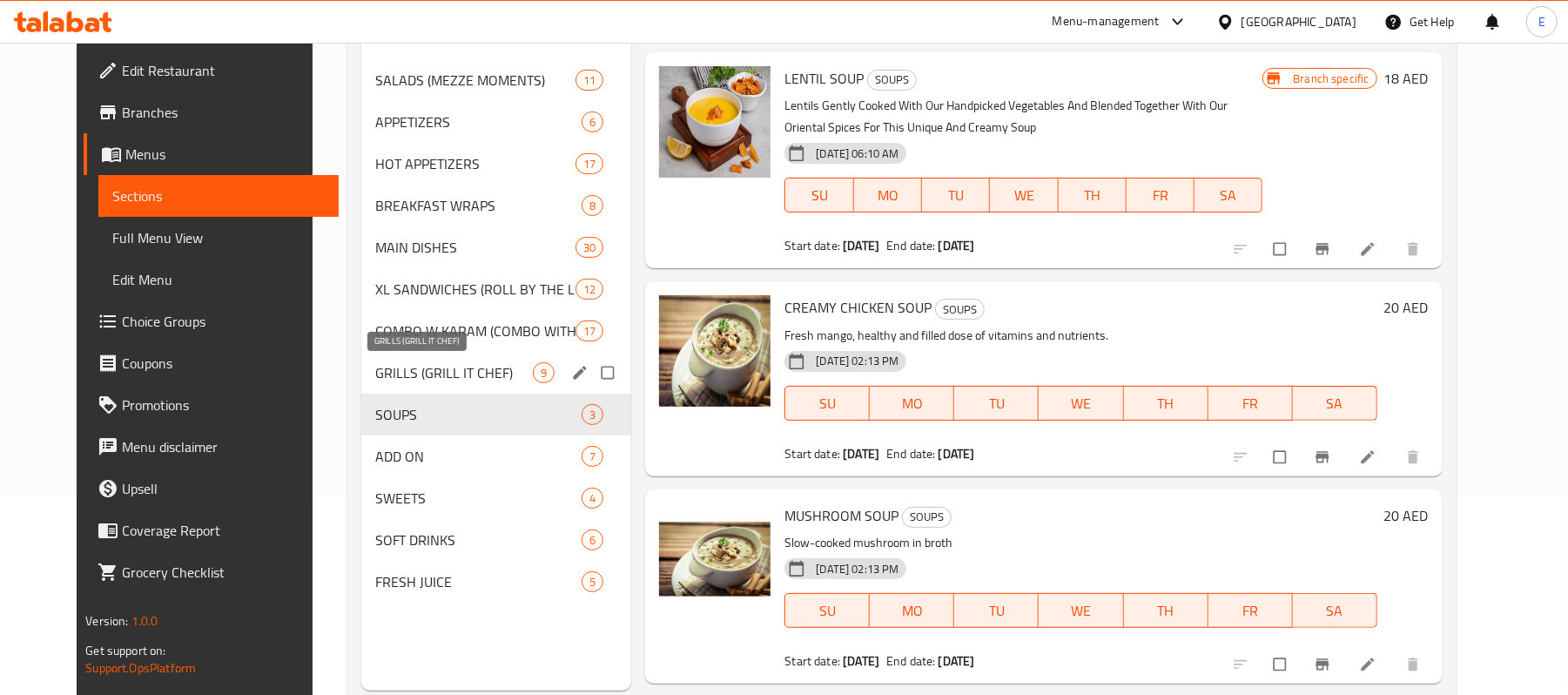
scroll to position [245, 0]
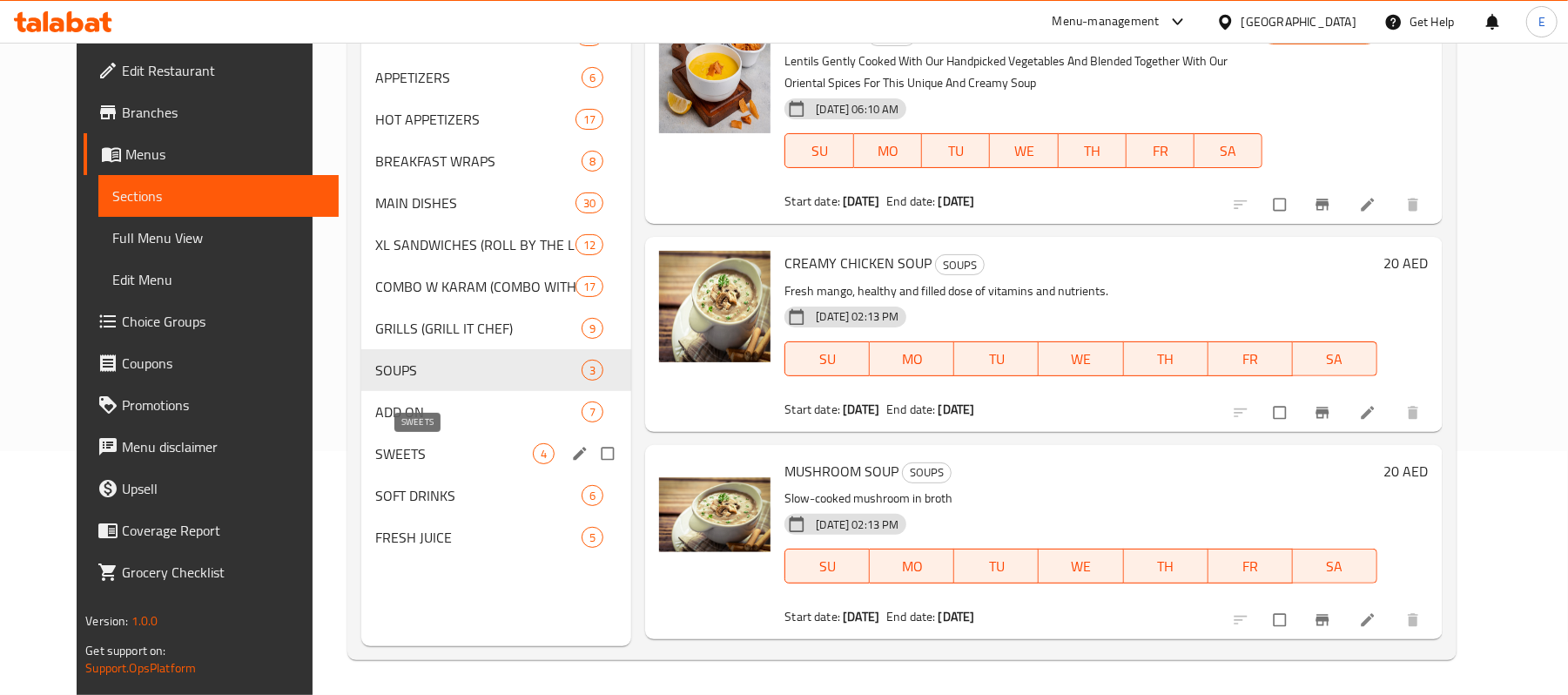
click at [446, 453] on span "SWEETS" at bounding box center [454, 454] width 158 height 21
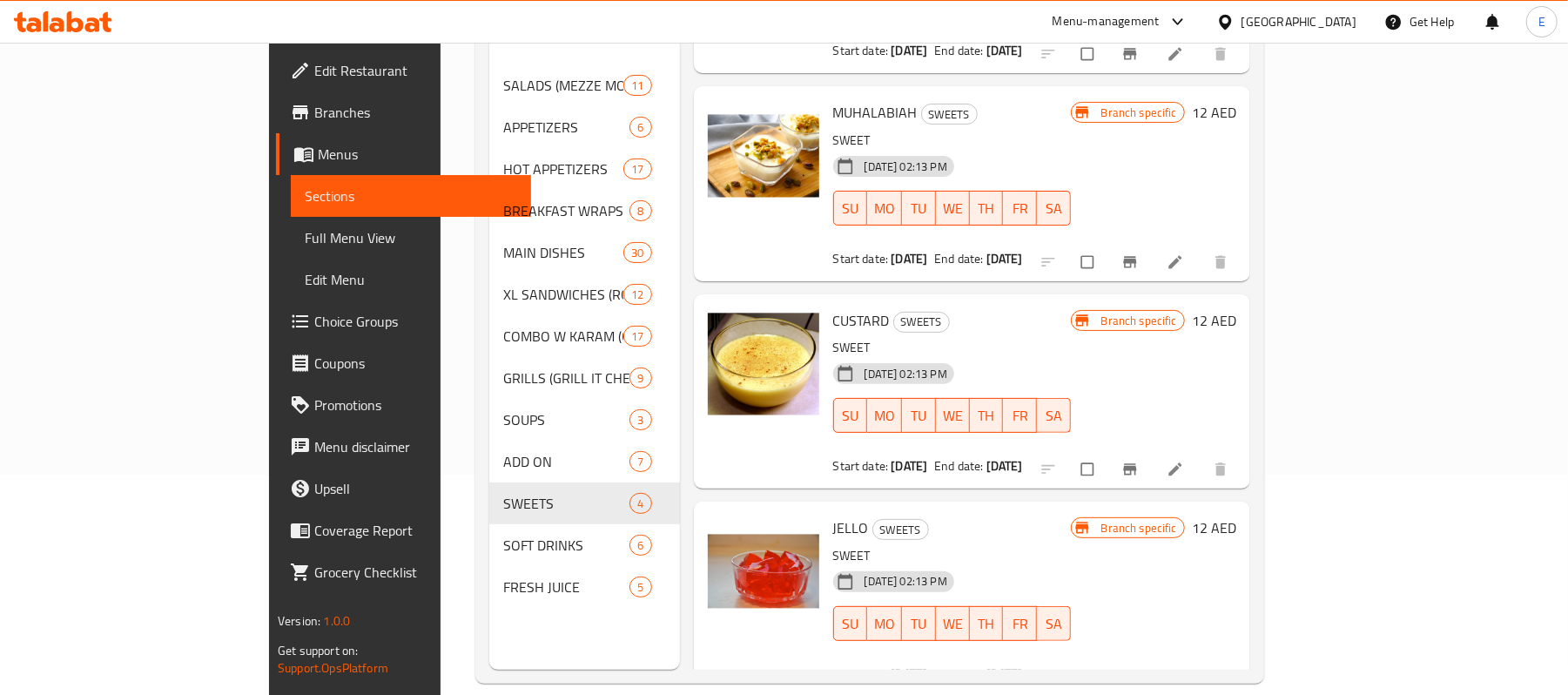
scroll to position [245, 0]
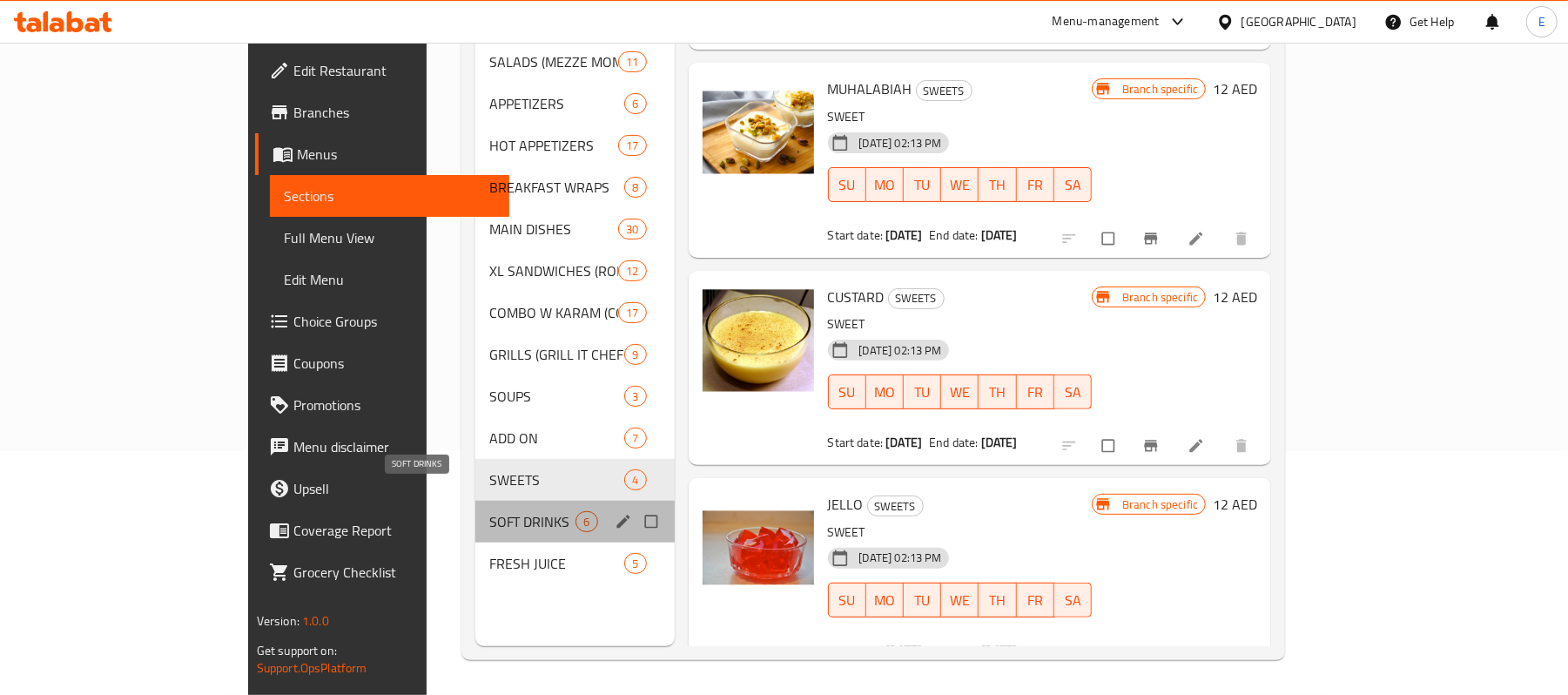
click at [489, 511] on span "SOFT DRINKS" at bounding box center [532, 522] width 86 height 21
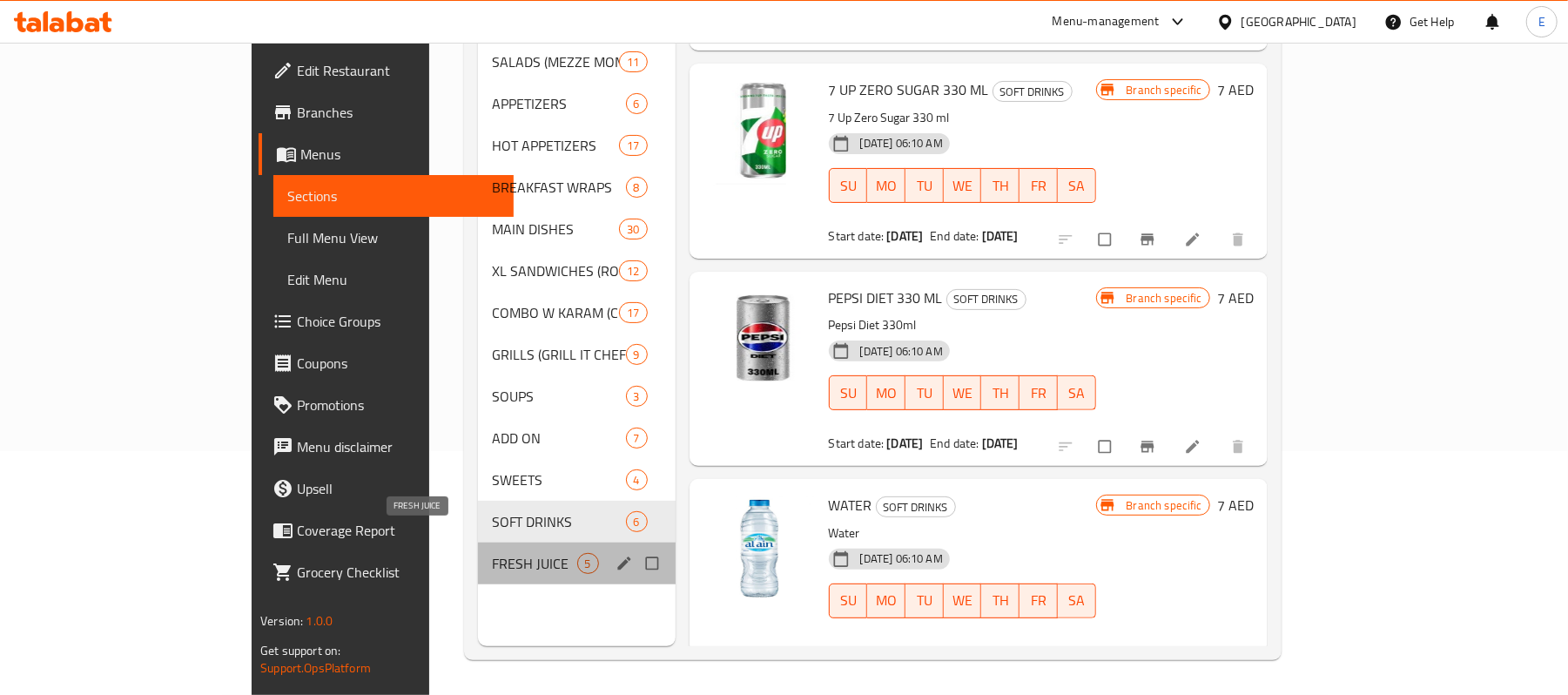
click at [491, 553] on span "FRESH JUICE" at bounding box center [534, 563] width 85 height 21
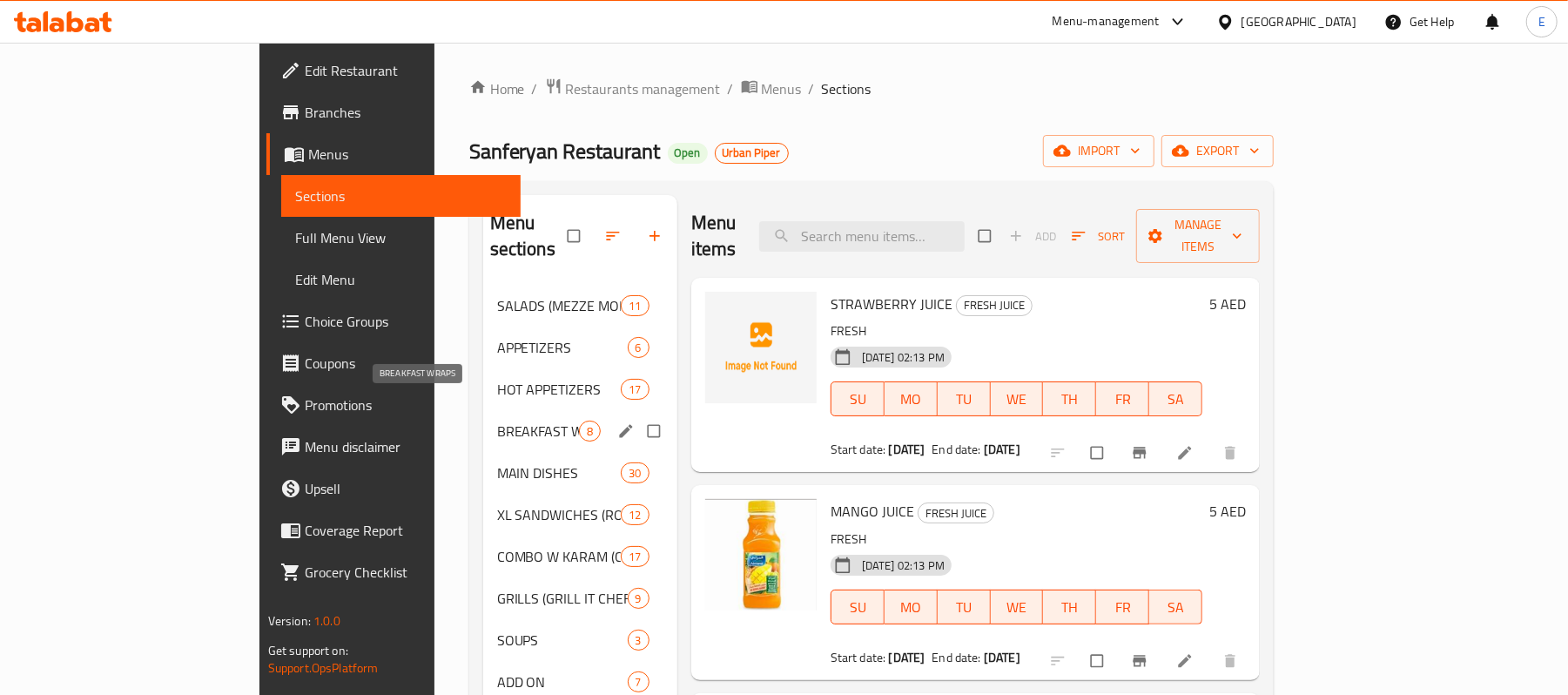
click at [497, 421] on span "BREAKFAST WRAPS" at bounding box center [538, 432] width 82 height 21
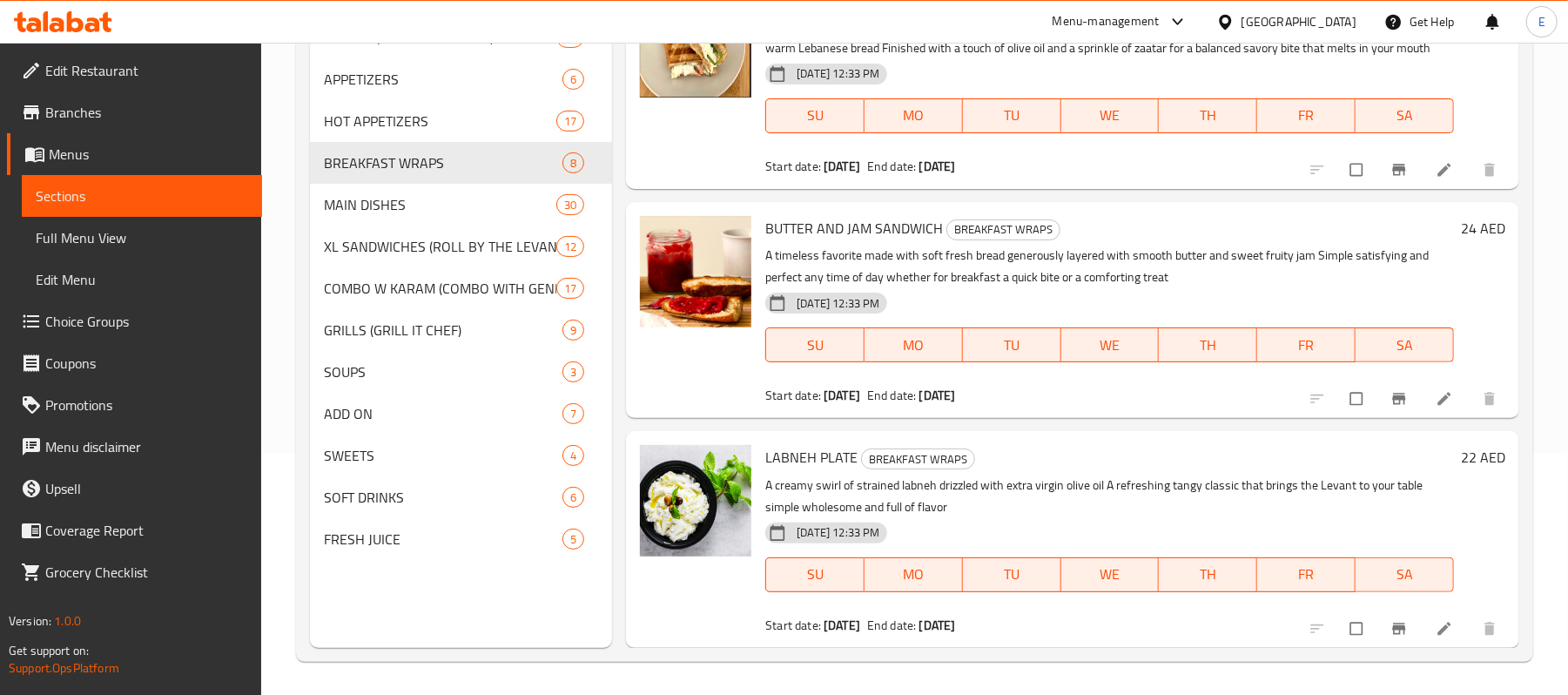
scroll to position [245, 0]
click at [437, 196] on span "MAIN DISHES" at bounding box center [416, 203] width 184 height 21
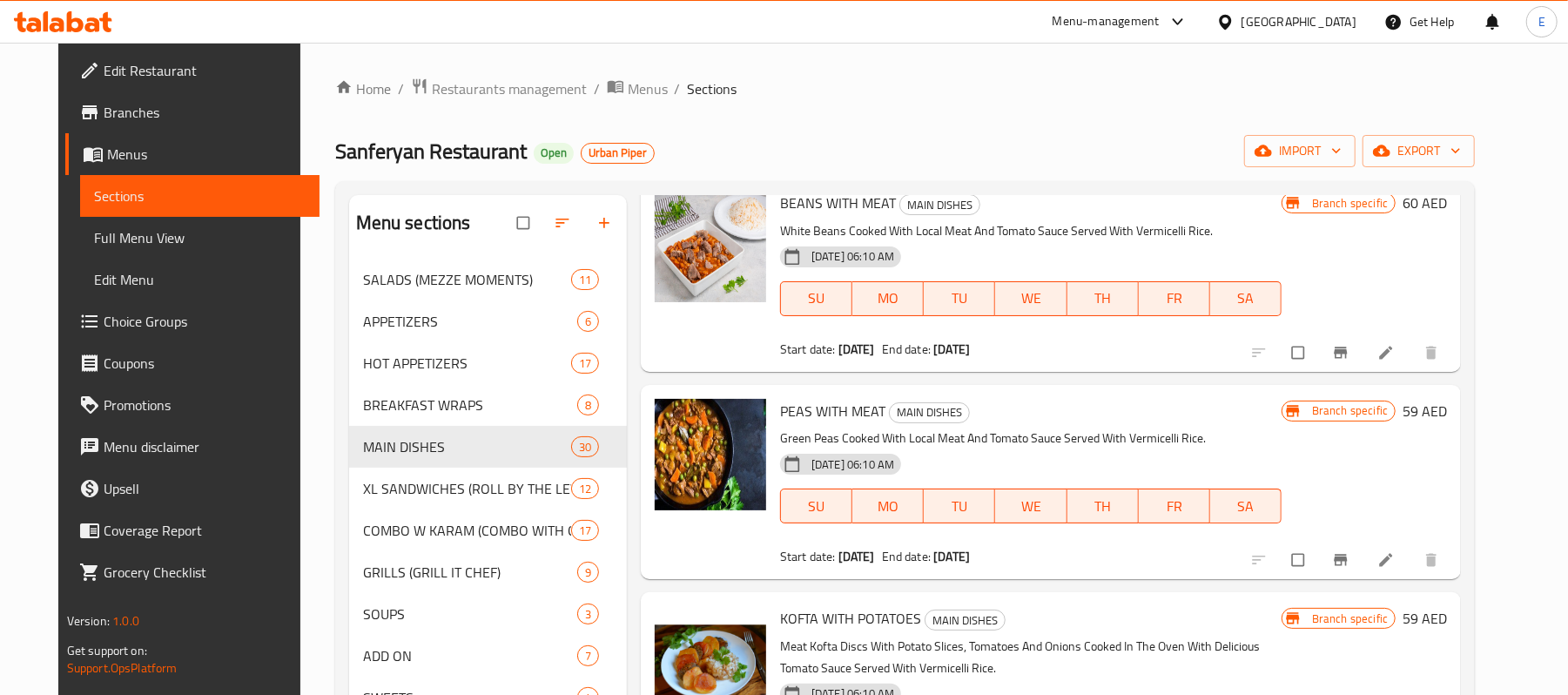
scroll to position [1625, 0]
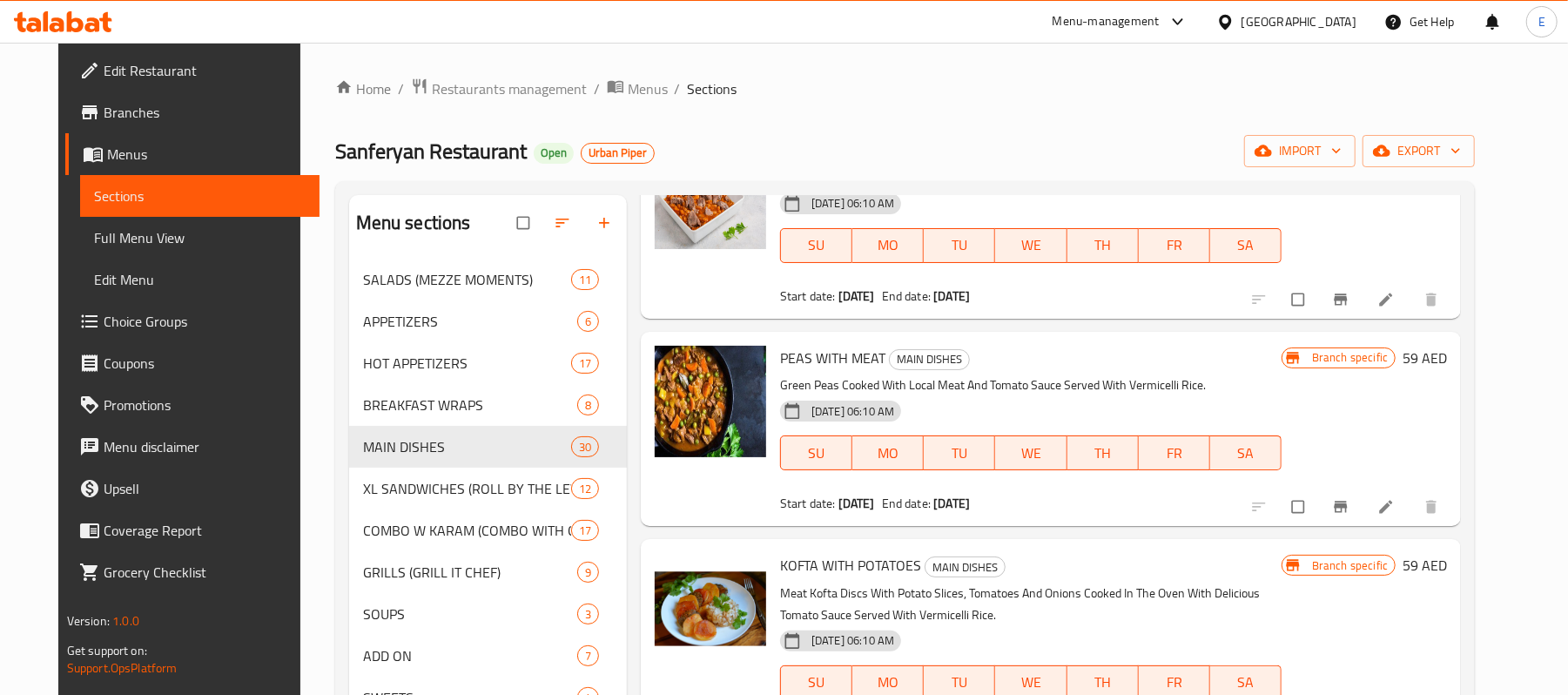
click at [815, 596] on p "Meat Kofta Discs With Potato Slices, Tomatoes And Onions Cooked In The Oven Wit…" at bounding box center [1030, 604] width 501 height 44
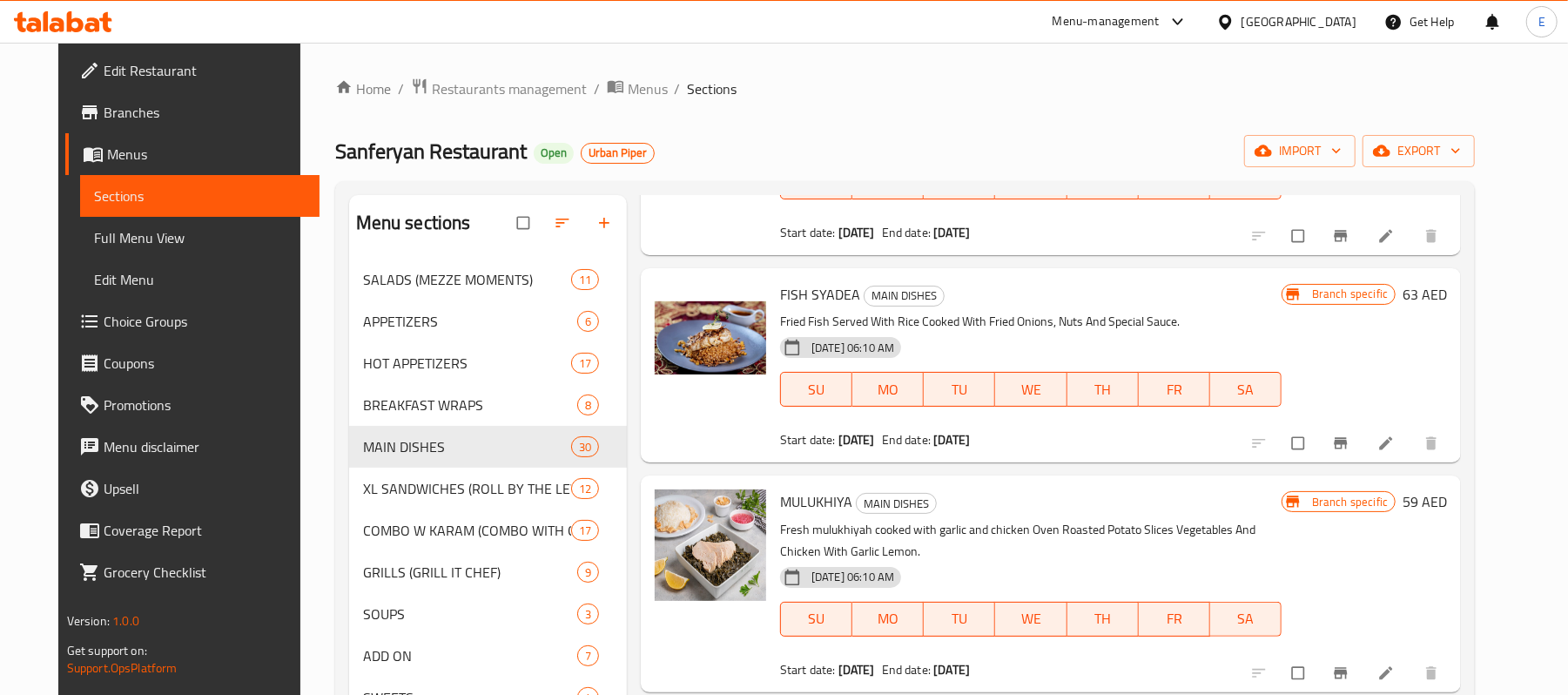
scroll to position [2671, 0]
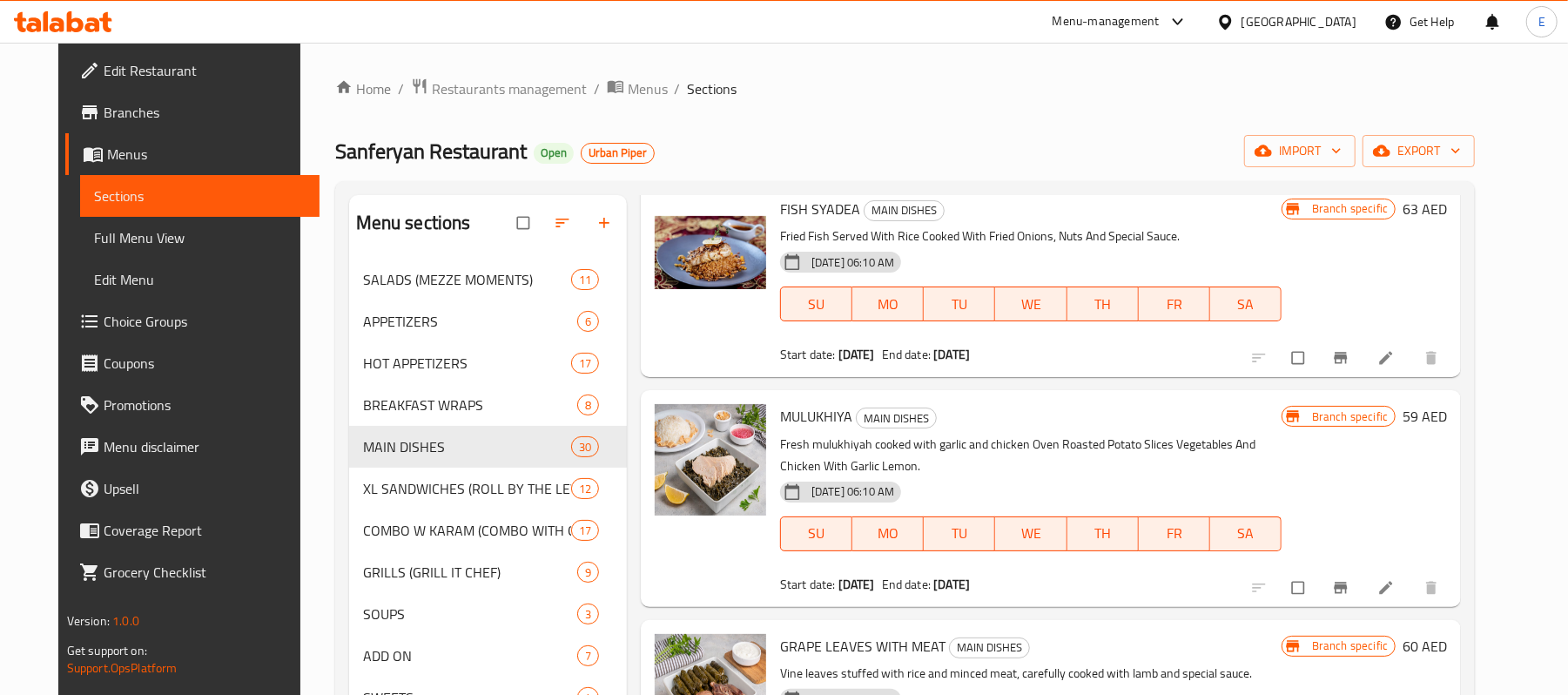
click at [1023, 434] on p "Fresh mulukhiyah cooked with garlic and chicken Oven Roasted Potato Slices Vege…" at bounding box center [1030, 455] width 501 height 44
click at [1106, 434] on p "Fresh mulukhiyah cooked with garlic and chicken Oven Roasted Potato Slices Vege…" at bounding box center [1030, 455] width 501 height 44
copy p "Oven Roasted Potato"
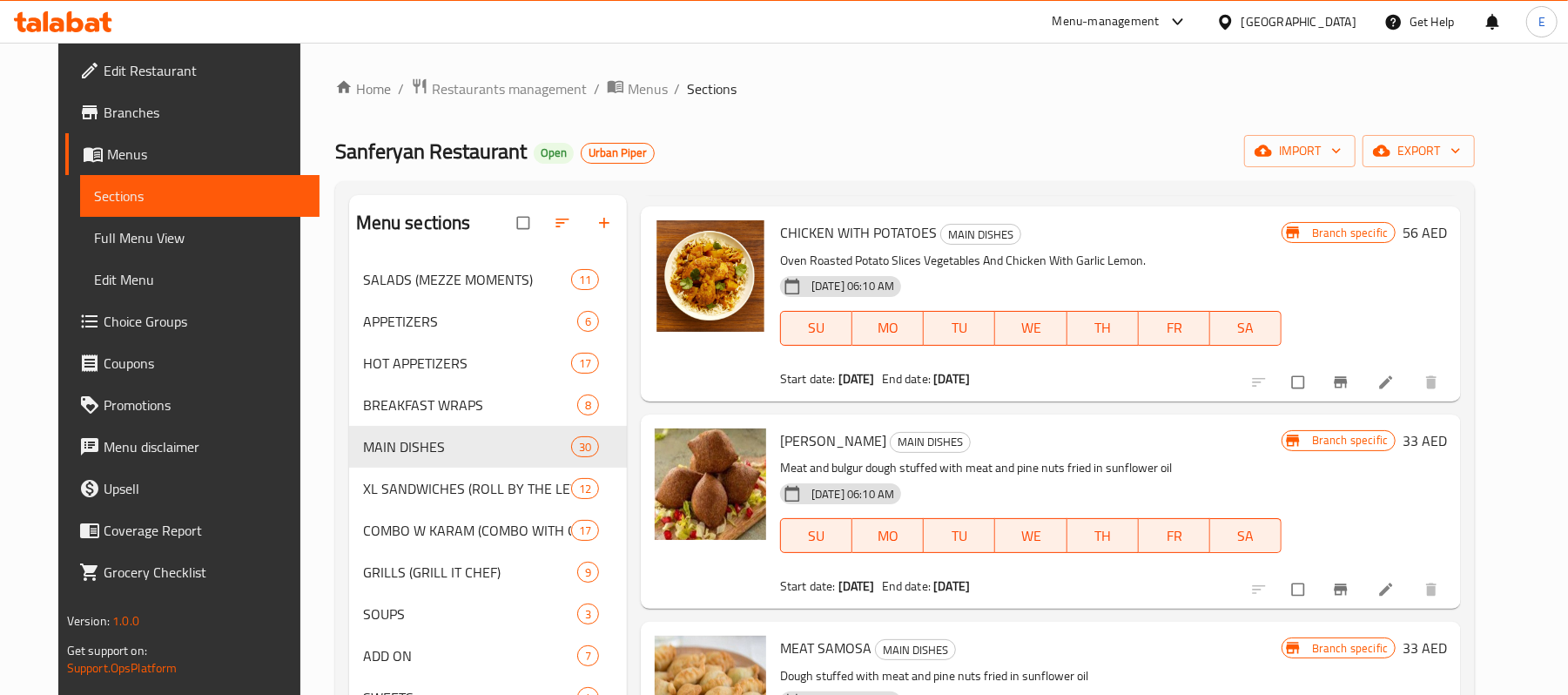
scroll to position [5775, 0]
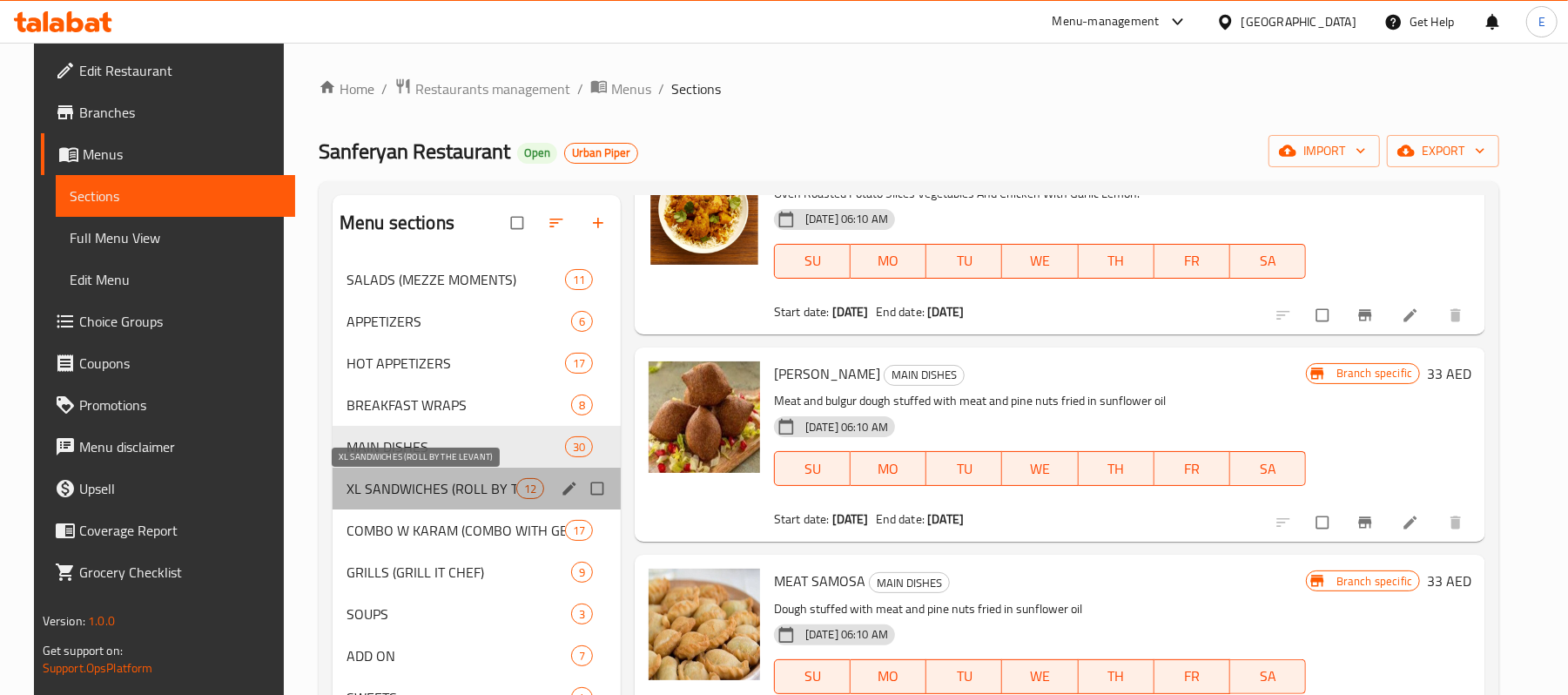
click at [451, 497] on span "XL SANDWICHES (ROLL BY THE LEVANT)" at bounding box center [430, 489] width 169 height 21
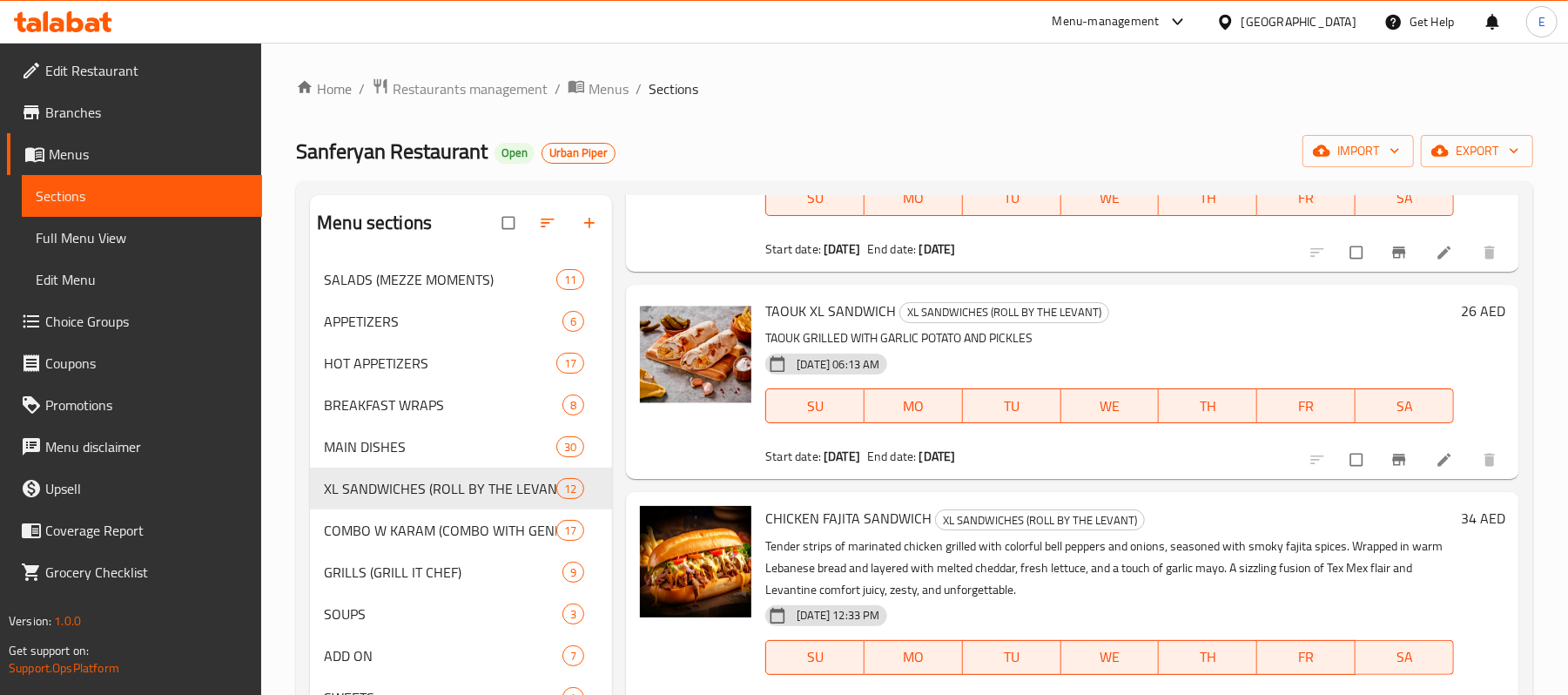
scroll to position [1622, 0]
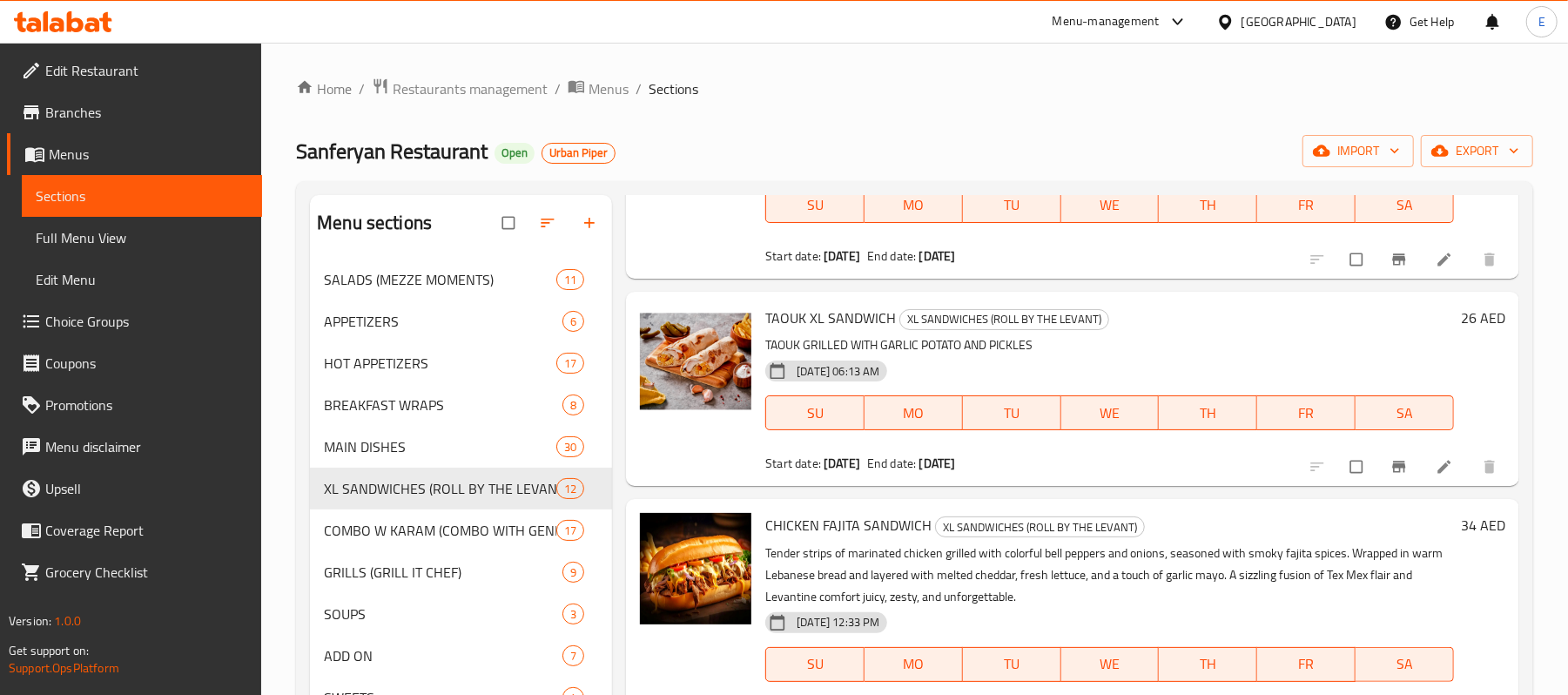
click at [933, 136] on div "Sanferyan Restaurant Open Urban Piper import export" at bounding box center [914, 150] width 1237 height 32
click at [439, 531] on span "COMBO W KARAM (COMBO WITH GENEROSITY)" at bounding box center [416, 530] width 184 height 21
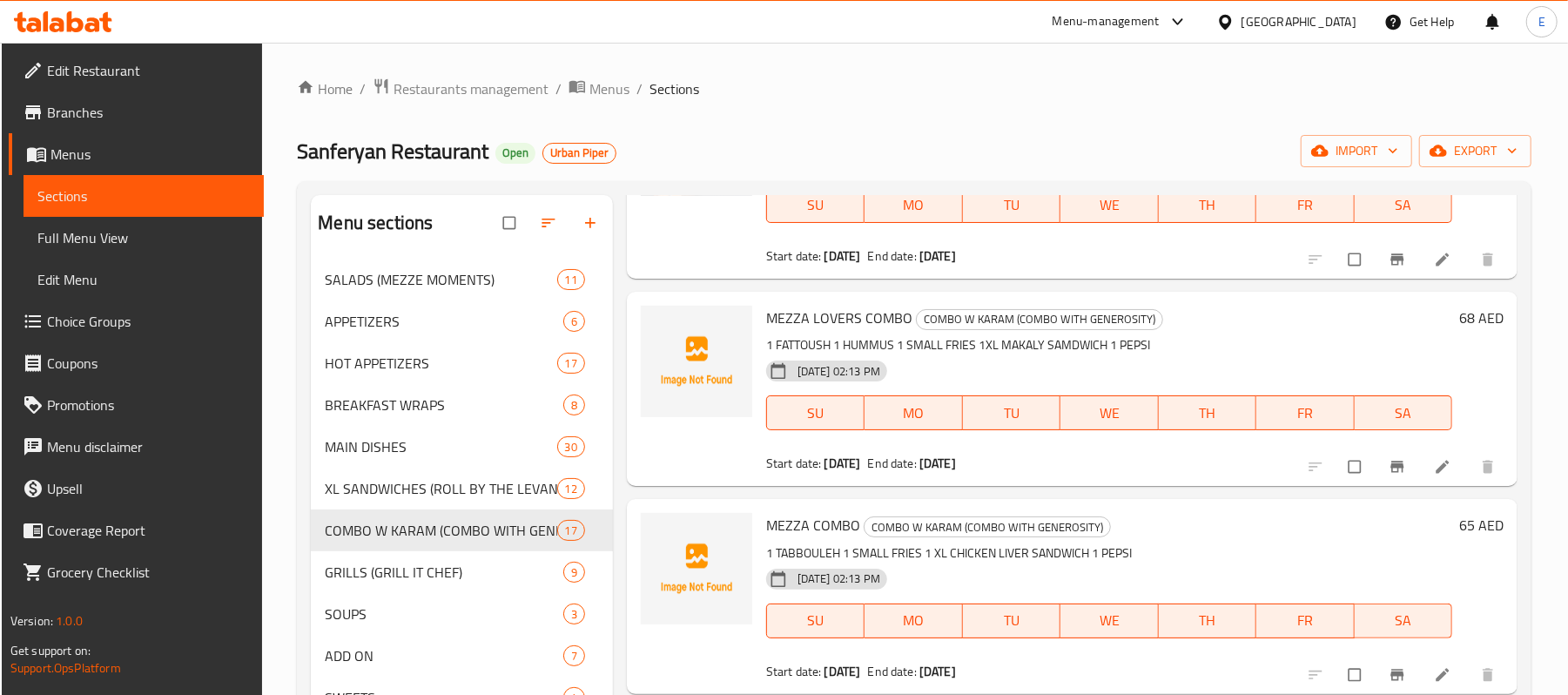
click at [1034, 112] on div "Home / Restaurants management / Menus / Sections Sanferyan Restaurant Open Urba…" at bounding box center [914, 491] width 1234 height 827
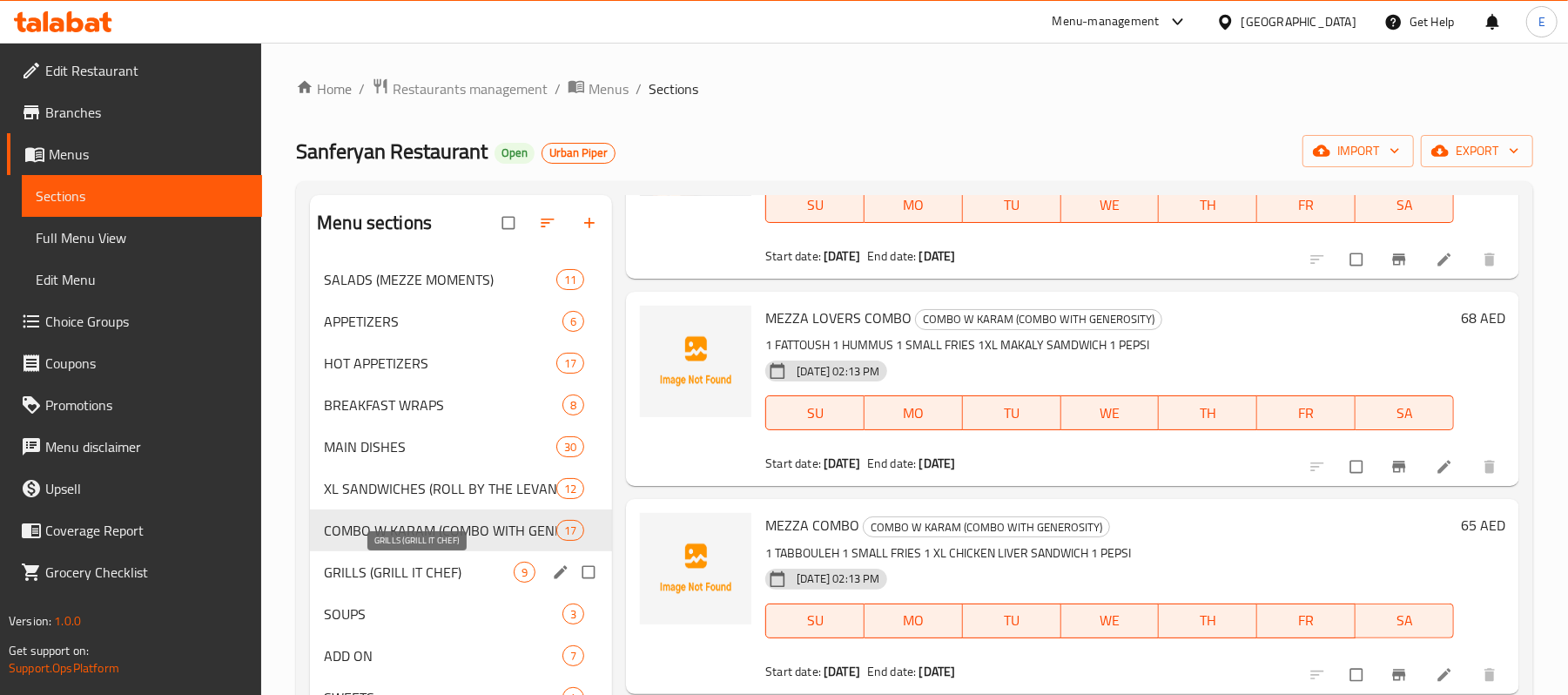
click at [398, 573] on span "GRILLS (GRILL IT CHEF)" at bounding box center [419, 572] width 190 height 21
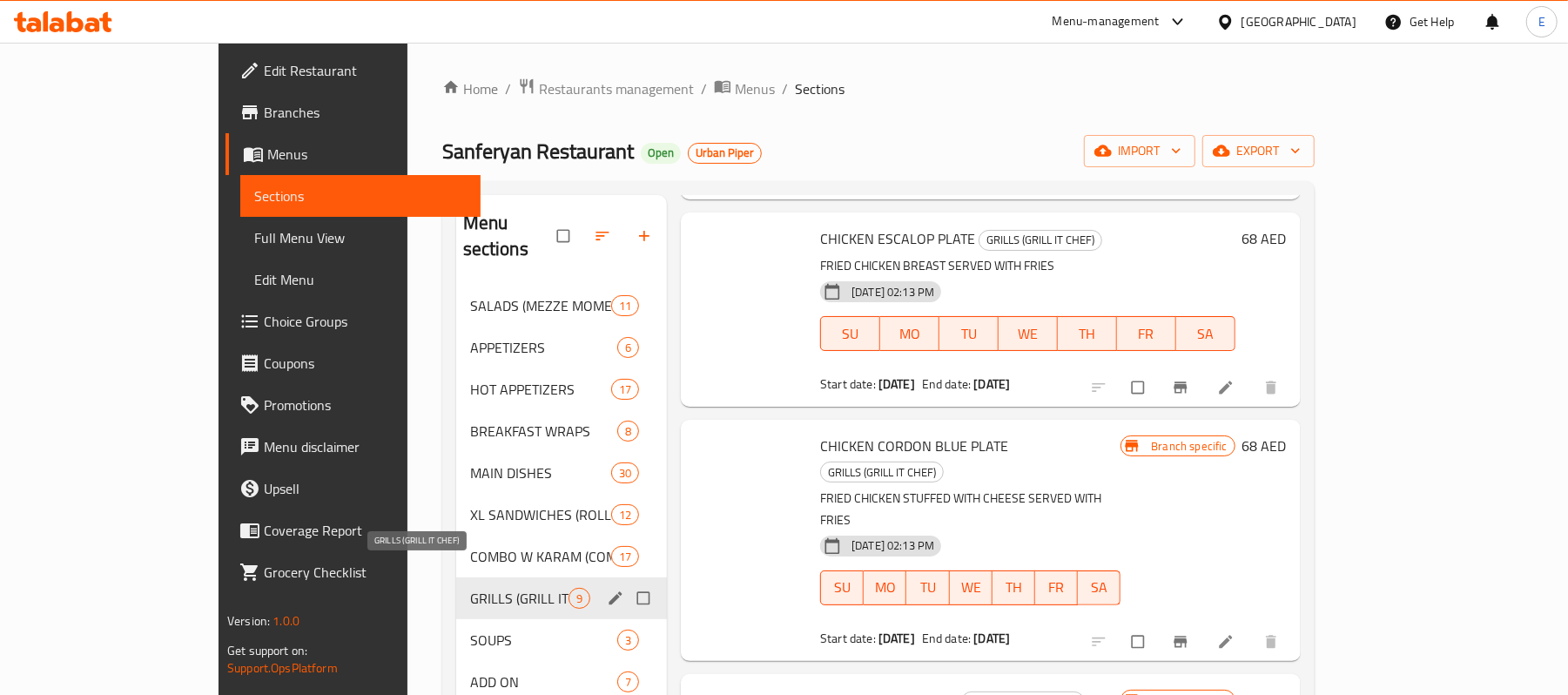
scroll to position [1217, 0]
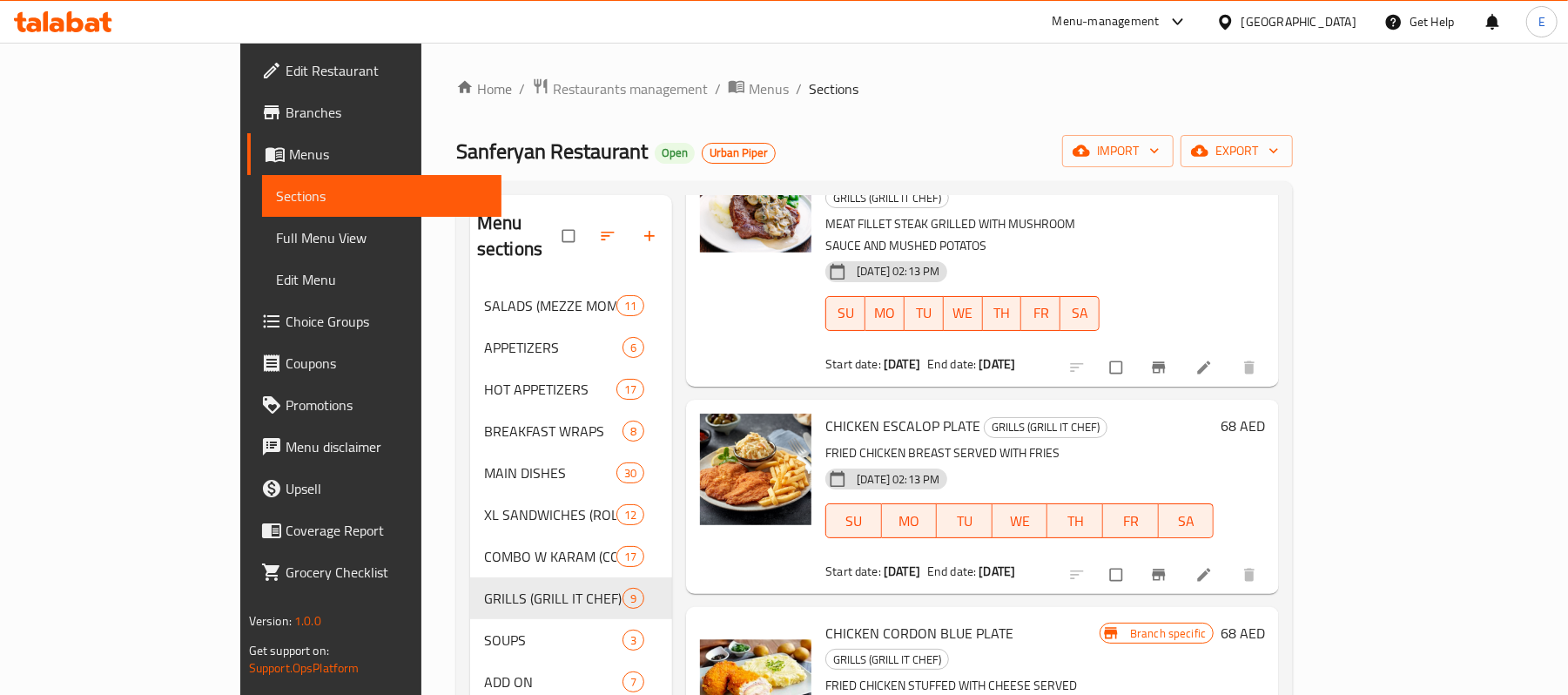
click at [1080, 119] on div "Home / Restaurants management / Menus / Sections Sanferyan Restaurant Open Urba…" at bounding box center [874, 491] width 837 height 827
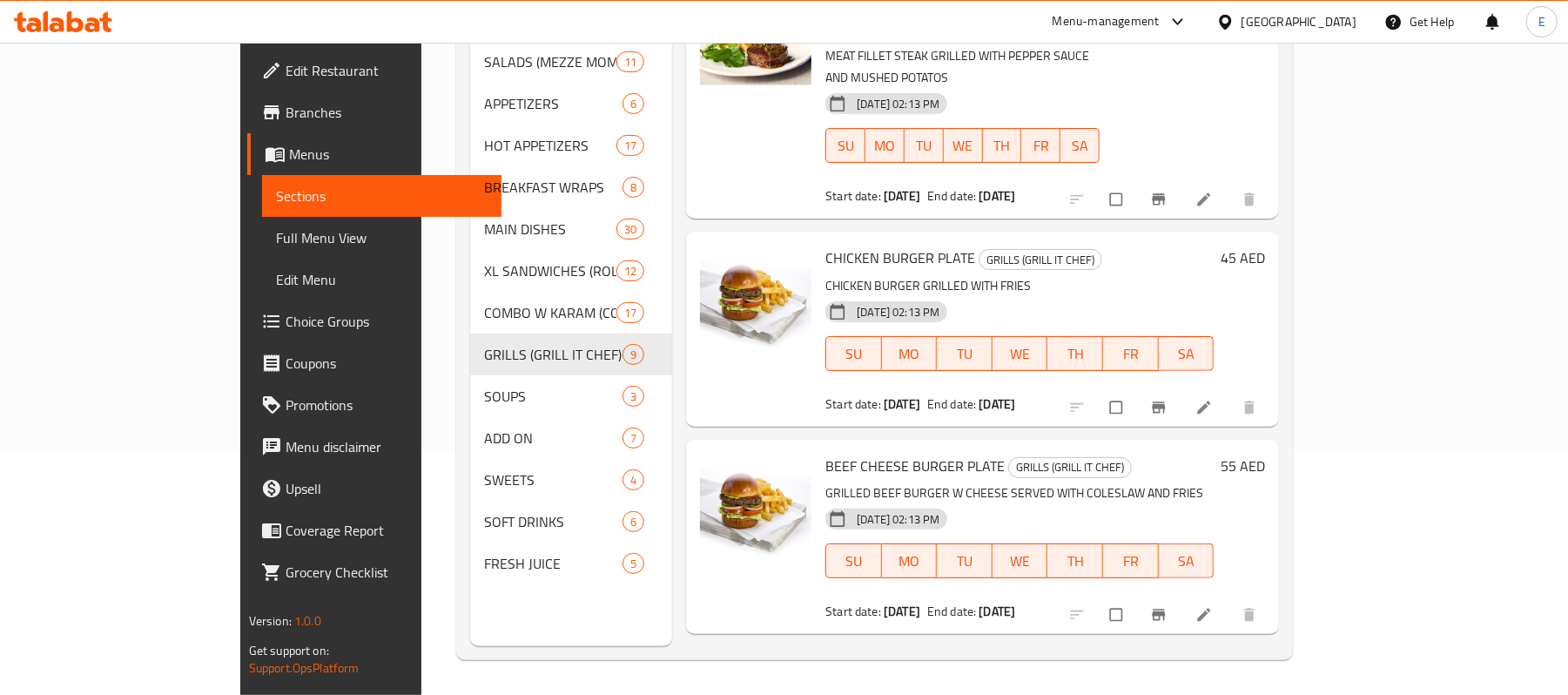
scroll to position [0, 0]
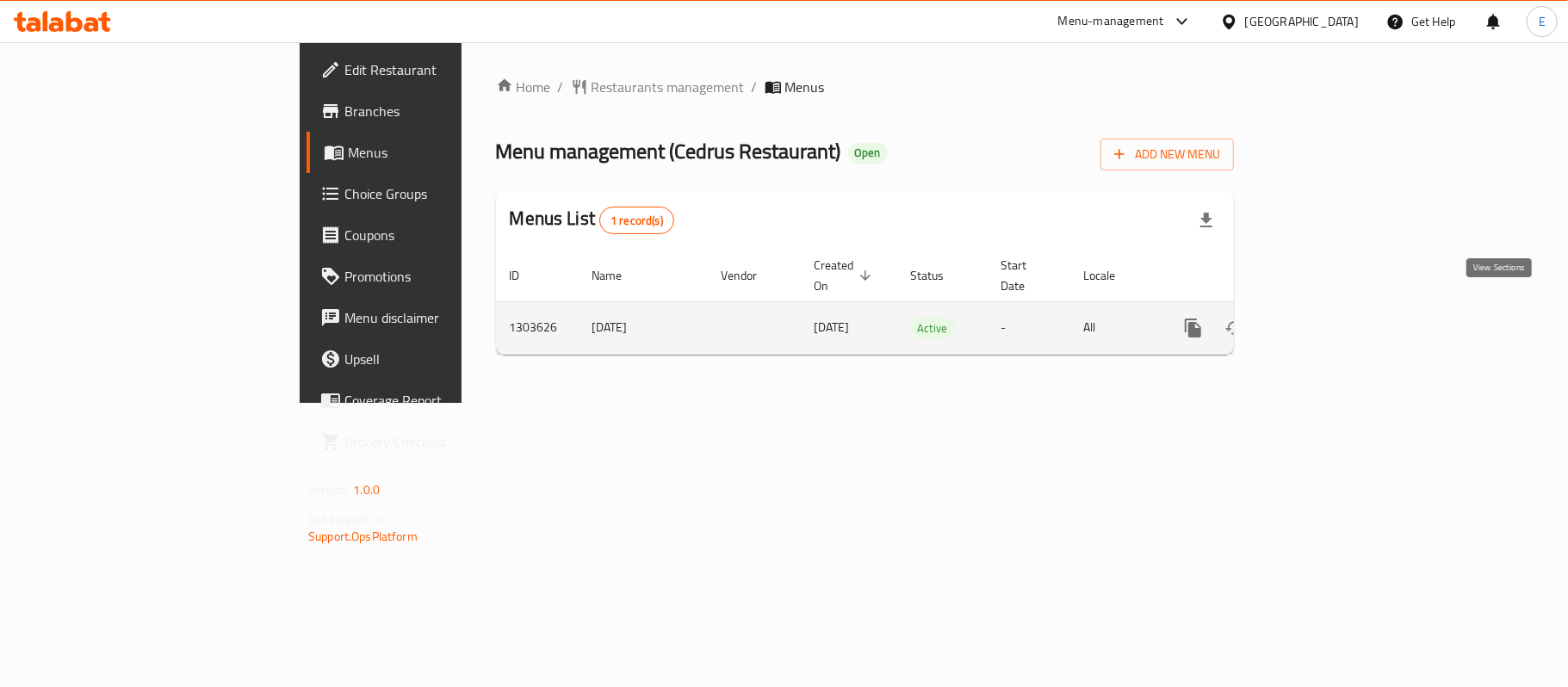
click at [1328, 318] on icon "enhanced table" at bounding box center [1317, 328] width 21 height 21
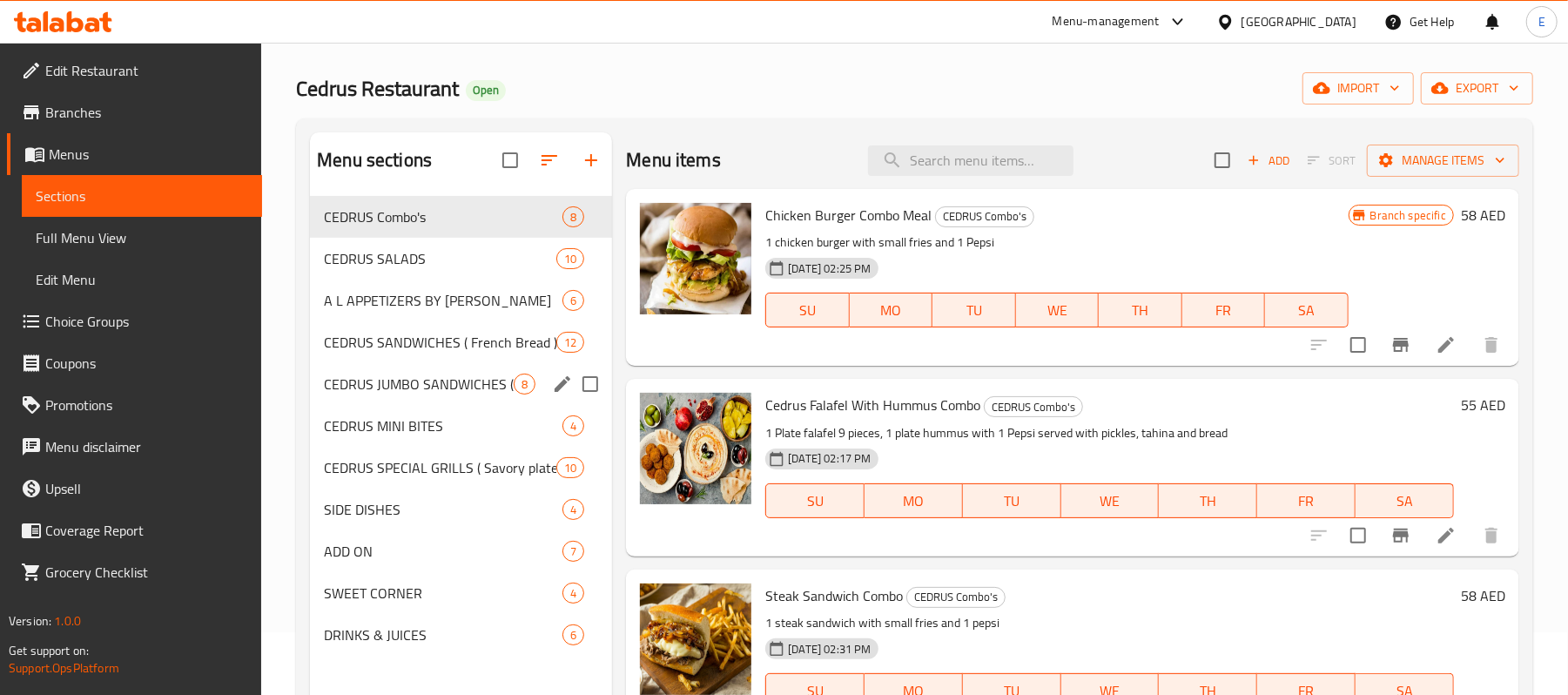
scroll to position [116, 0]
